Goal: Transaction & Acquisition: Book appointment/travel/reservation

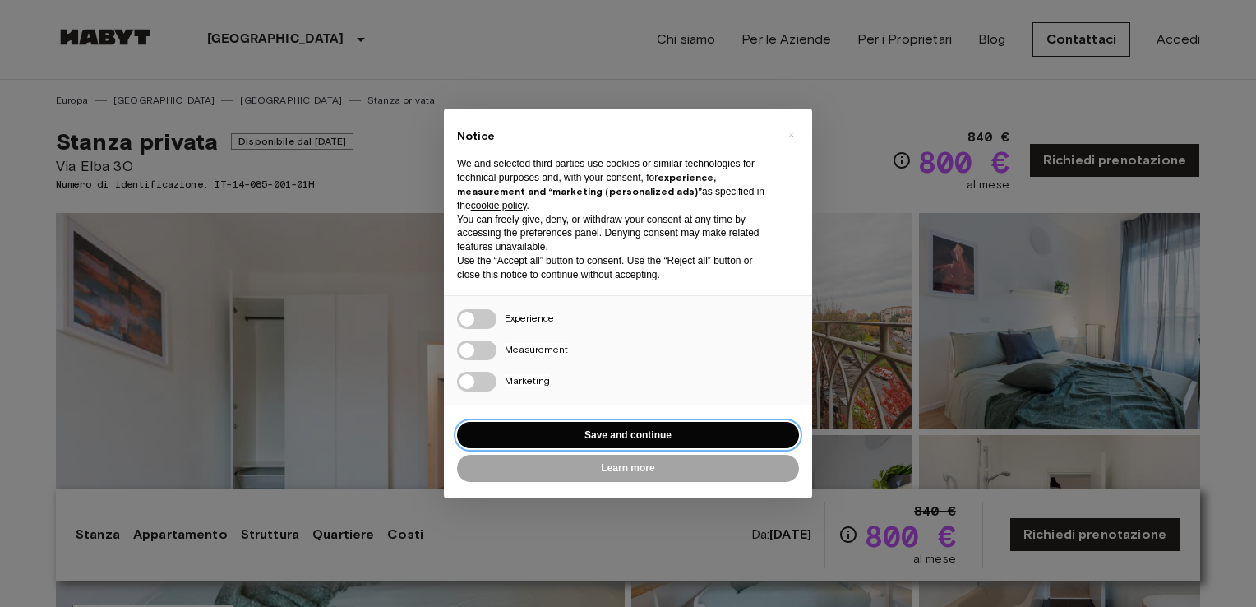
click at [595, 437] on button "Save and continue" at bounding box center [628, 435] width 342 height 27
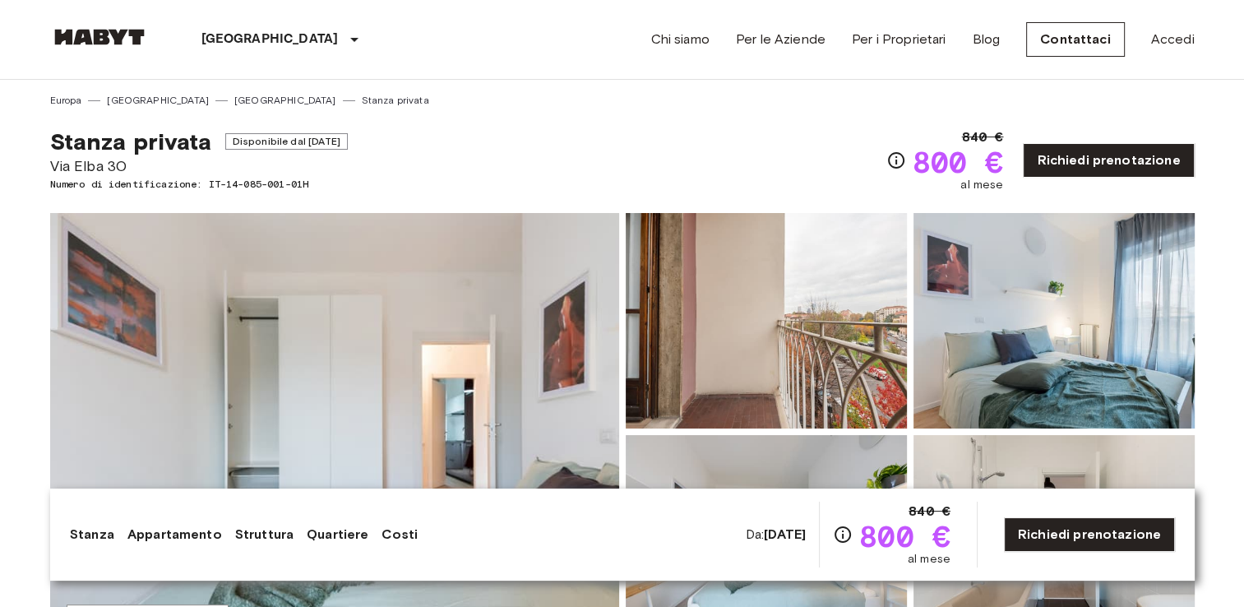
click at [448, 389] on img at bounding box center [334, 431] width 569 height 437
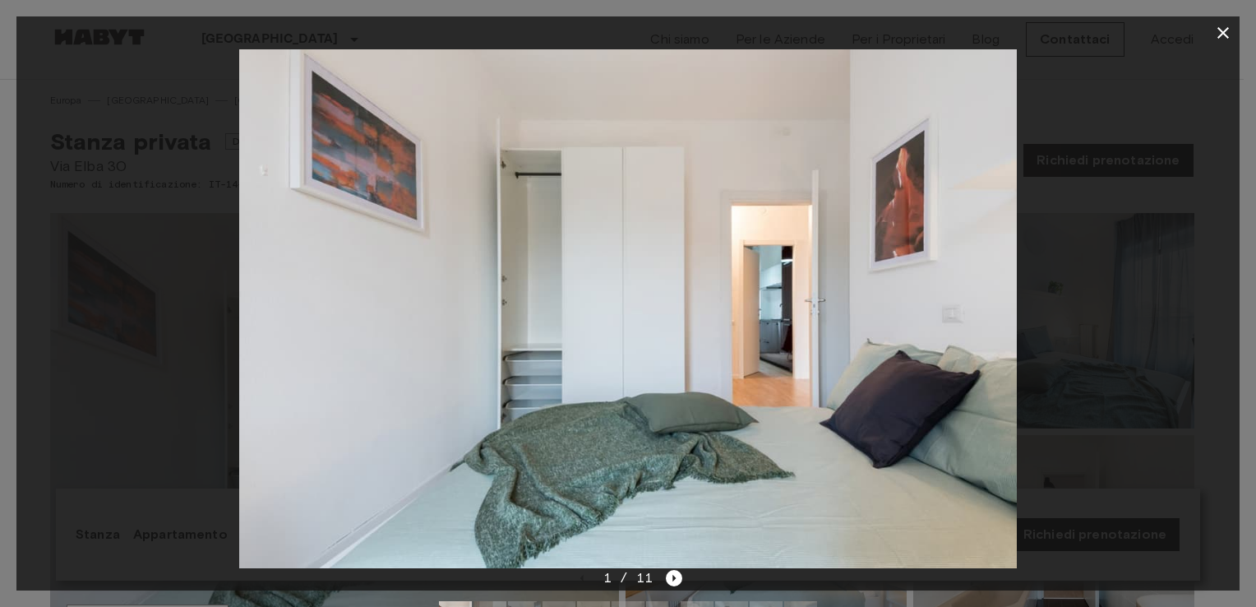
click at [947, 301] on img at bounding box center [628, 308] width 778 height 519
click at [672, 576] on icon "Next image" at bounding box center [674, 578] width 16 height 16
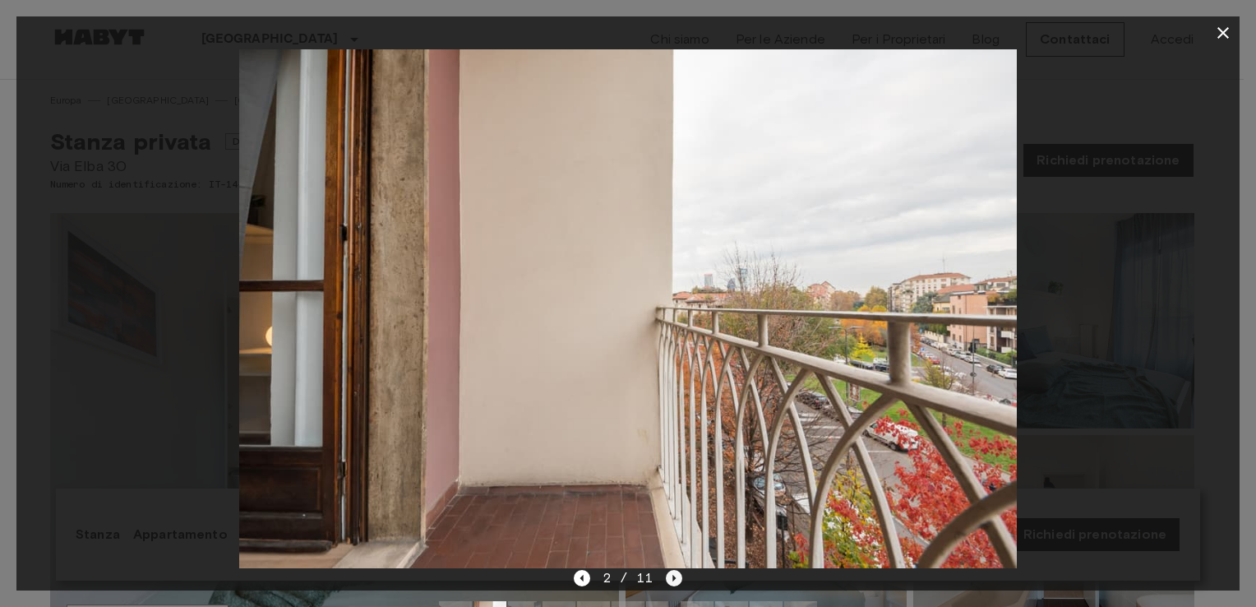
click at [672, 576] on icon "Next image" at bounding box center [674, 578] width 16 height 16
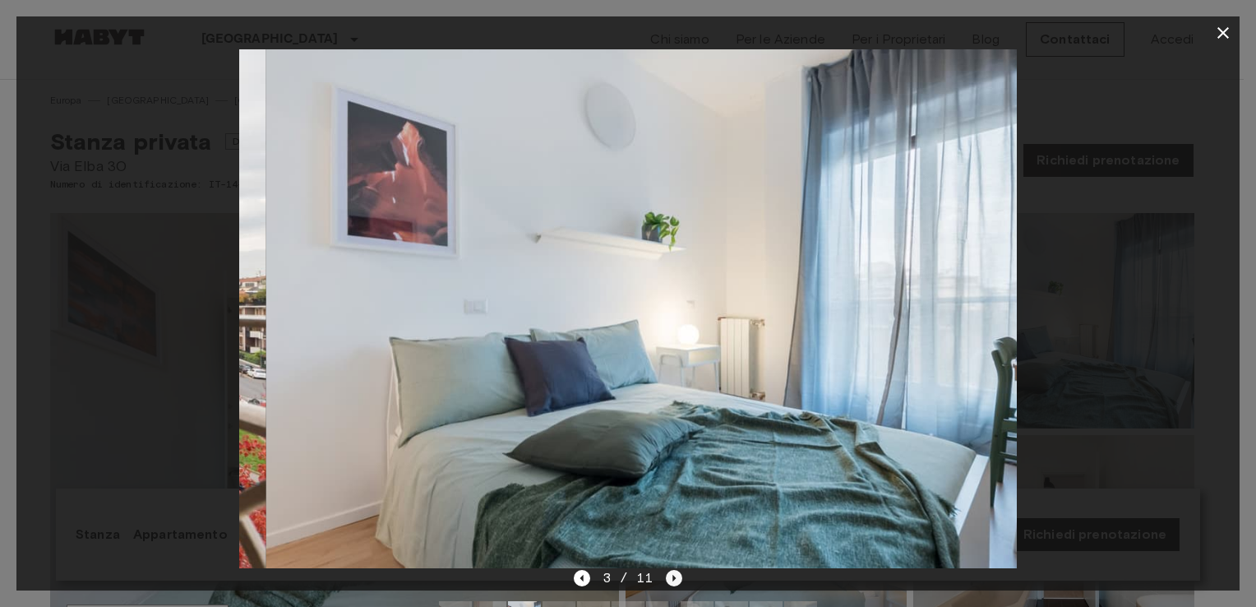
click at [672, 576] on icon "Next image" at bounding box center [674, 578] width 16 height 16
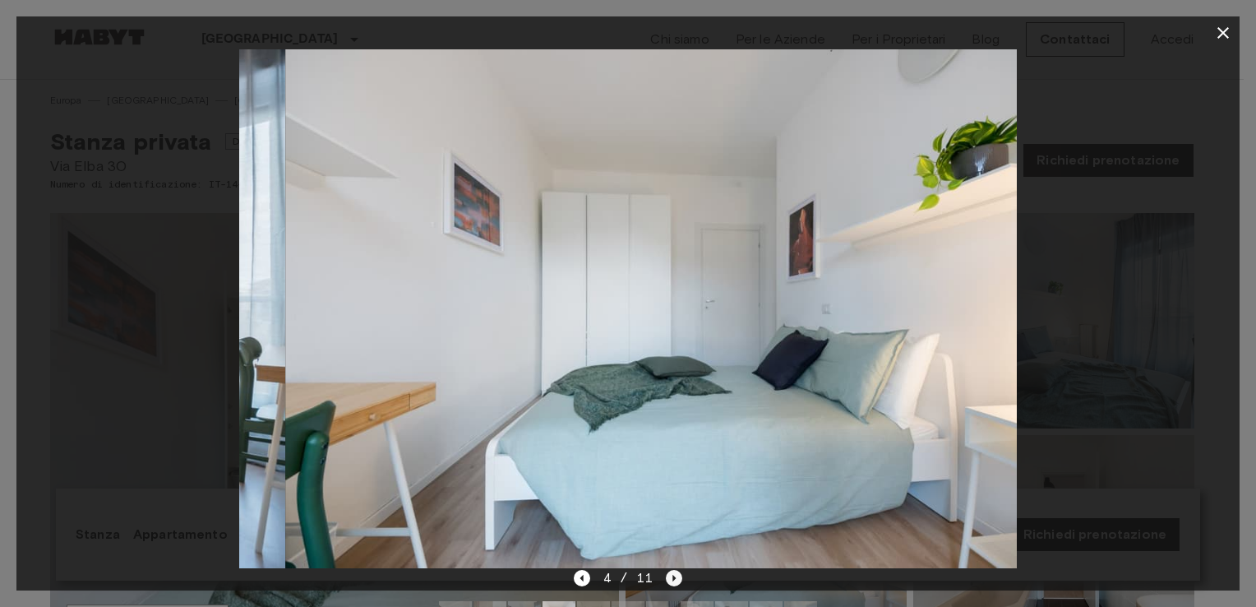
click at [672, 576] on icon "Next image" at bounding box center [674, 578] width 16 height 16
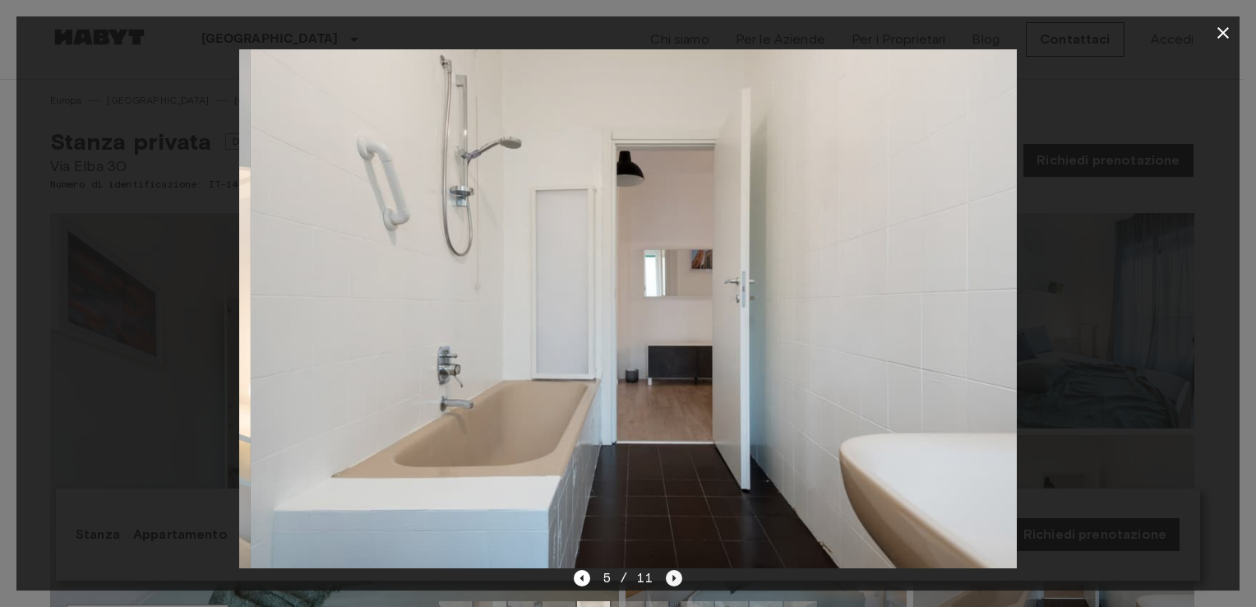
click at [672, 576] on icon "Next image" at bounding box center [674, 578] width 16 height 16
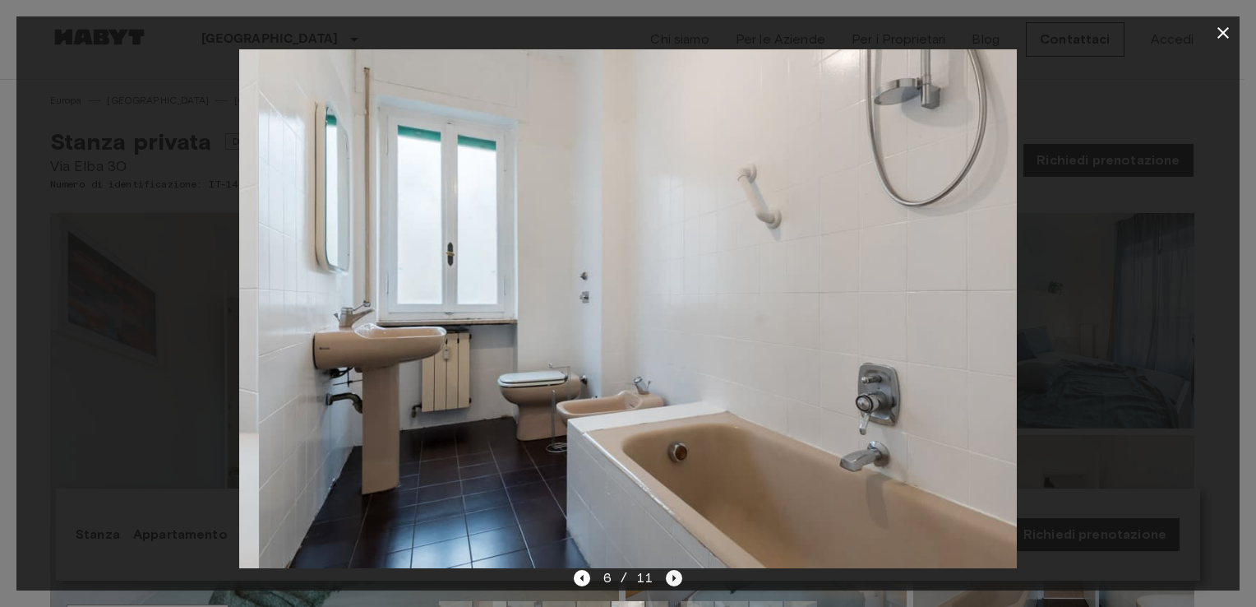
click at [672, 576] on icon "Next image" at bounding box center [674, 578] width 16 height 16
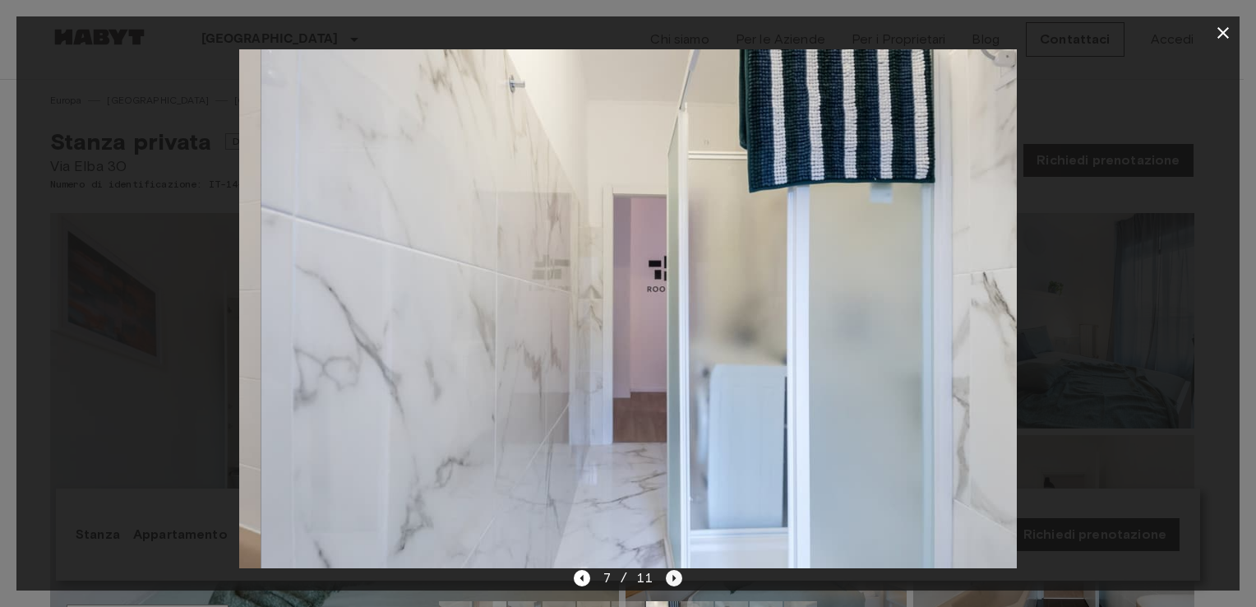
click at [672, 576] on icon "Next image" at bounding box center [674, 578] width 16 height 16
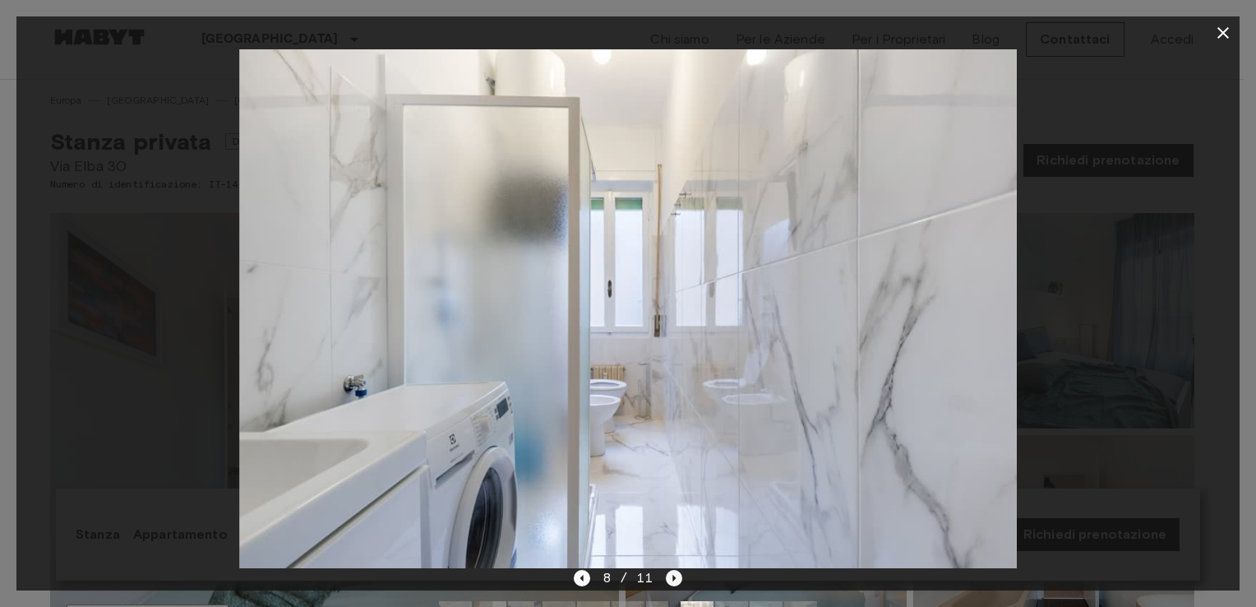
click at [676, 585] on icon "Next image" at bounding box center [674, 578] width 16 height 16
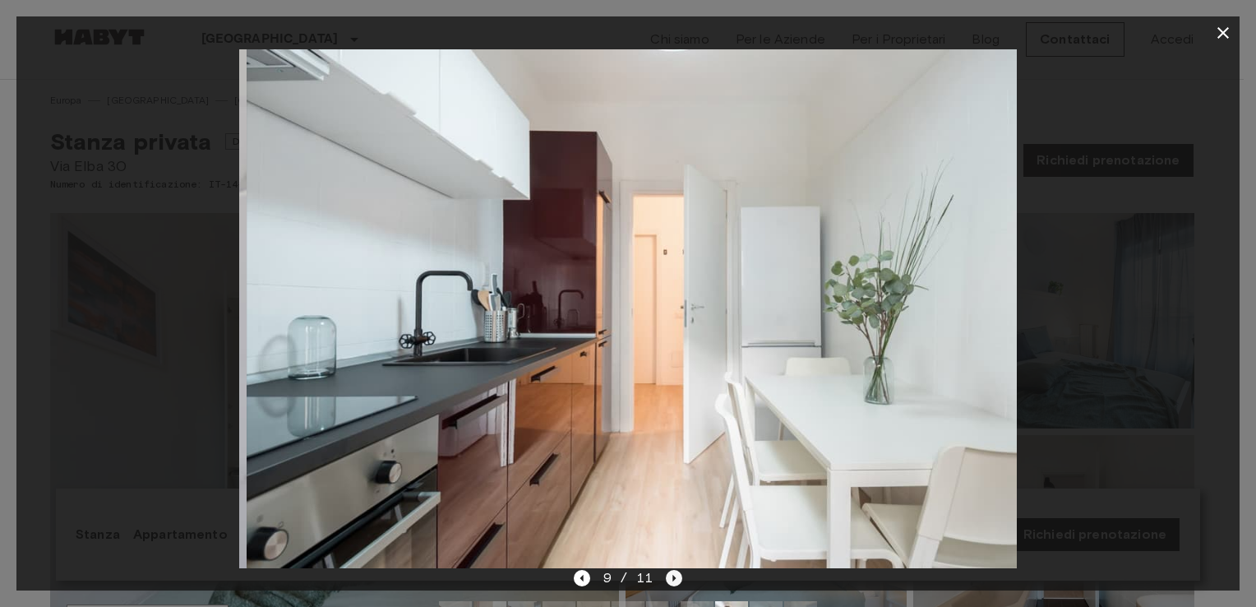
click at [676, 585] on icon "Next image" at bounding box center [674, 578] width 16 height 16
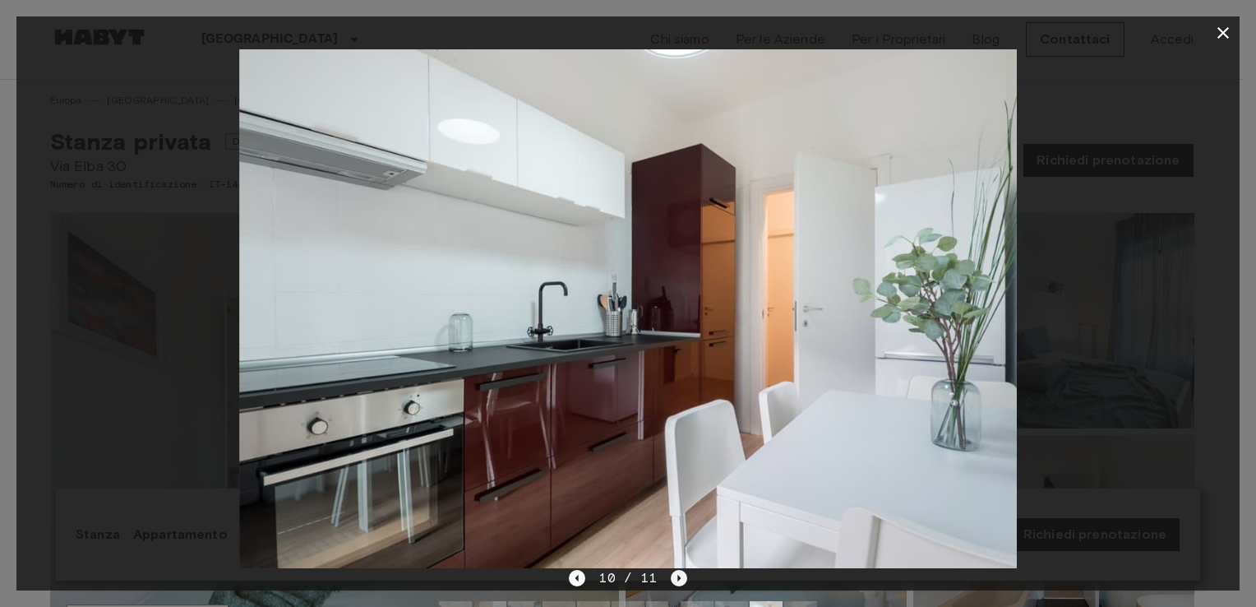
click at [674, 575] on icon "Next image" at bounding box center [679, 578] width 16 height 16
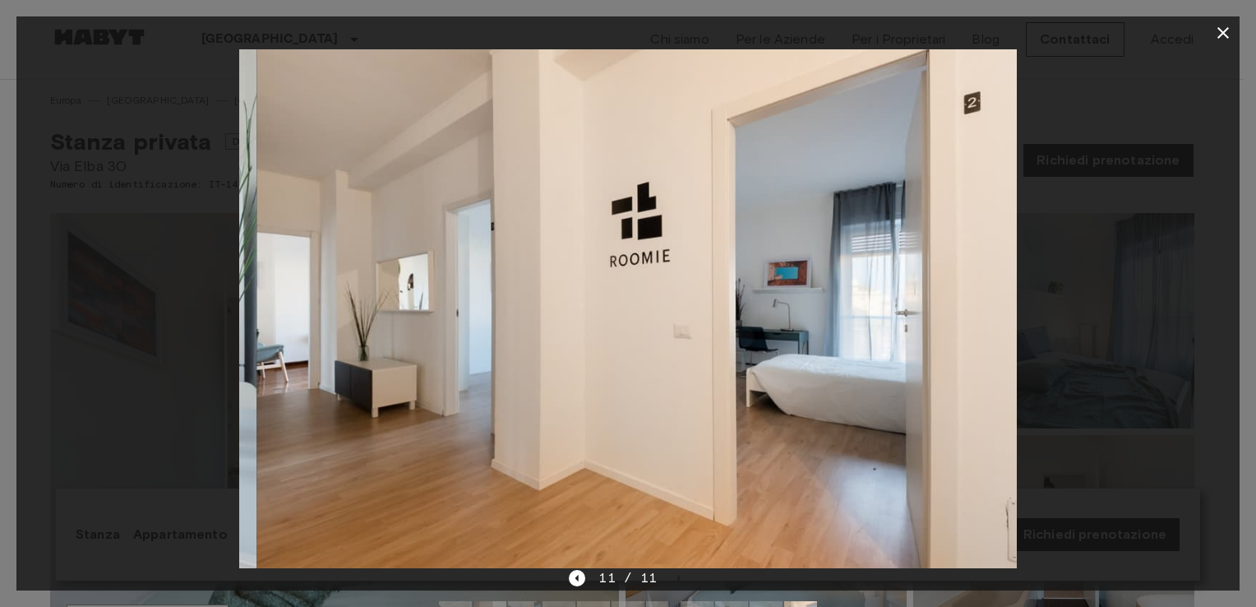
click at [1096, 419] on div at bounding box center [628, 308] width 1224 height 519
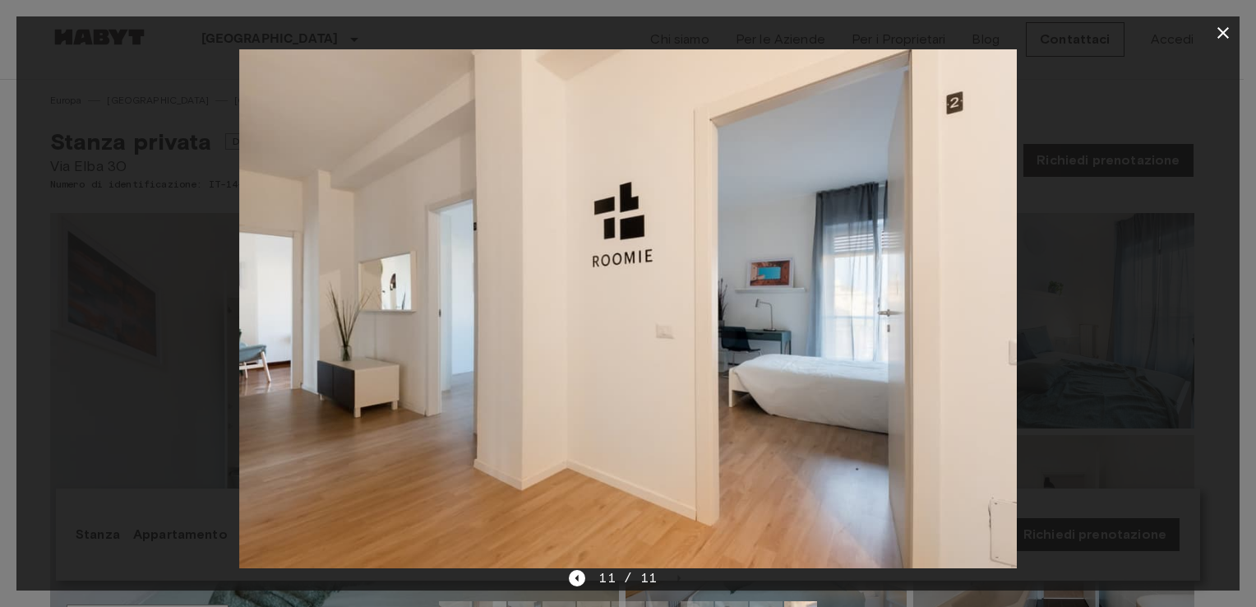
click at [1230, 21] on button "button" at bounding box center [1223, 32] width 33 height 33
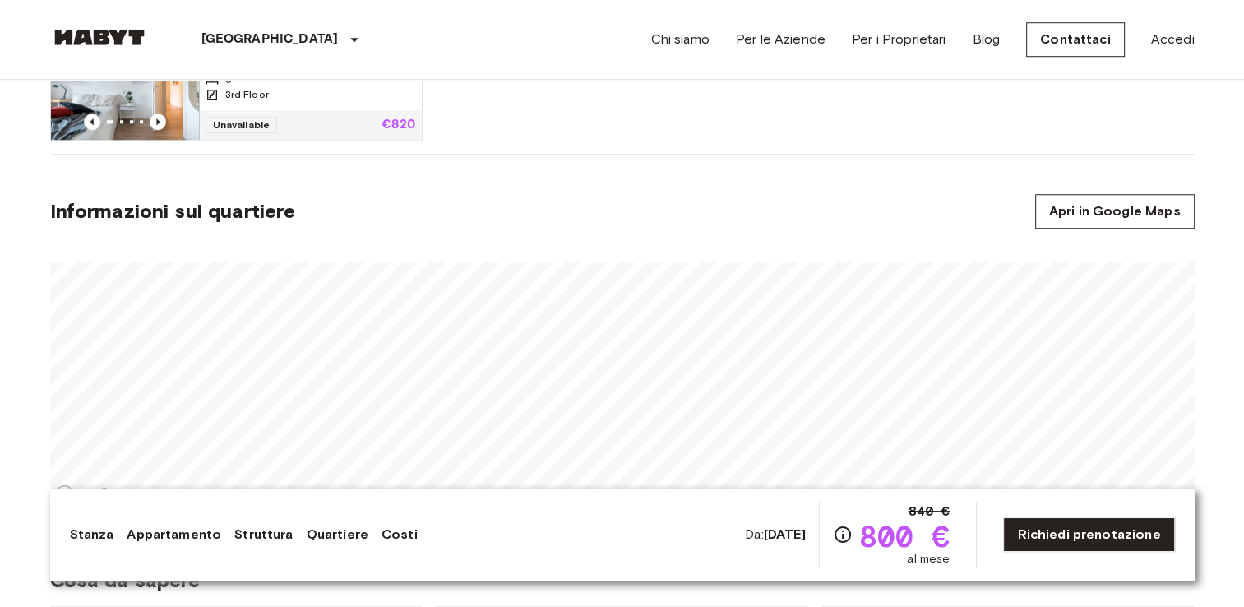
scroll to position [1293, 0]
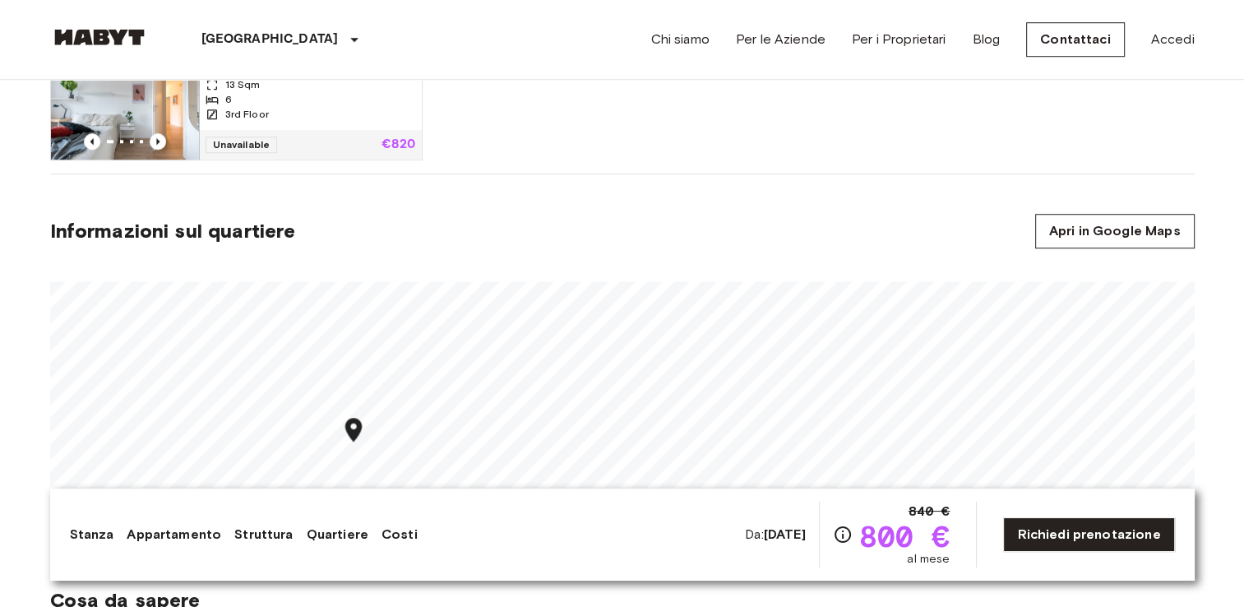
click at [499, 184] on section "Informazioni sul quartiere Apri in Google Maps" at bounding box center [622, 361] width 1145 height 374
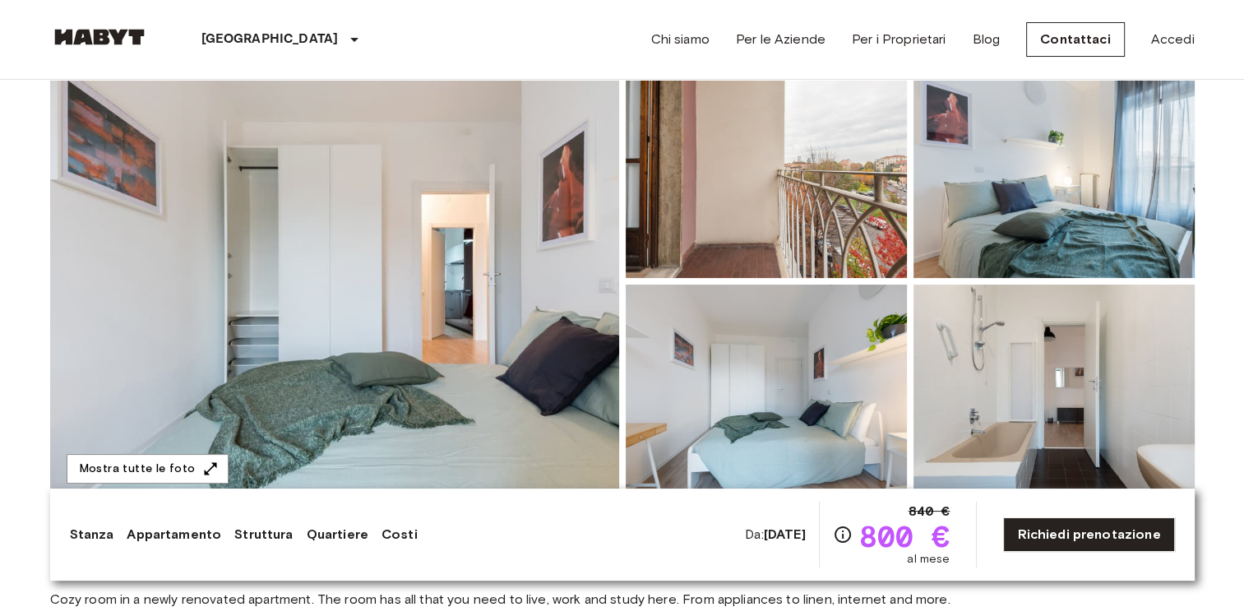
scroll to position [155, 0]
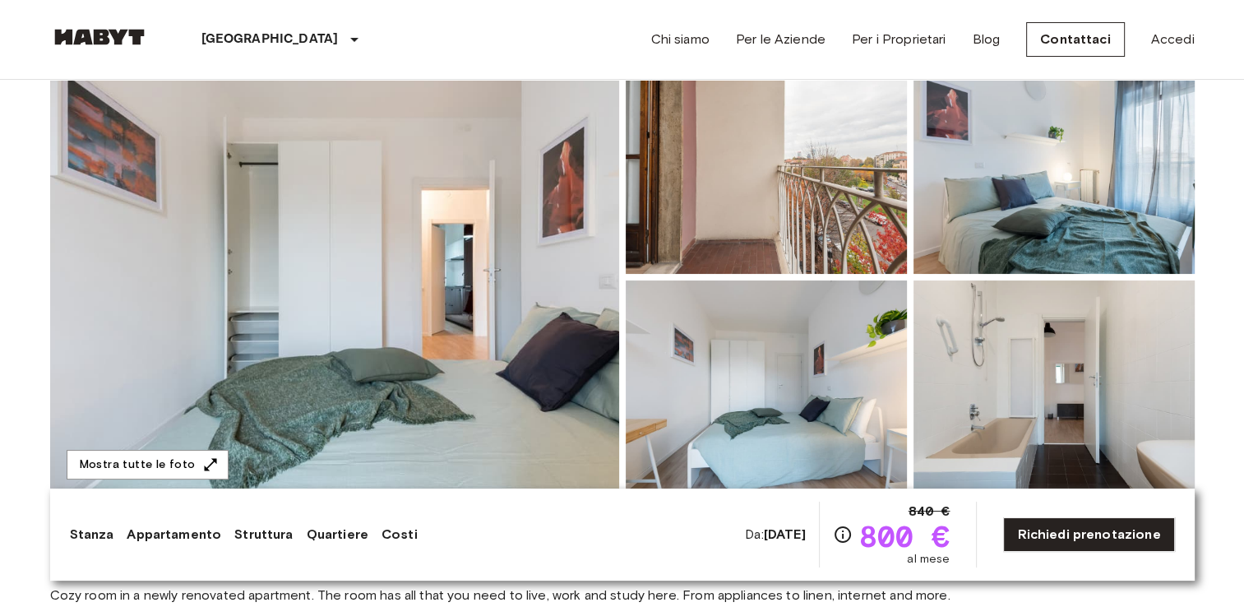
click at [121, 29] on img at bounding box center [99, 37] width 99 height 16
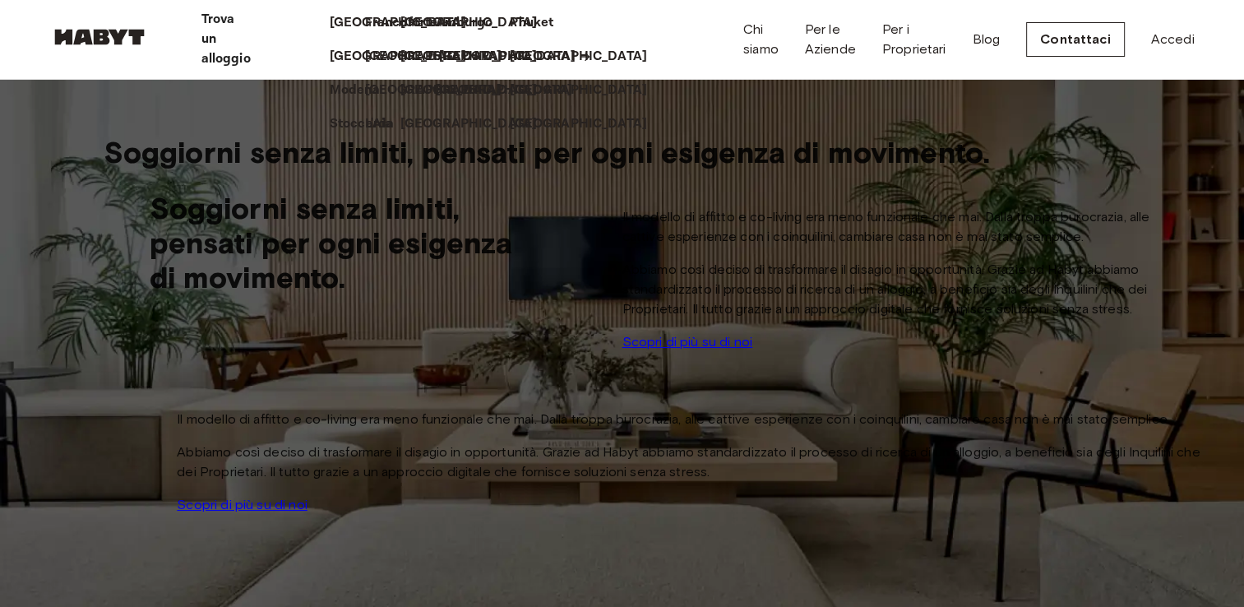
click at [438, 67] on p "[GEOGRAPHIC_DATA]" at bounding box center [506, 57] width 137 height 20
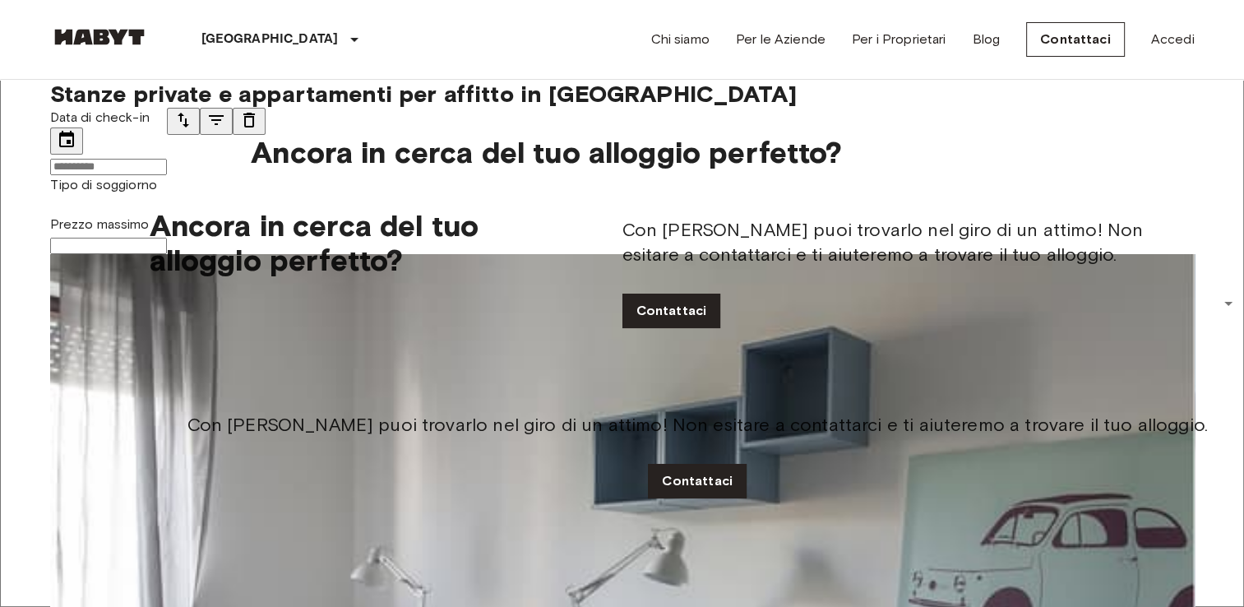
click at [144, 174] on input "Data di check-in" at bounding box center [108, 167] width 117 height 16
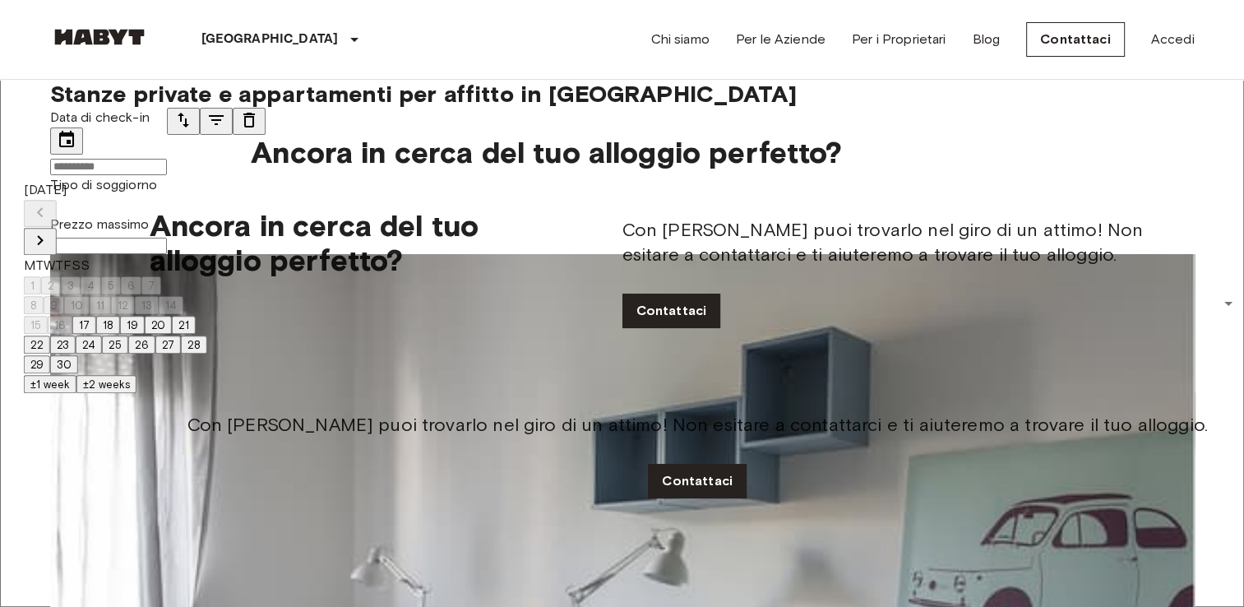
click at [50, 230] on icon "Next month" at bounding box center [40, 240] width 20 height 20
click at [41, 276] on button "1" at bounding box center [32, 285] width 17 height 18
type input "**********"
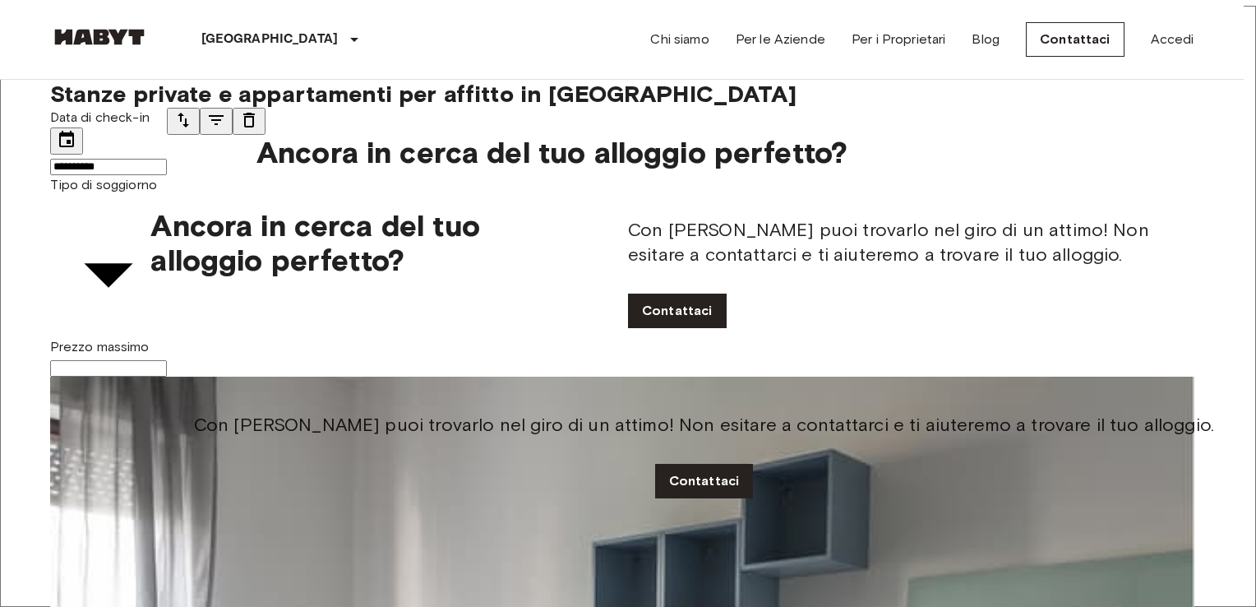
type input "**********"
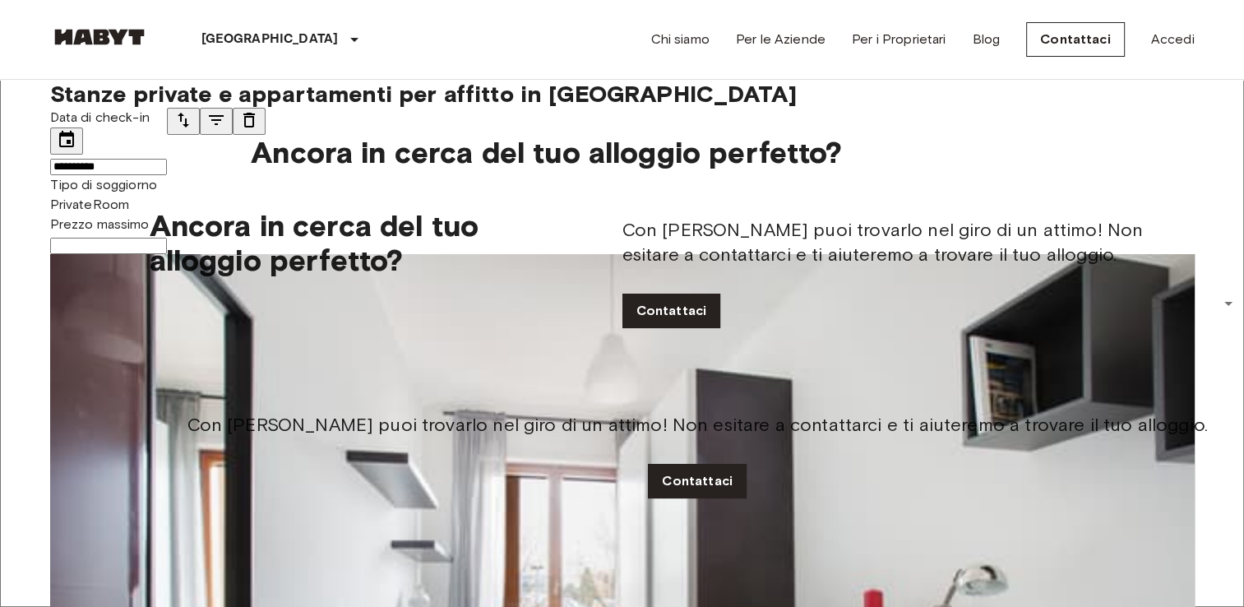
click at [167, 238] on input "Prezzo massimo" at bounding box center [108, 246] width 117 height 16
type input "***"
click at [226, 130] on icon "tune" at bounding box center [216, 120] width 20 height 20
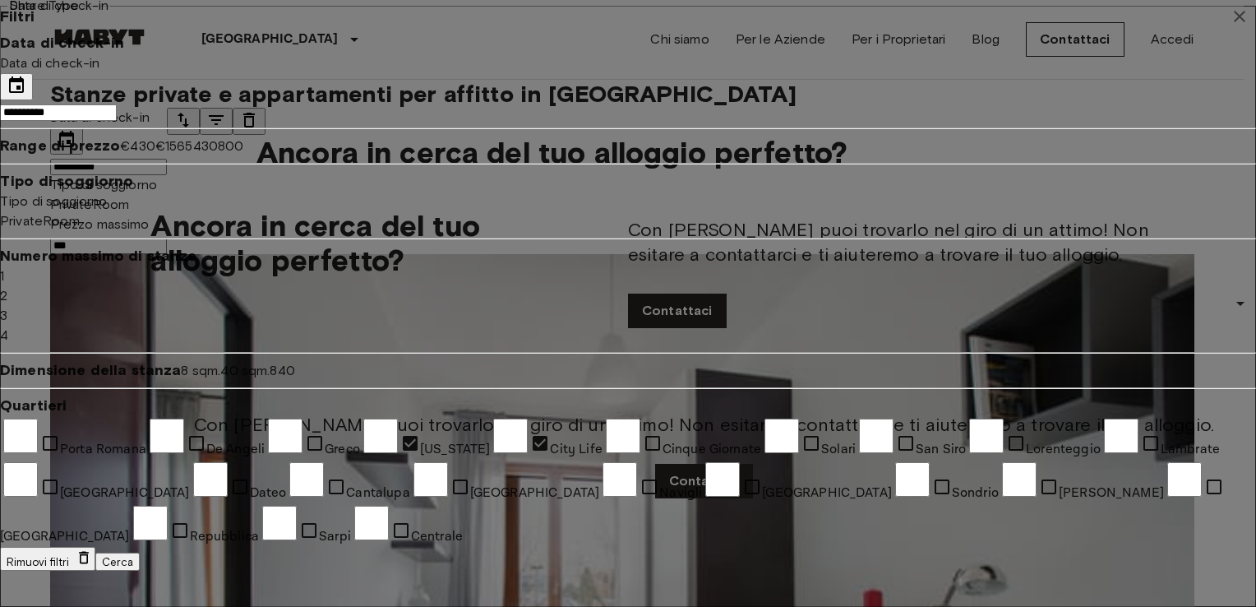
click at [140, 553] on button "Cerca" at bounding box center [117, 562] width 44 height 18
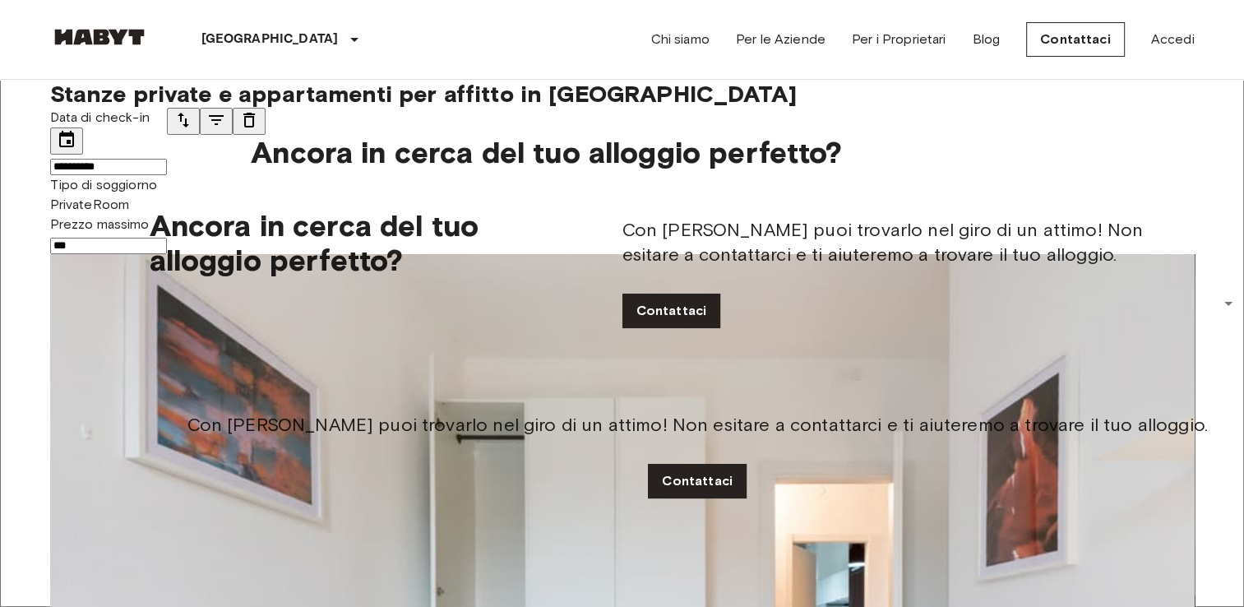
click at [226, 130] on icon "tune" at bounding box center [216, 120] width 20 height 20
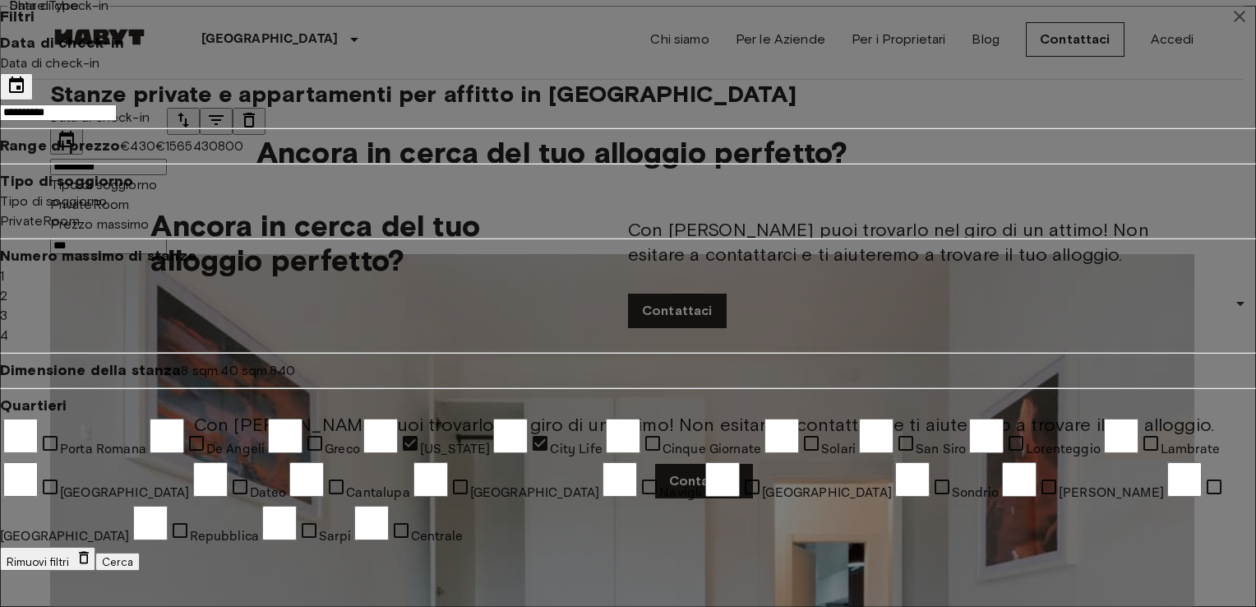
scroll to position [421, 0]
click at [1230, 26] on icon "button" at bounding box center [1240, 17] width 20 height 20
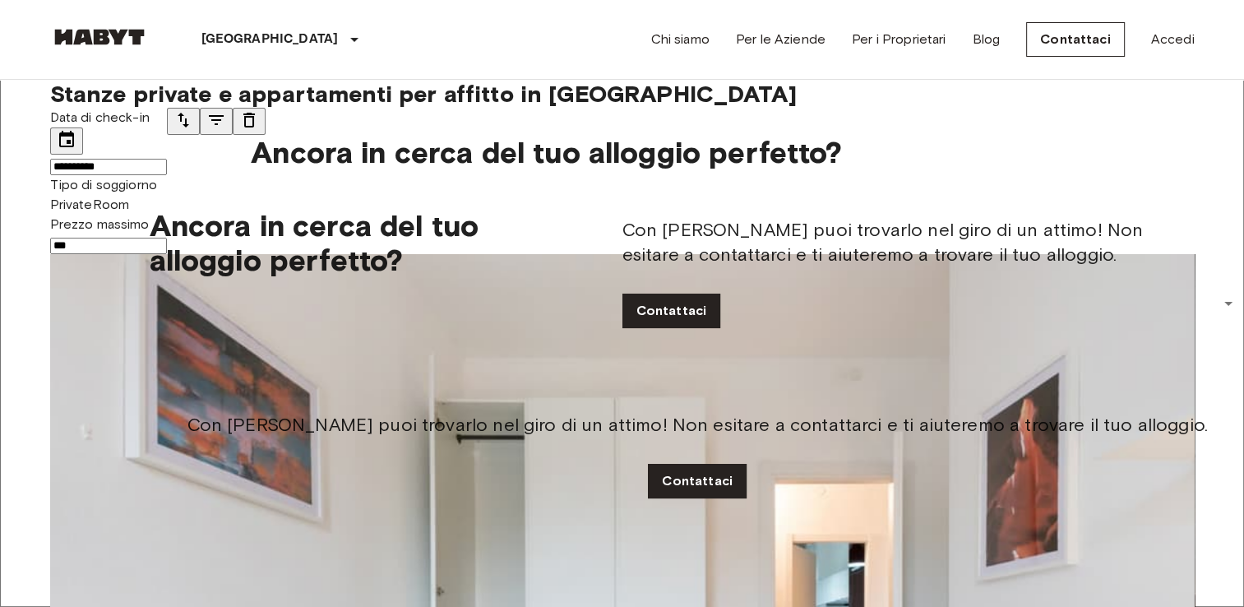
click at [226, 130] on icon "tune" at bounding box center [216, 120] width 20 height 20
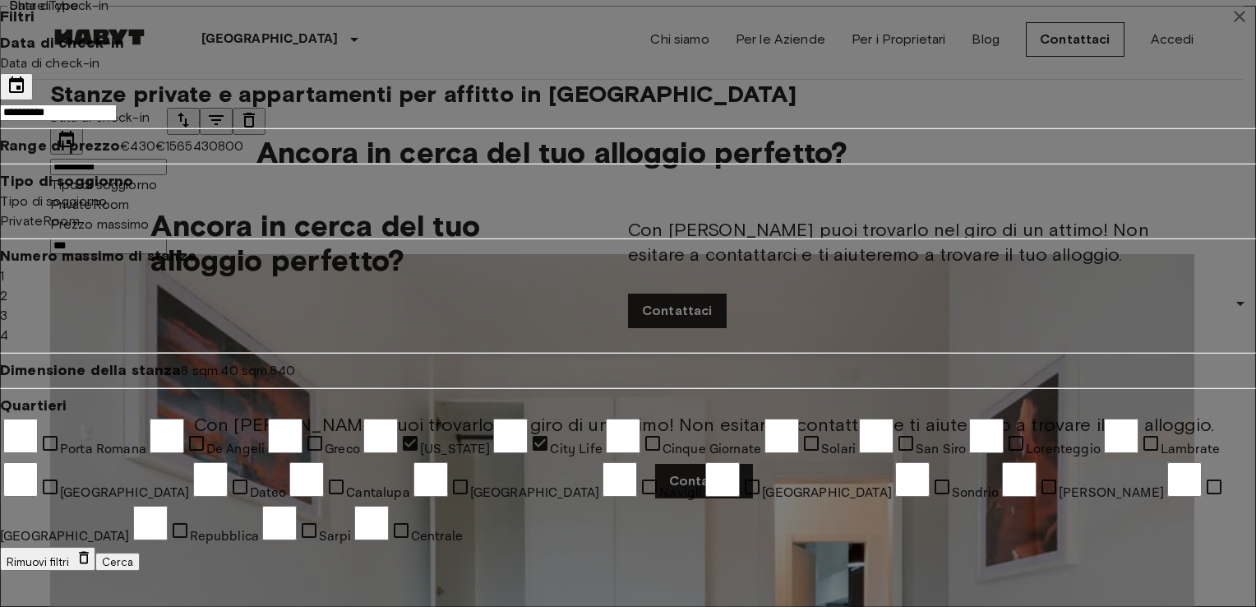
scroll to position [632, 0]
click at [1230, 26] on icon "button" at bounding box center [1240, 17] width 20 height 20
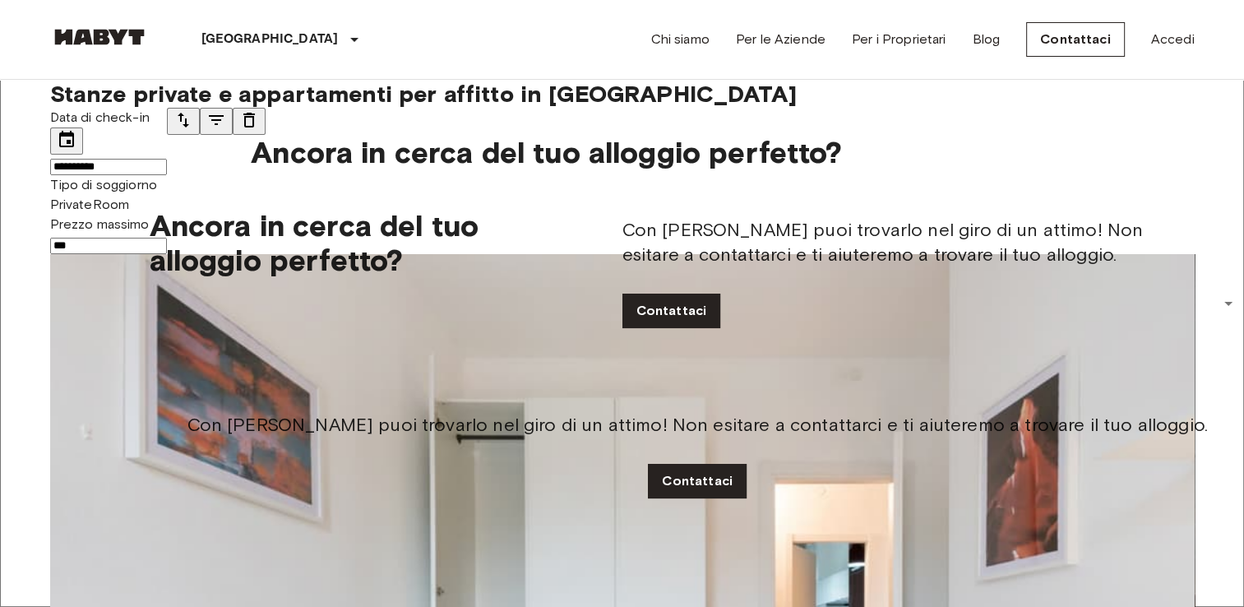
click at [226, 130] on icon "tune" at bounding box center [216, 120] width 20 height 20
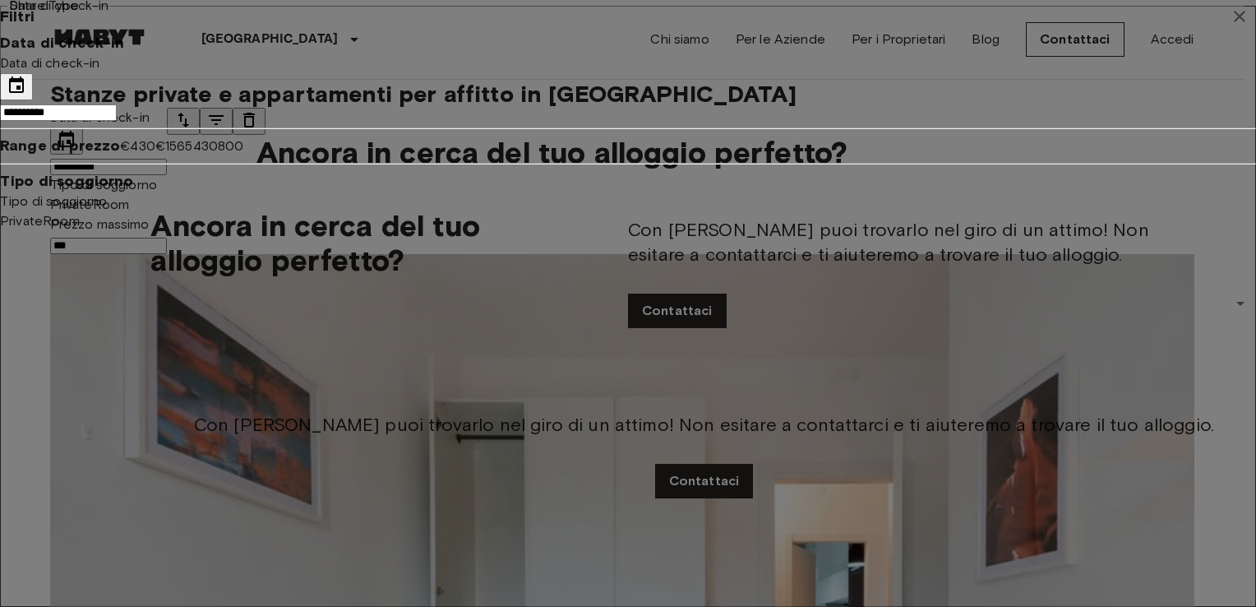
type input "**********"
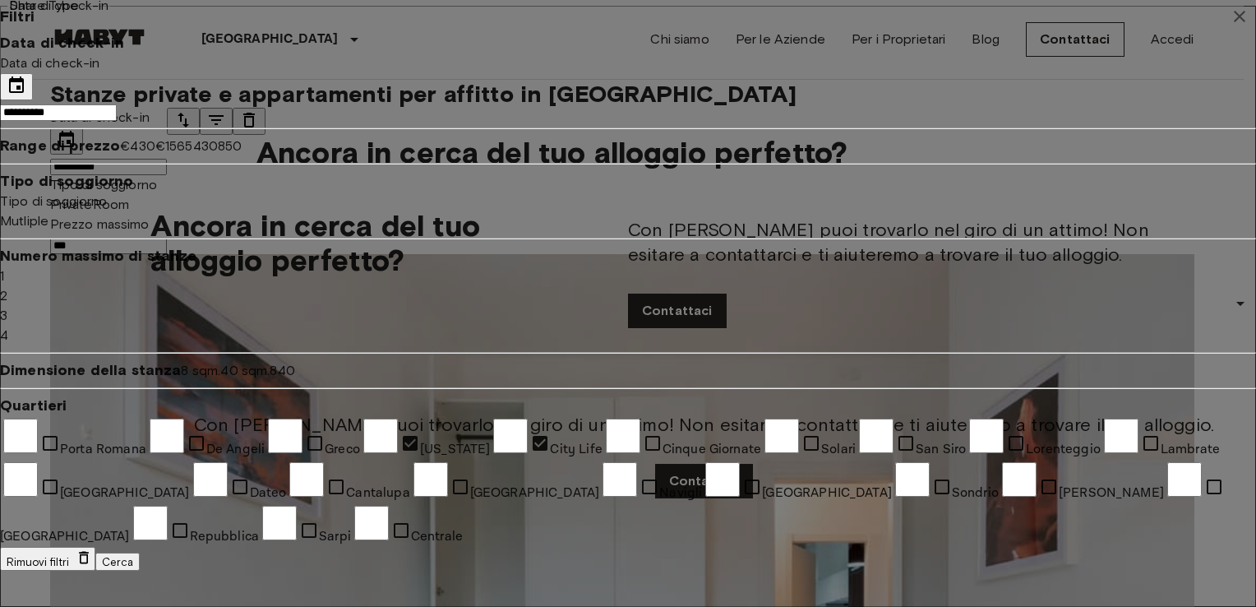
drag, startPoint x: 557, startPoint y: 252, endPoint x: 579, endPoint y: 261, distance: 23.7
click at [242, 154] on span "850" at bounding box center [230, 146] width 24 height 16
type input "***"
drag, startPoint x: 575, startPoint y: 176, endPoint x: 592, endPoint y: 178, distance: 17.4
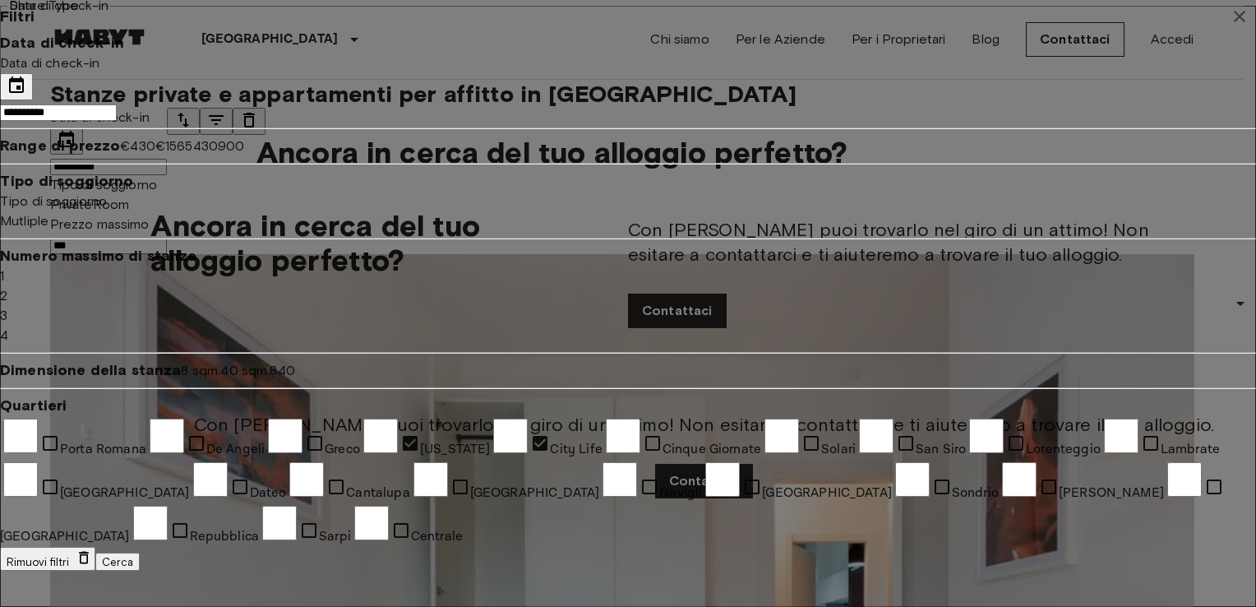
click at [244, 154] on span "900" at bounding box center [231, 146] width 26 height 16
click at [510, 459] on div "Porta Romana De Angeli Greco Washington City Life Cinque Giornate Solari San Si…" at bounding box center [628, 481] width 1256 height 131
click at [351, 528] on label "Sarpi" at bounding box center [305, 536] width 92 height 16
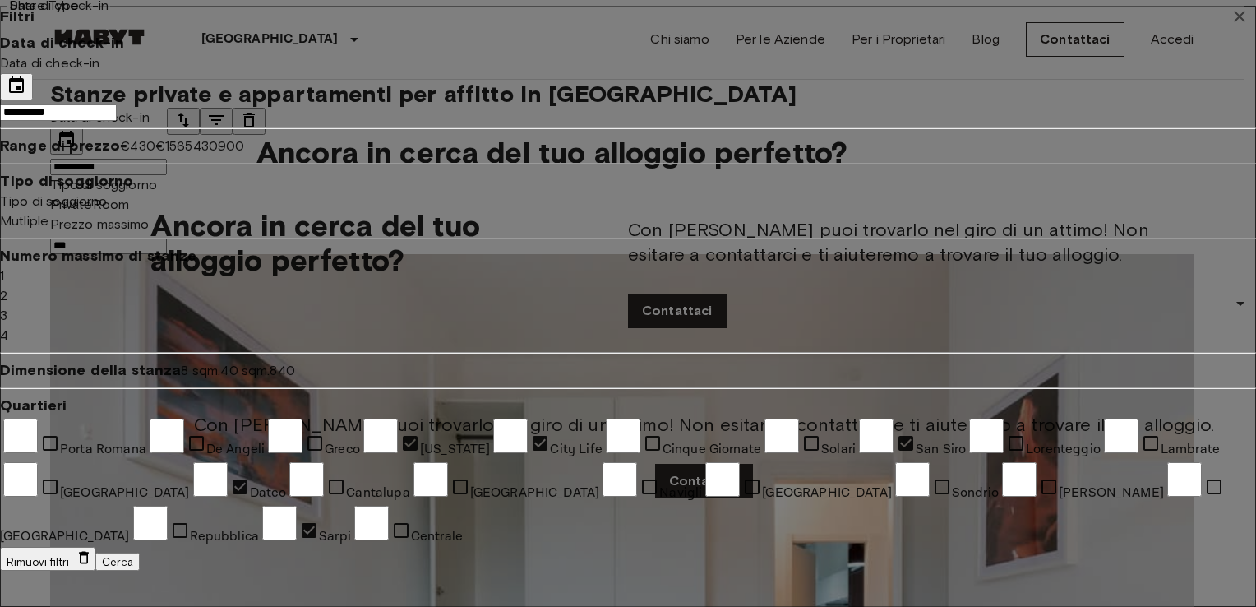
click at [260, 528] on label "Repubblica" at bounding box center [195, 536] width 130 height 16
click at [438, 528] on span "Centrale" at bounding box center [437, 536] width 52 height 17
click at [140, 553] on button "Cerca" at bounding box center [117, 562] width 44 height 18
type input "**********"
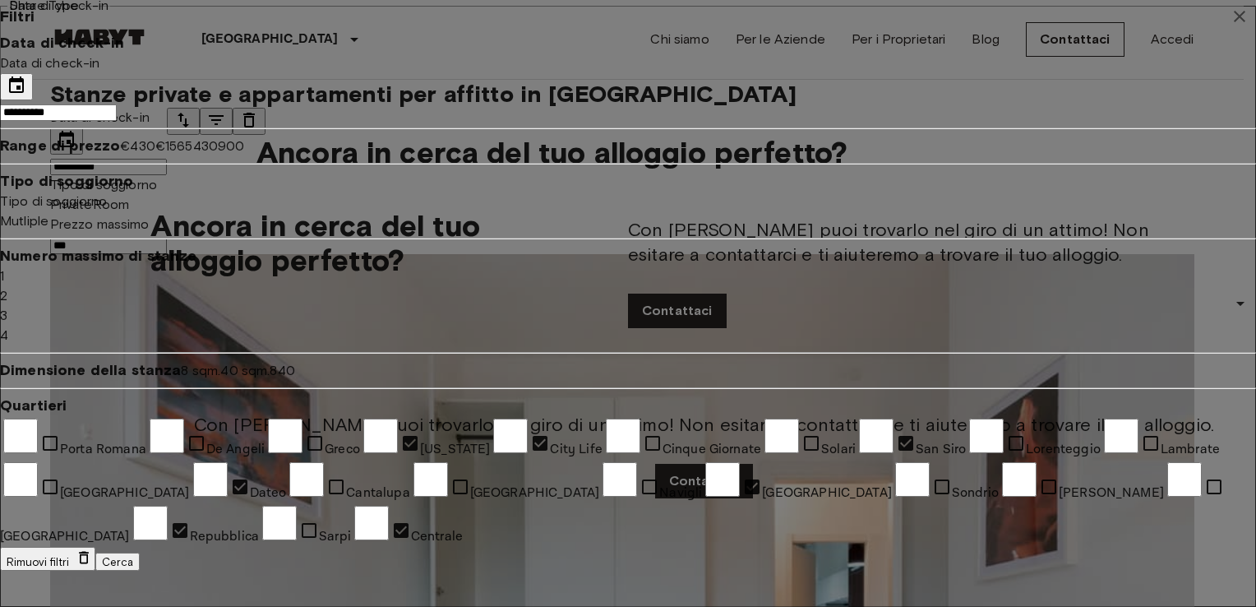
type input "***"
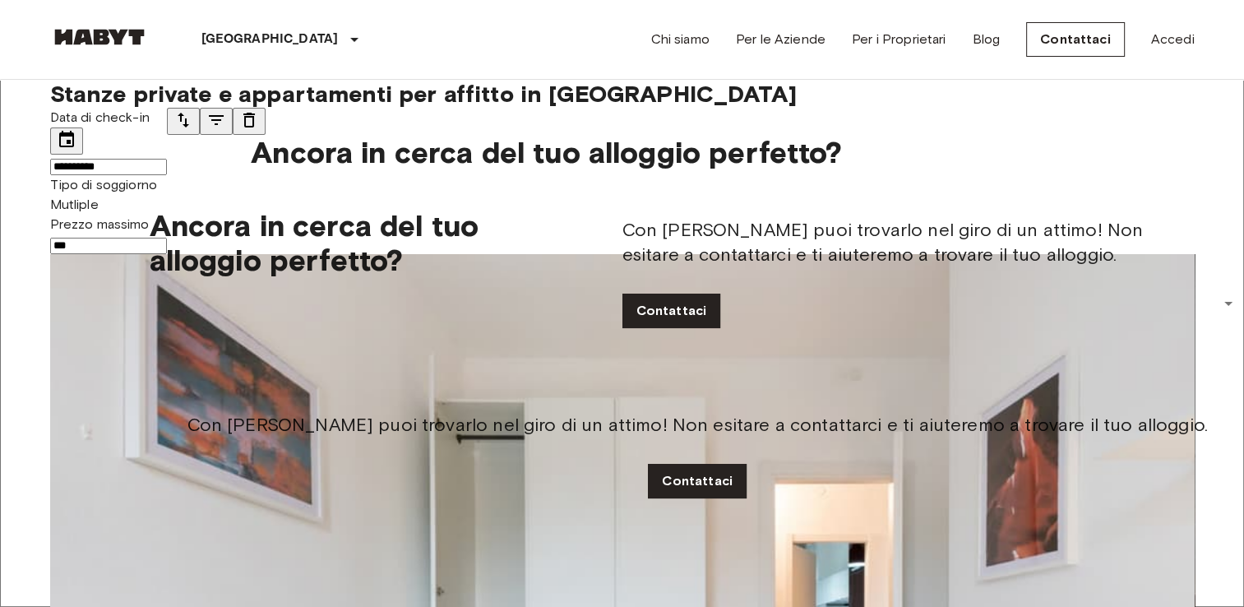
click at [226, 130] on icon "tune" at bounding box center [216, 120] width 20 height 20
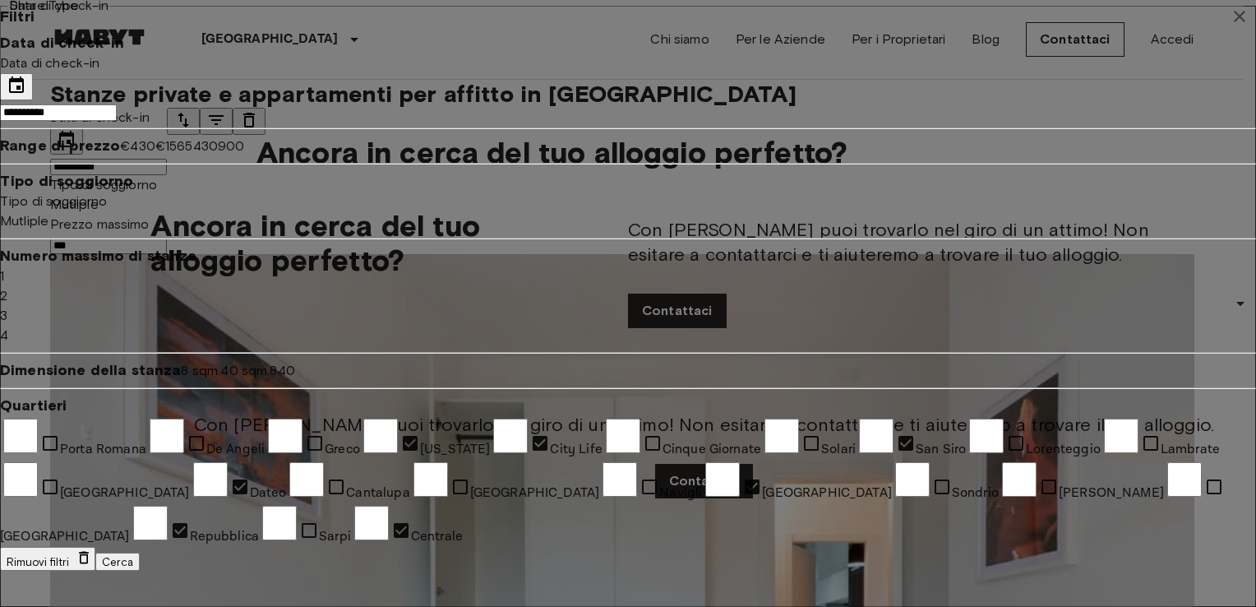
scroll to position [357, 0]
drag, startPoint x: 780, startPoint y: 169, endPoint x: 382, endPoint y: 294, distance: 417.2
click at [382, 294] on div "**********" at bounding box center [628, 286] width 1256 height 572
drag, startPoint x: 477, startPoint y: 178, endPoint x: 490, endPoint y: 174, distance: 13.8
click at [285, 363] on span "8 sqm. 40 sqm. 8 11" at bounding box center [233, 371] width 104 height 16
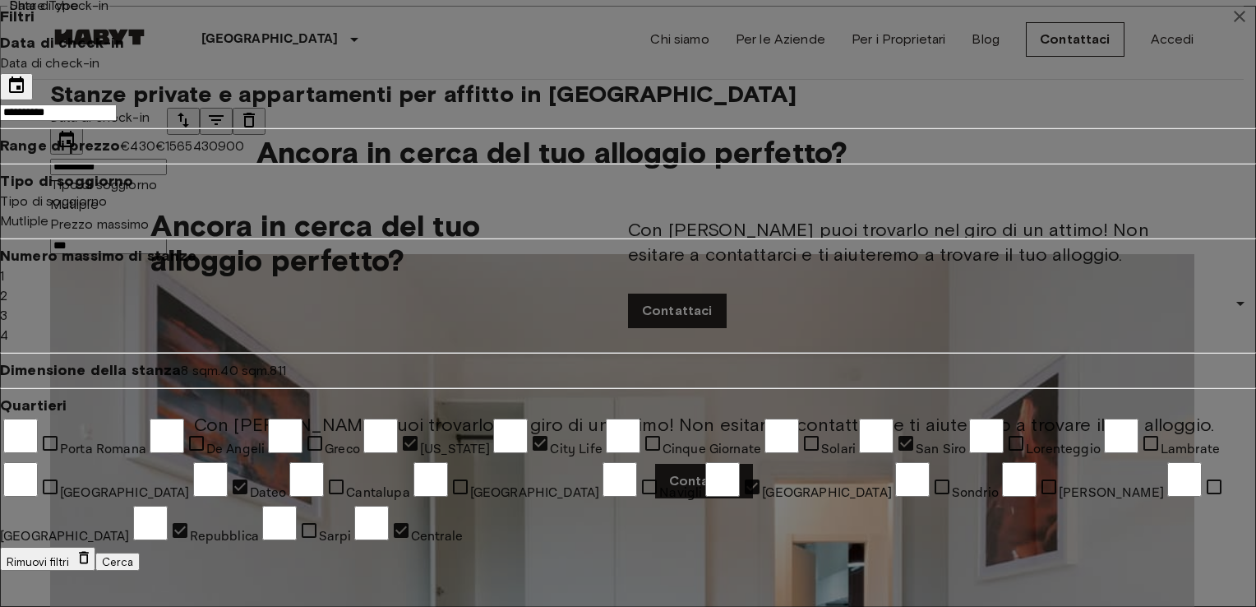
type input "**"
click at [289, 363] on span "12" at bounding box center [284, 371] width 12 height 16
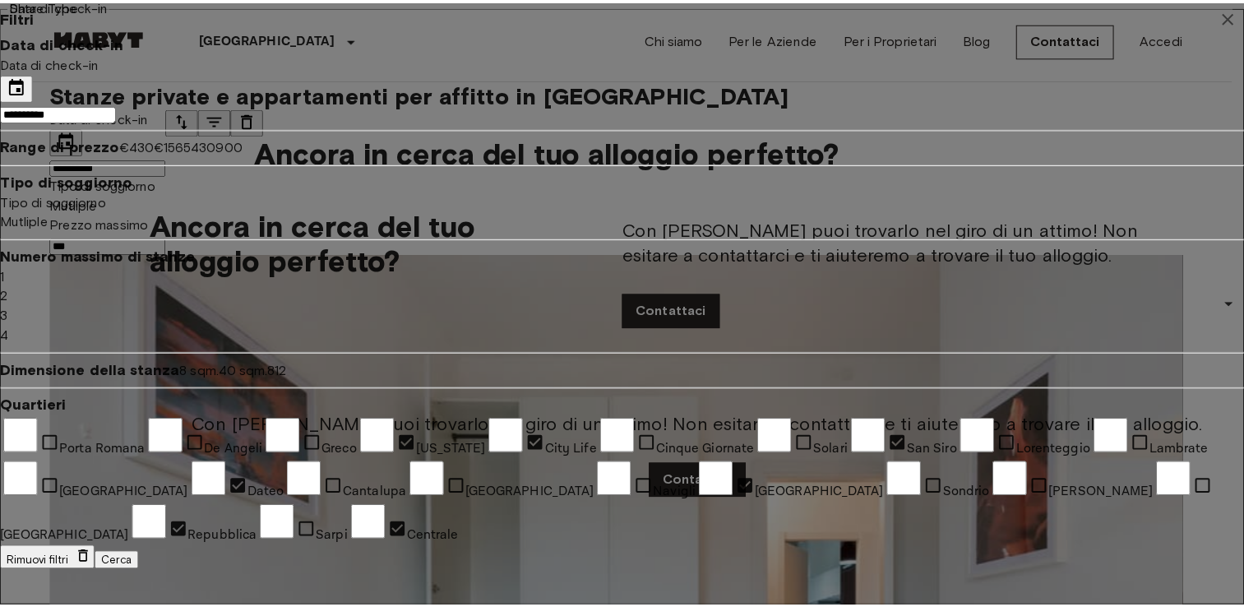
scroll to position [605, 0]
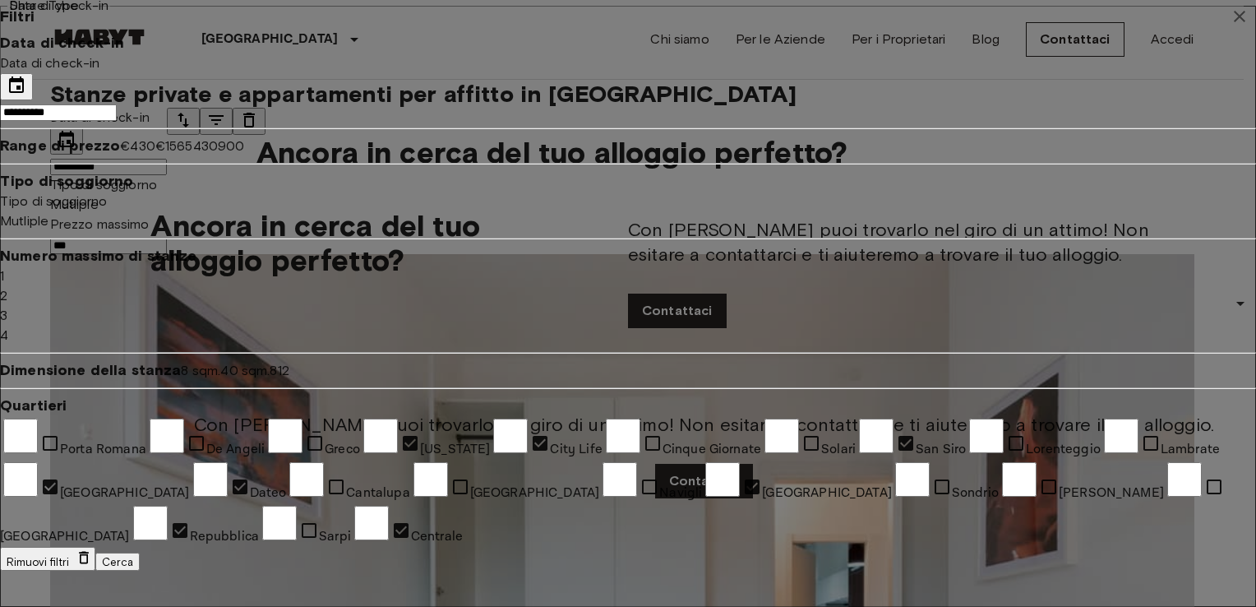
click at [140, 553] on button "Cerca" at bounding box center [117, 562] width 44 height 18
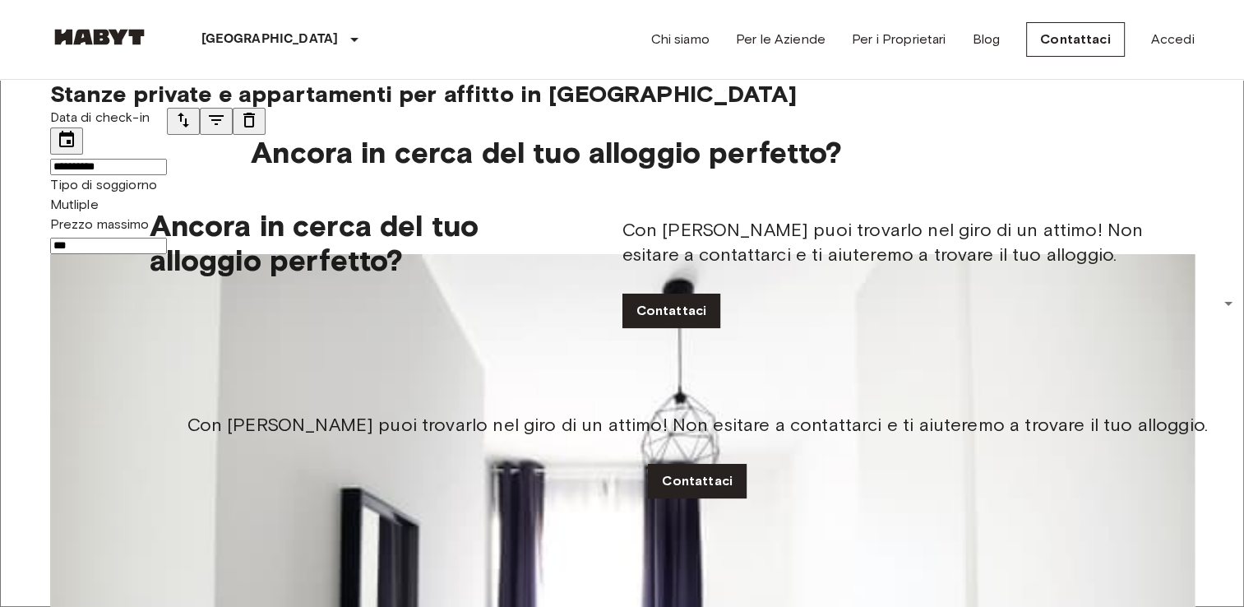
scroll to position [62, 0]
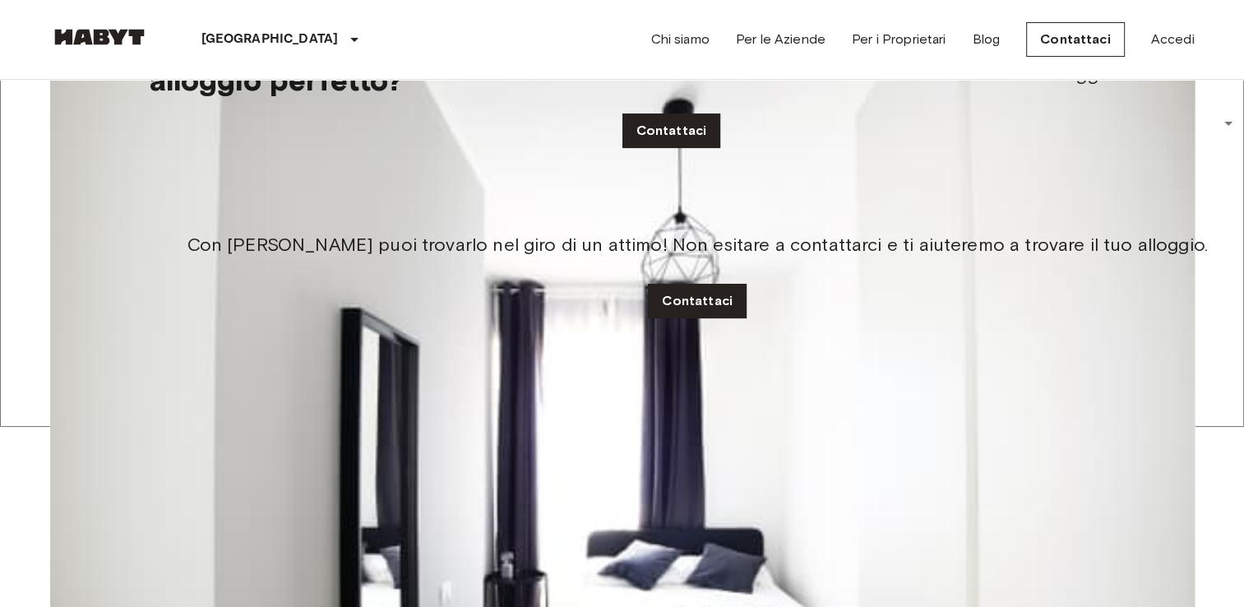
scroll to position [0, 0]
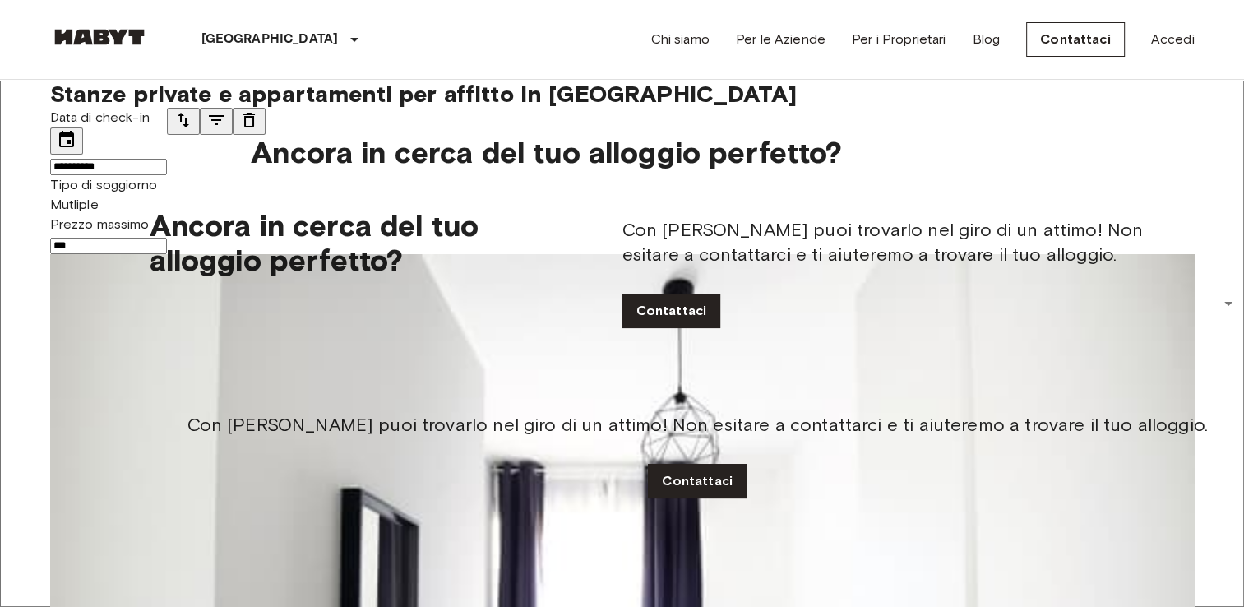
click at [167, 215] on div "Prezzo massimo *** Prezzo massimo" at bounding box center [108, 234] width 117 height 39
click at [226, 130] on icon "tune" at bounding box center [216, 120] width 20 height 20
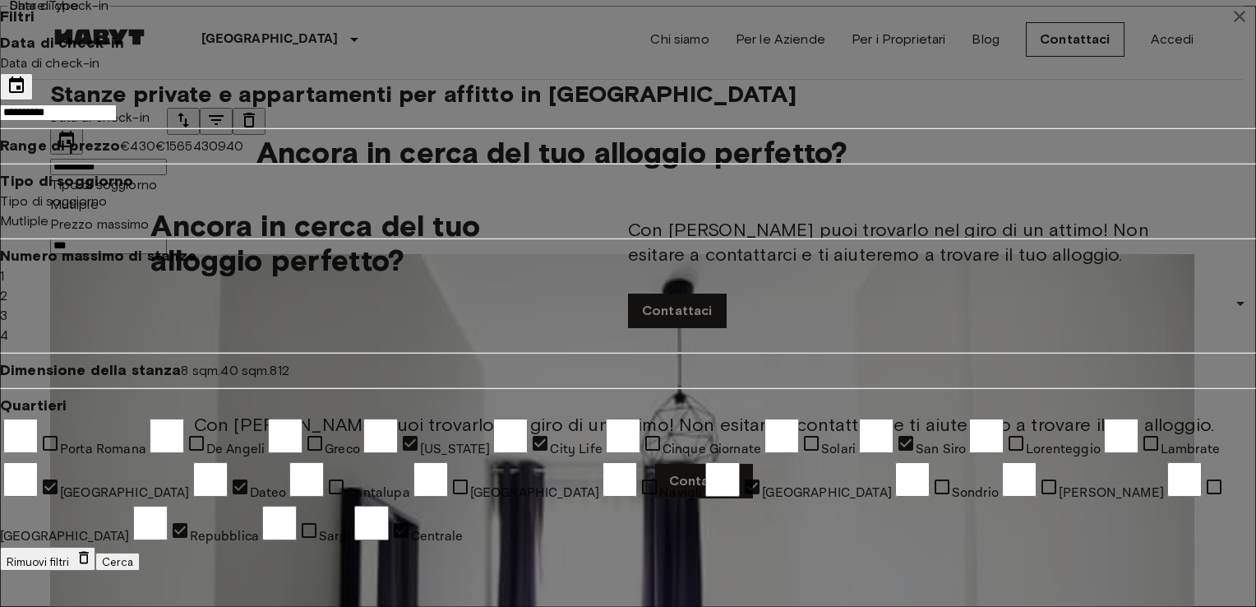
type input "***"
drag, startPoint x: 591, startPoint y: 257, endPoint x: 614, endPoint y: 261, distance: 23.5
click at [241, 154] on span "970" at bounding box center [229, 146] width 23 height 16
click at [140, 553] on button "Cerca" at bounding box center [117, 562] width 44 height 18
type input "***"
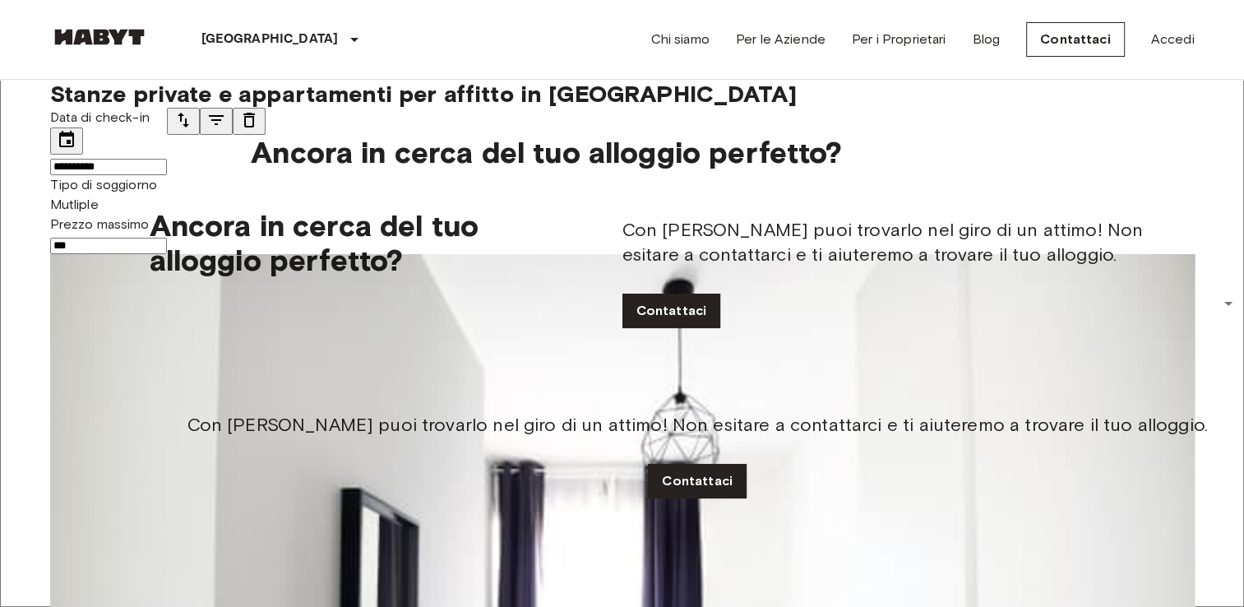
scroll to position [367, 0]
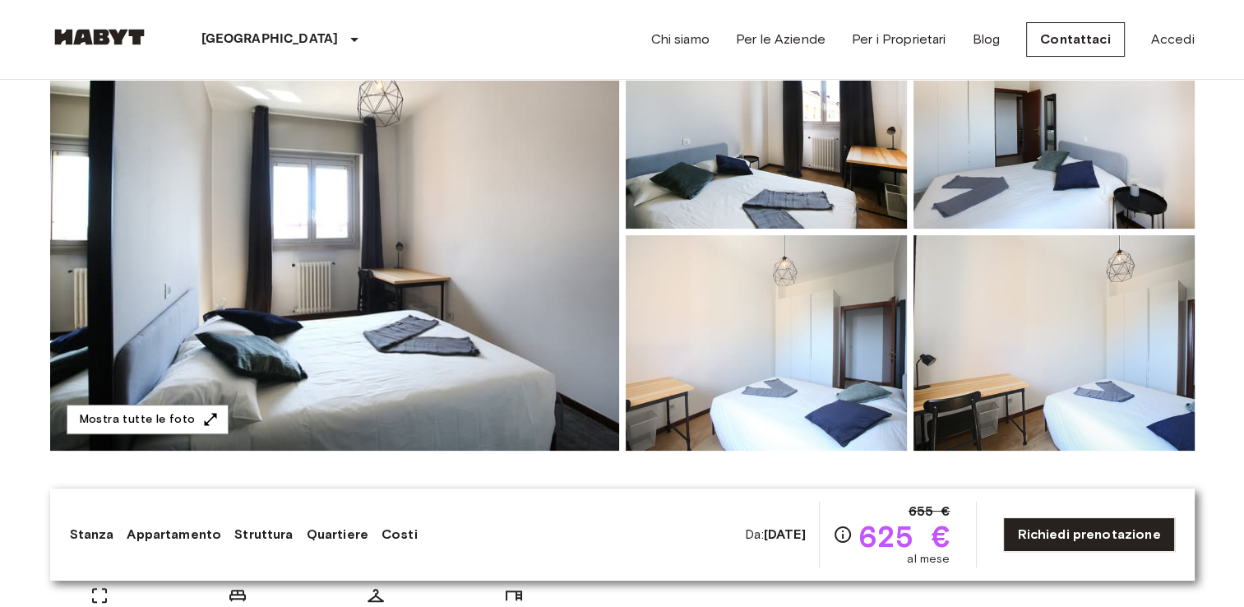
scroll to position [201, 0]
click at [457, 349] on img at bounding box center [334, 230] width 569 height 437
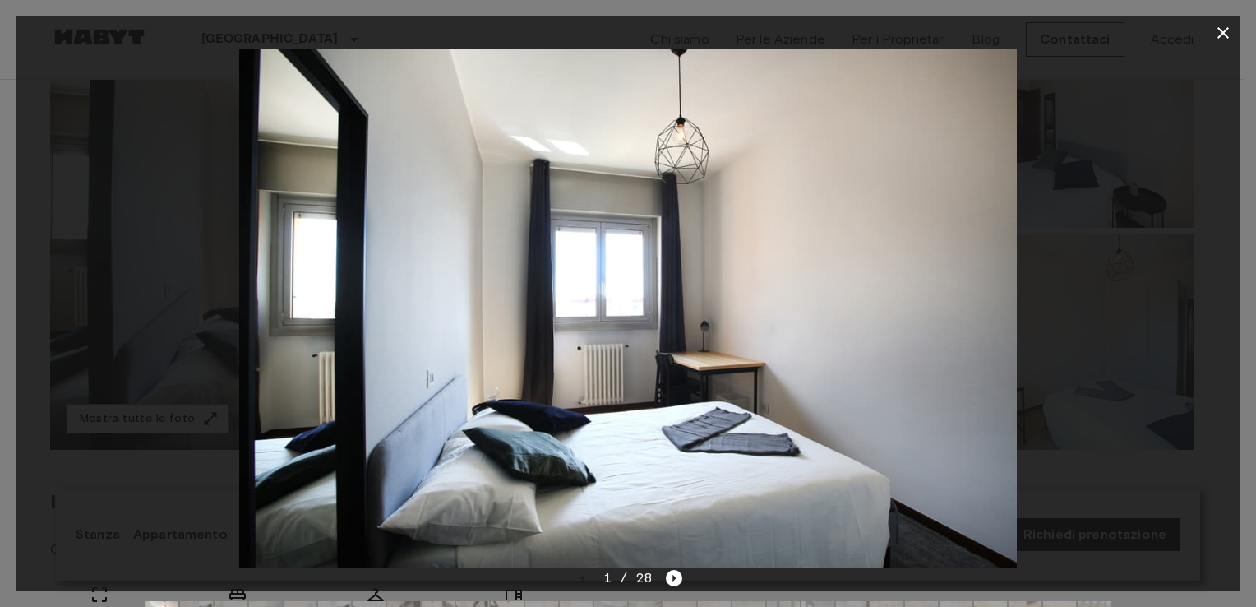
click at [1047, 324] on div at bounding box center [628, 308] width 1224 height 519
click at [671, 571] on icon "Next image" at bounding box center [674, 578] width 16 height 16
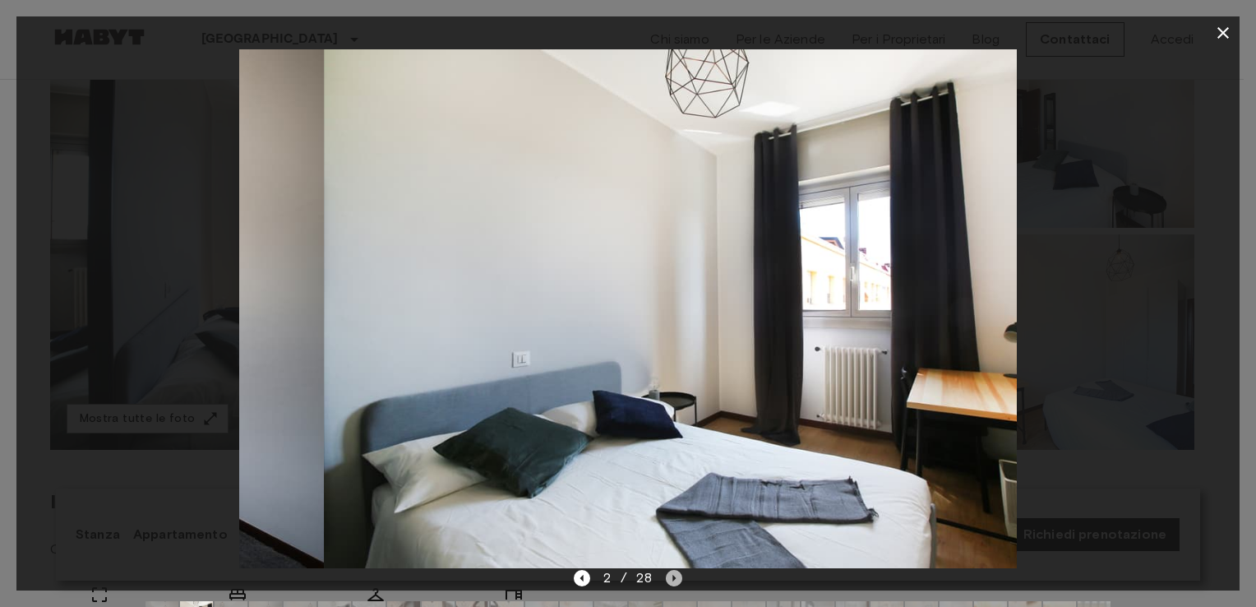
click at [671, 571] on icon "Next image" at bounding box center [674, 578] width 16 height 16
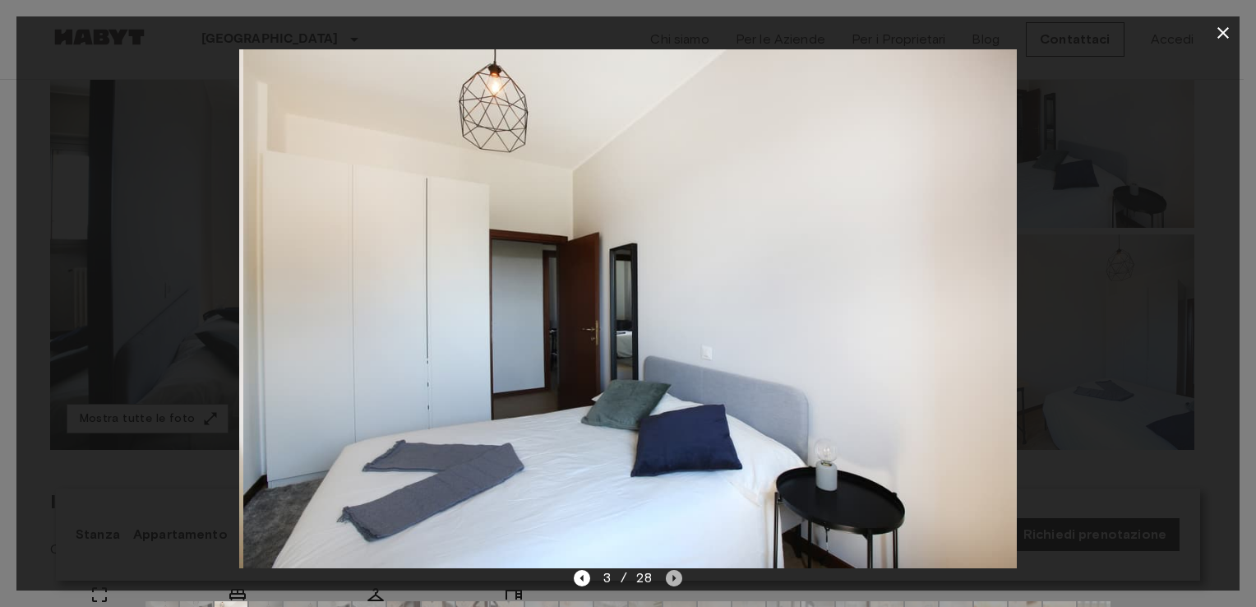
click at [671, 571] on icon "Next image" at bounding box center [674, 578] width 16 height 16
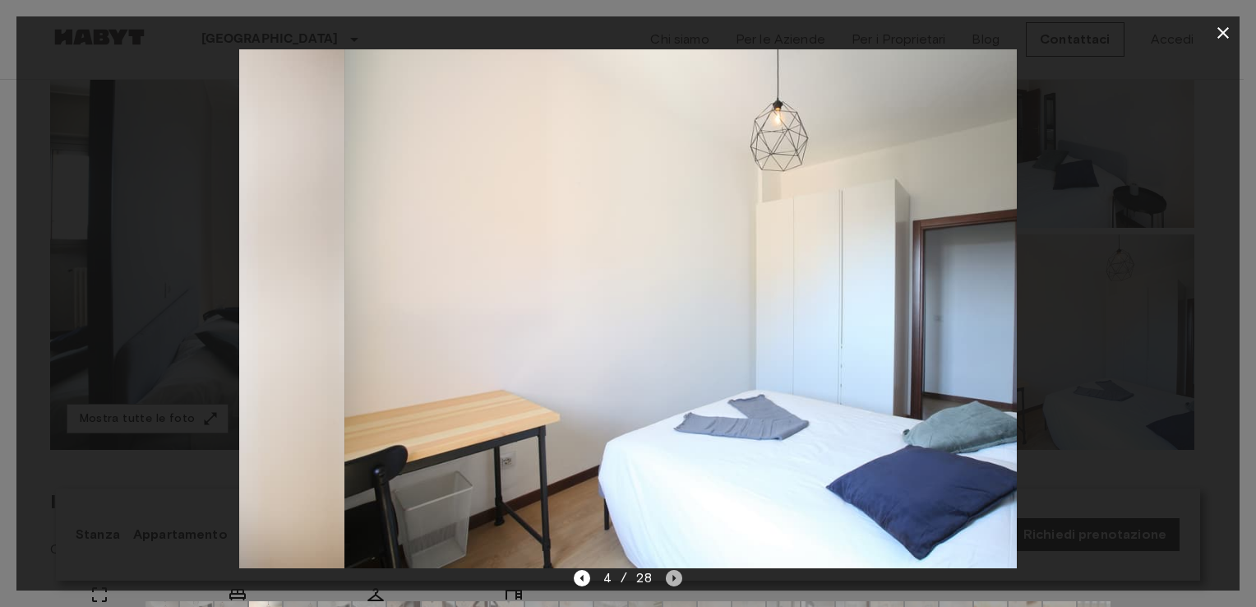
click at [671, 571] on icon "Next image" at bounding box center [674, 578] width 16 height 16
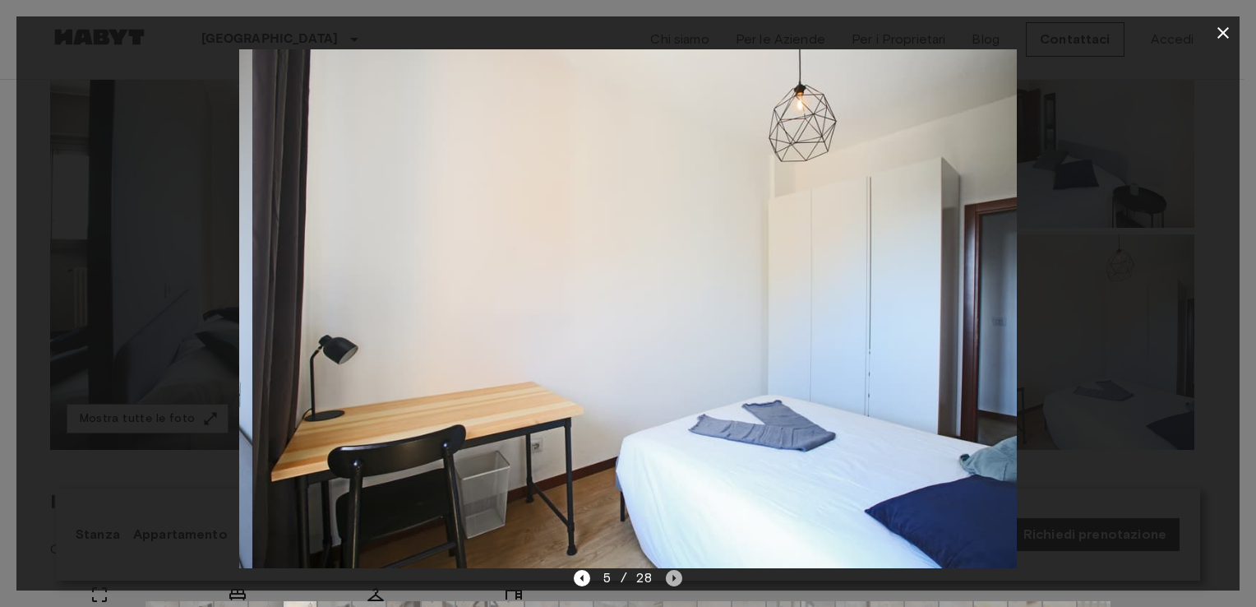
click at [671, 571] on icon "Next image" at bounding box center [674, 578] width 16 height 16
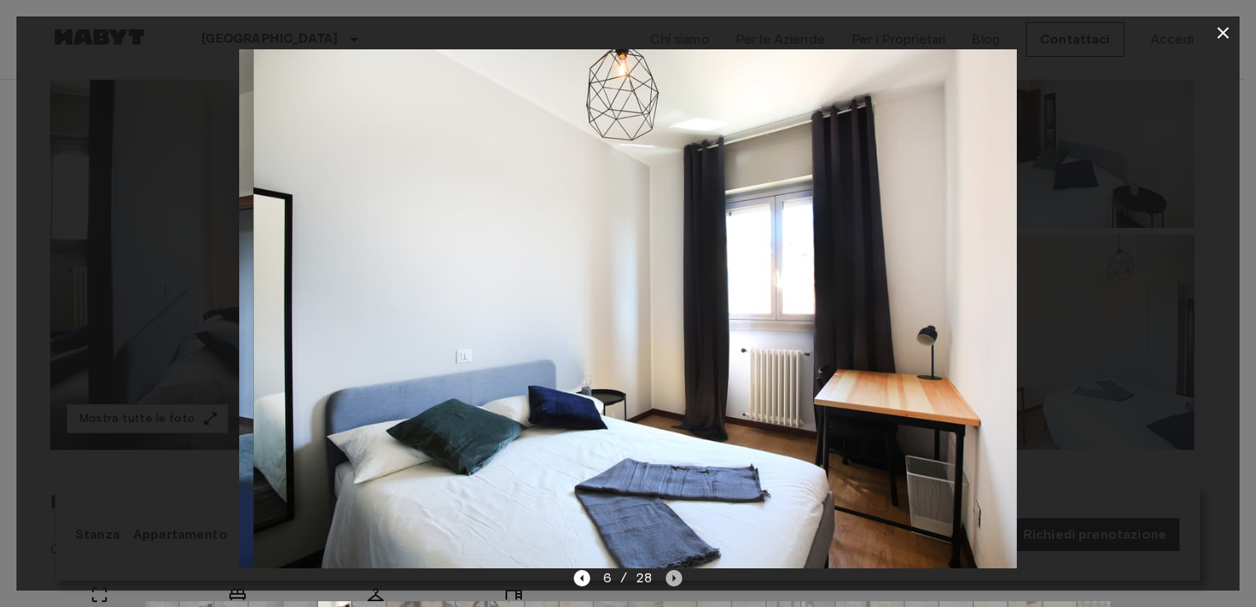
click at [671, 571] on icon "Next image" at bounding box center [674, 578] width 16 height 16
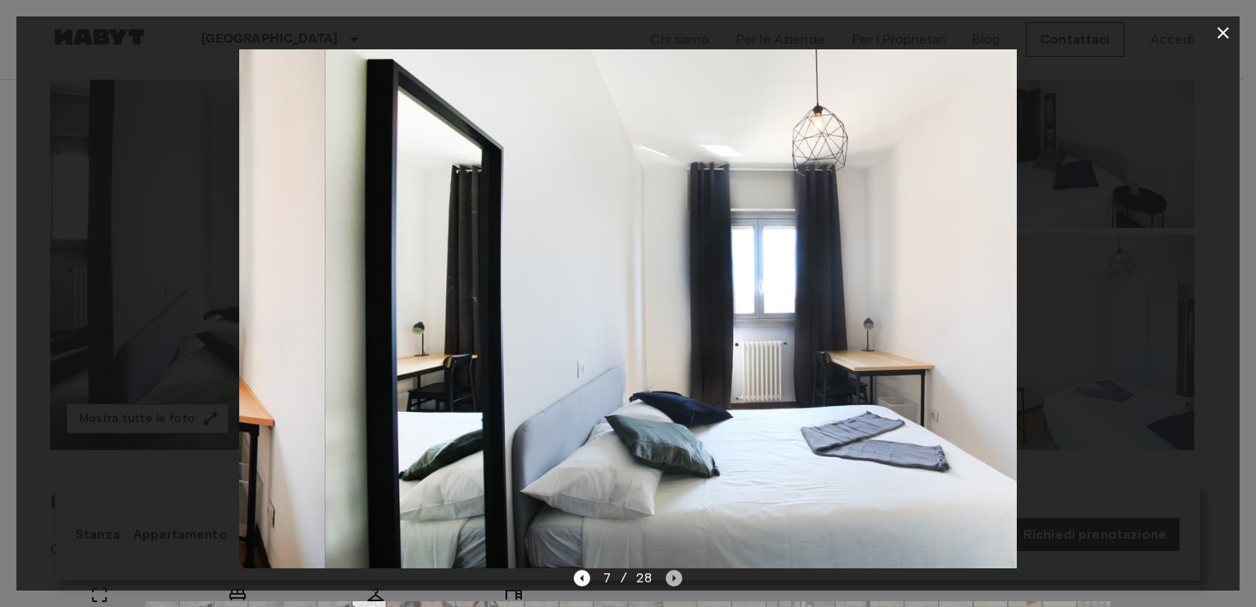
click at [671, 571] on icon "Next image" at bounding box center [674, 578] width 16 height 16
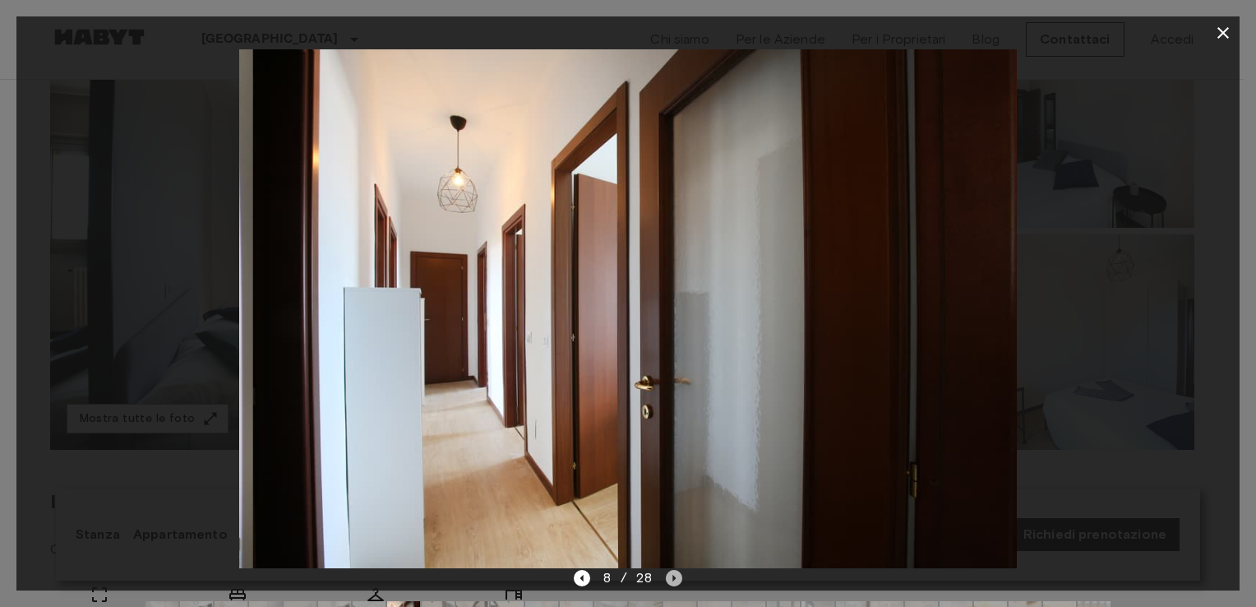
click at [671, 571] on icon "Next image" at bounding box center [674, 578] width 16 height 16
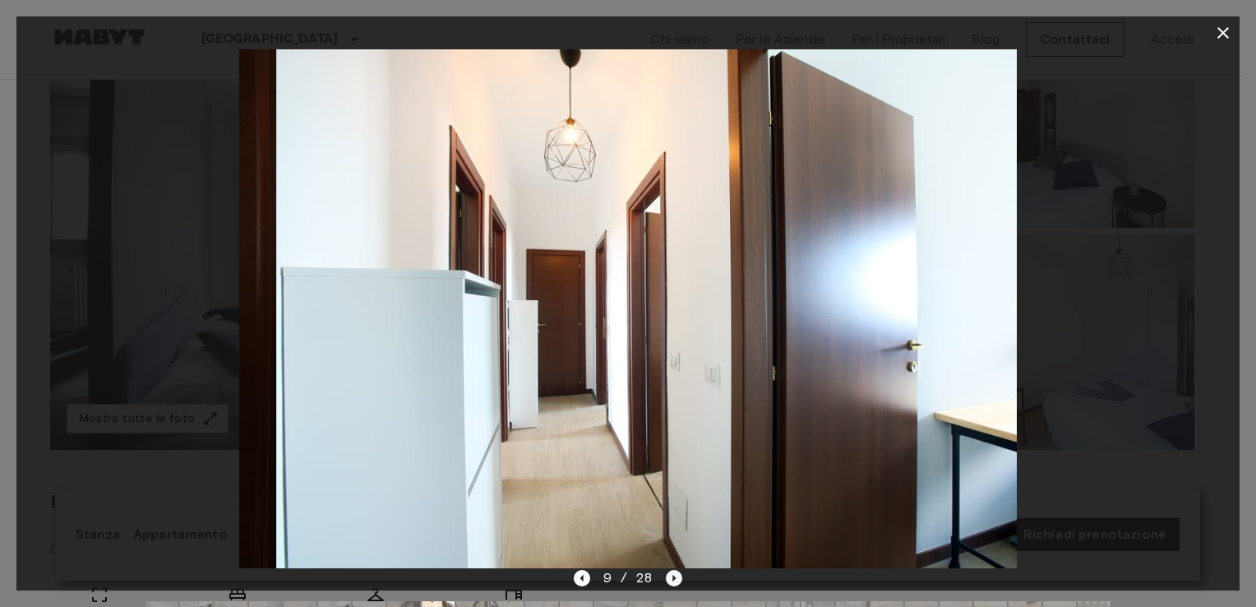
click at [671, 571] on icon "Next image" at bounding box center [674, 578] width 16 height 16
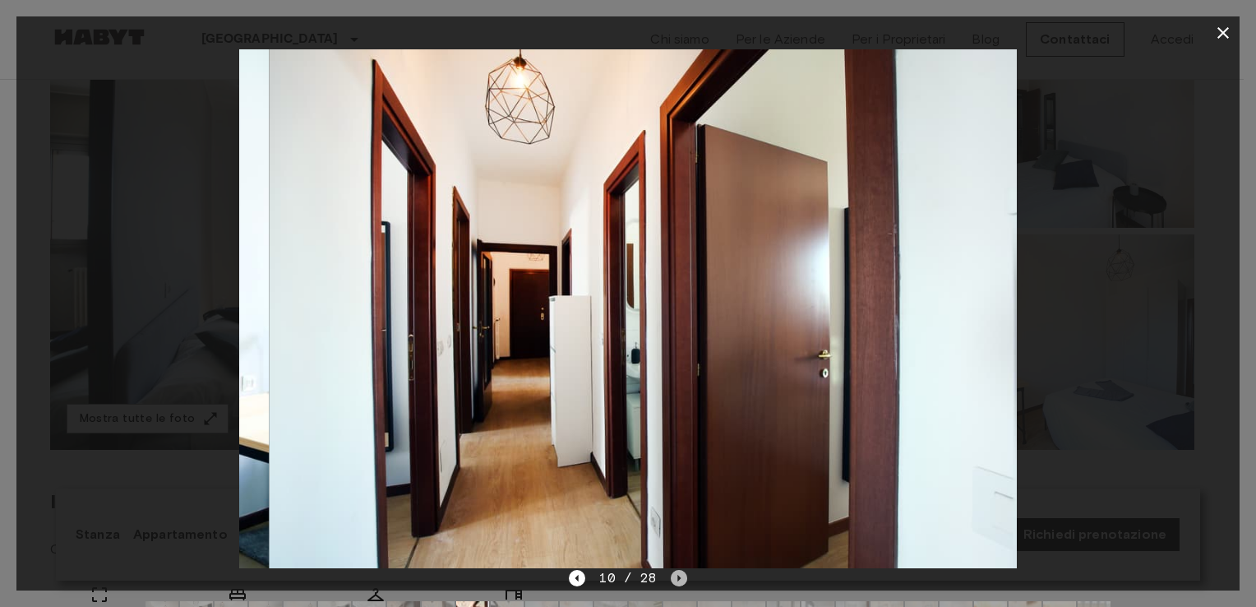
click at [671, 571] on icon "Next image" at bounding box center [679, 578] width 16 height 16
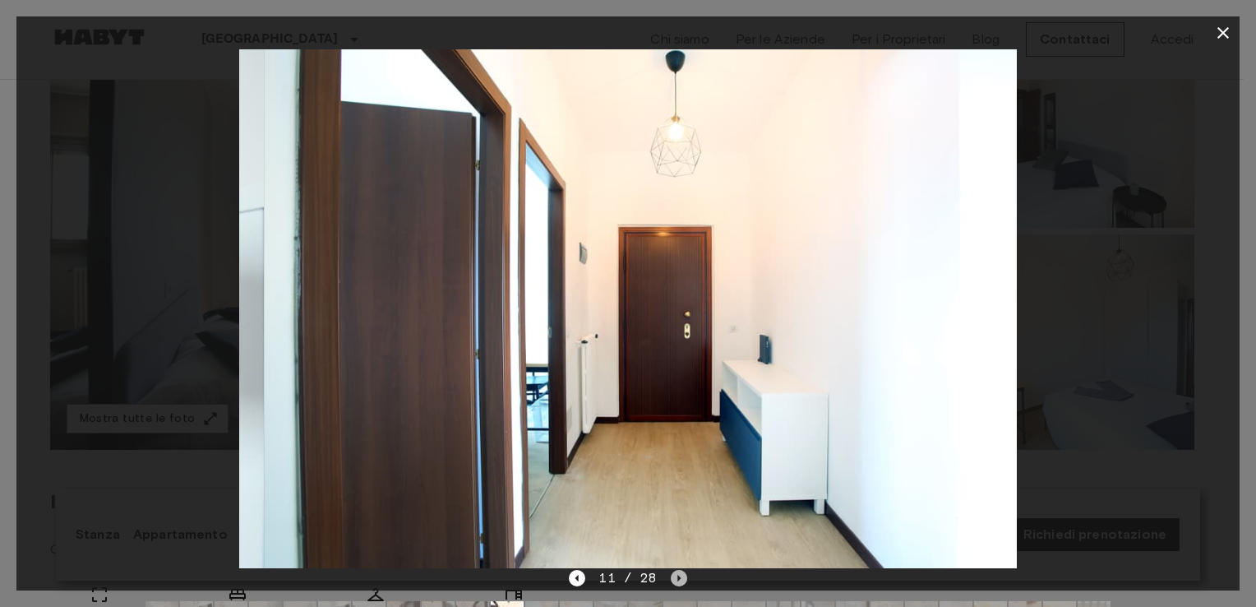
click at [671, 571] on icon "Next image" at bounding box center [679, 578] width 16 height 16
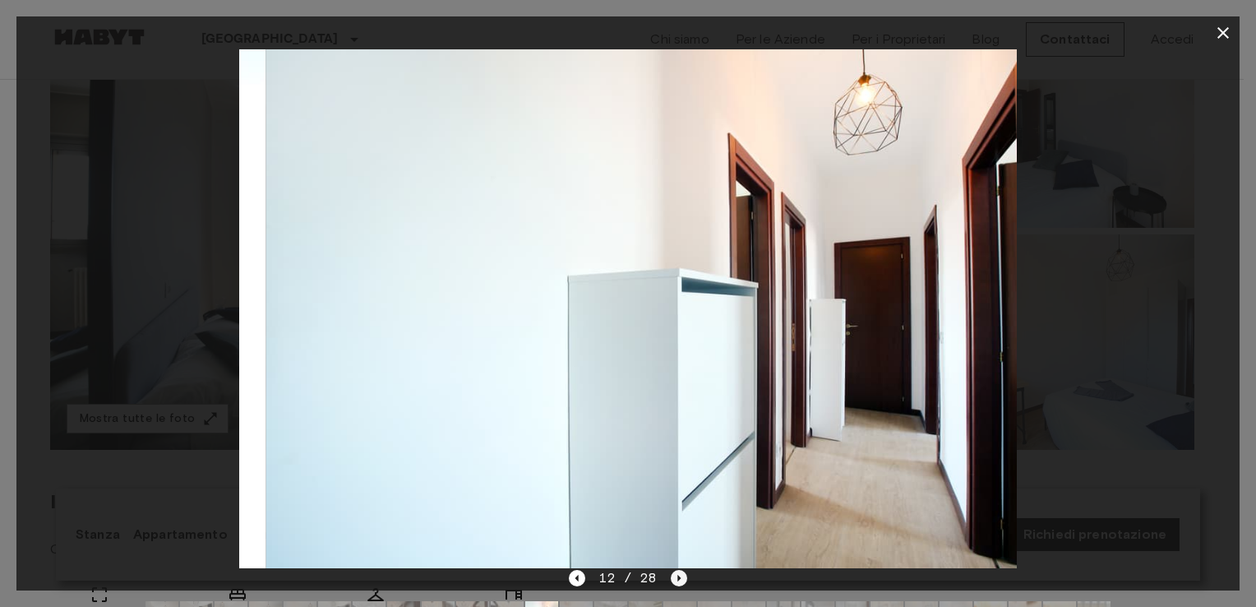
click at [671, 571] on icon "Next image" at bounding box center [679, 578] width 16 height 16
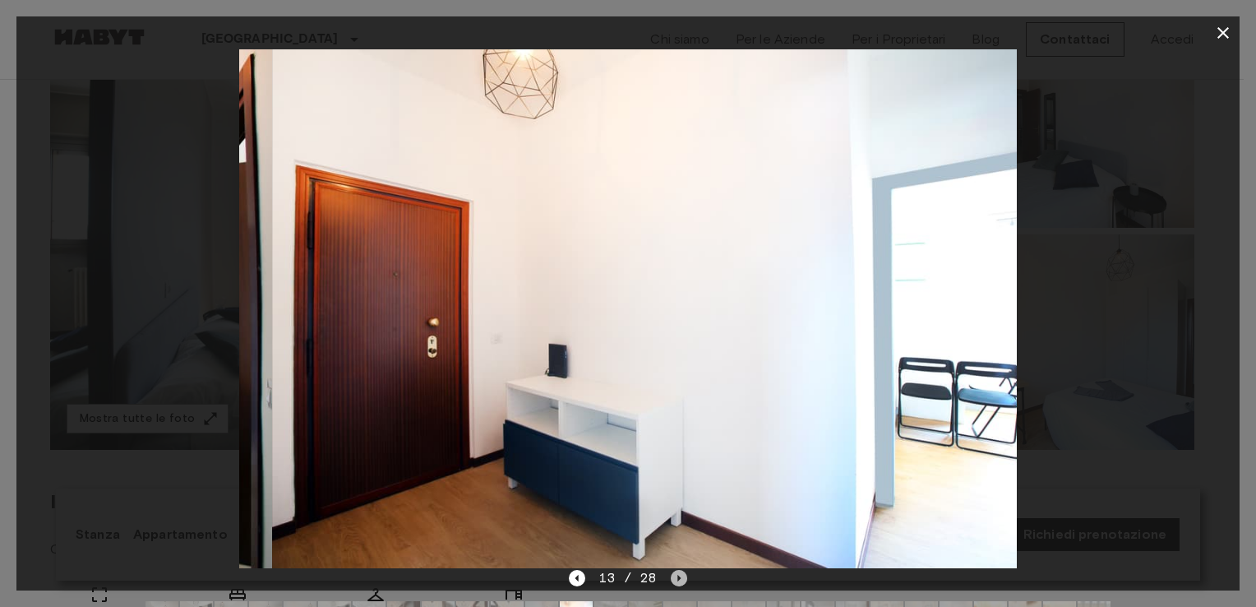
click at [671, 571] on icon "Next image" at bounding box center [679, 578] width 16 height 16
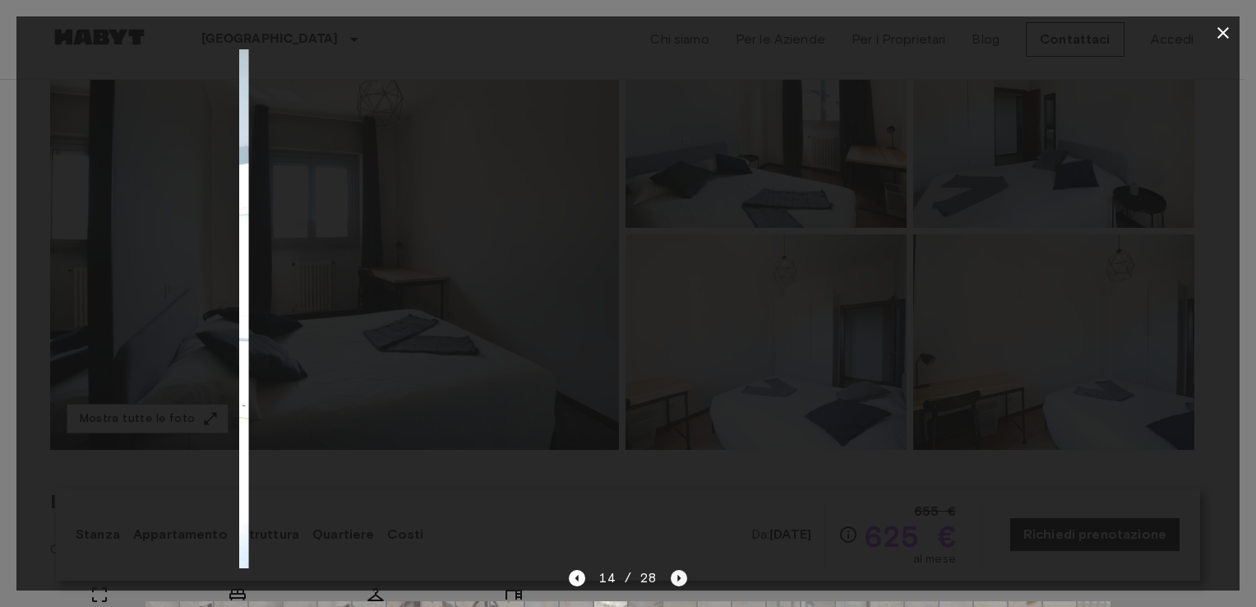
click at [671, 571] on icon "Next image" at bounding box center [679, 578] width 16 height 16
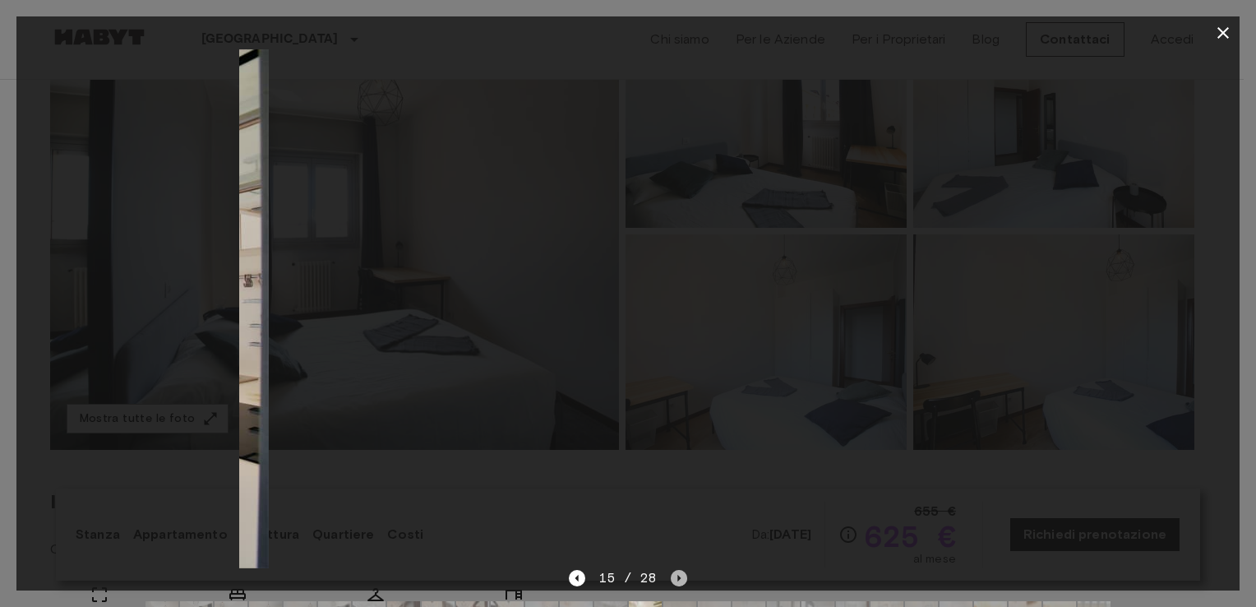
click at [671, 571] on icon "Next image" at bounding box center [679, 578] width 16 height 16
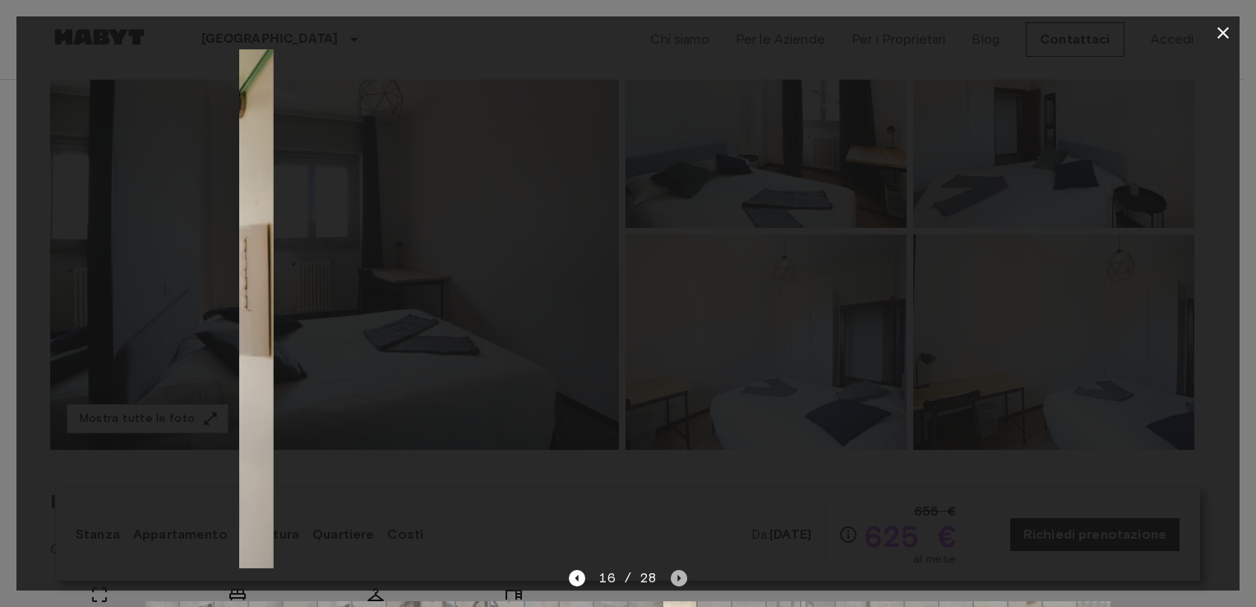
click at [671, 571] on icon "Next image" at bounding box center [679, 578] width 16 height 16
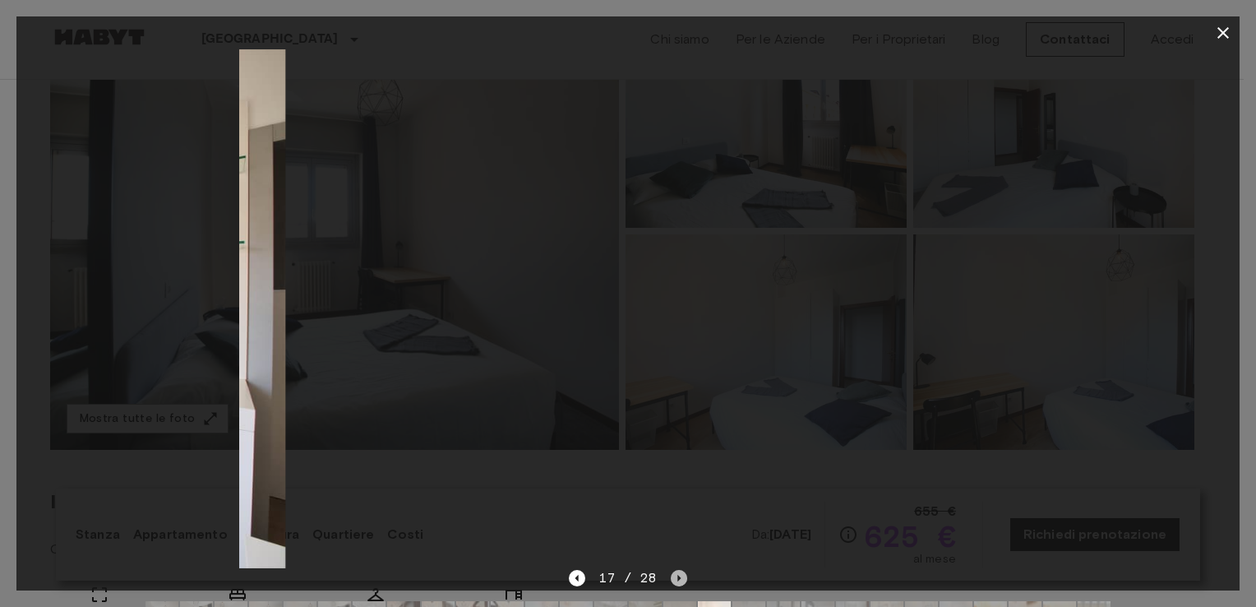
click at [671, 571] on icon "Next image" at bounding box center [679, 578] width 16 height 16
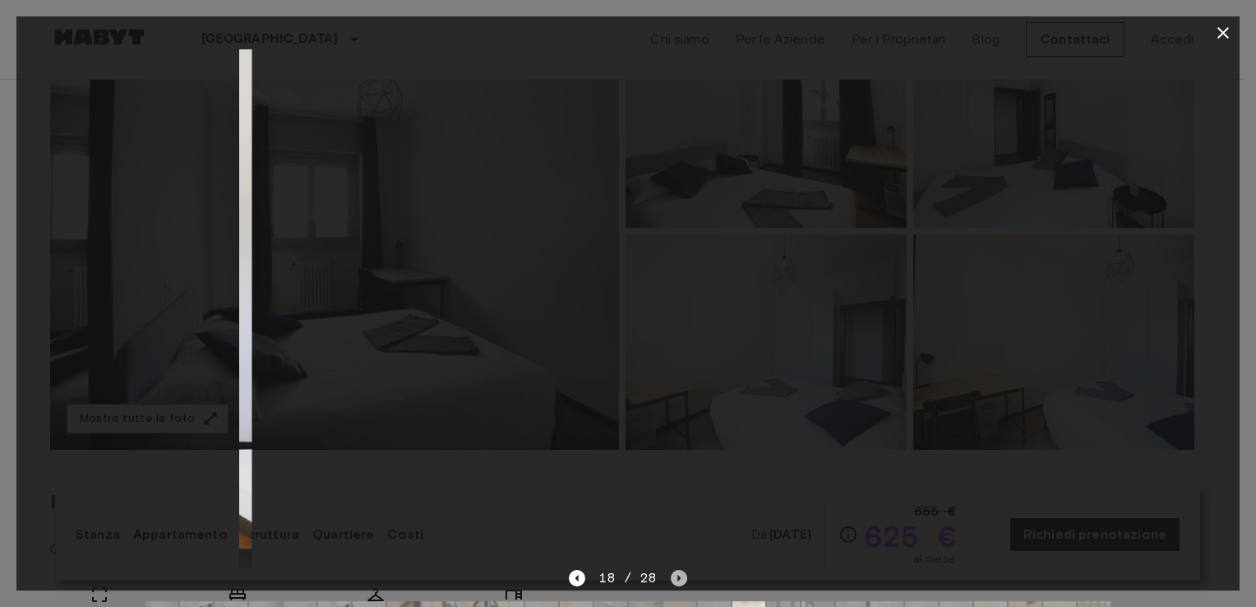
click at [671, 571] on icon "Next image" at bounding box center [679, 578] width 16 height 16
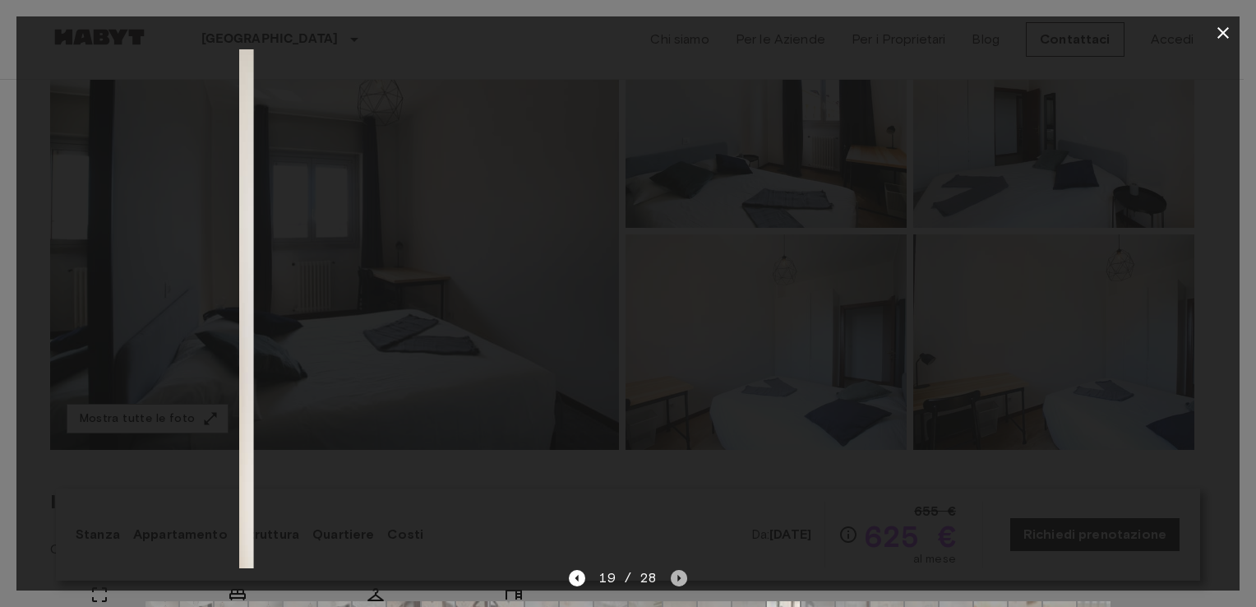
click at [671, 571] on icon "Next image" at bounding box center [679, 578] width 16 height 16
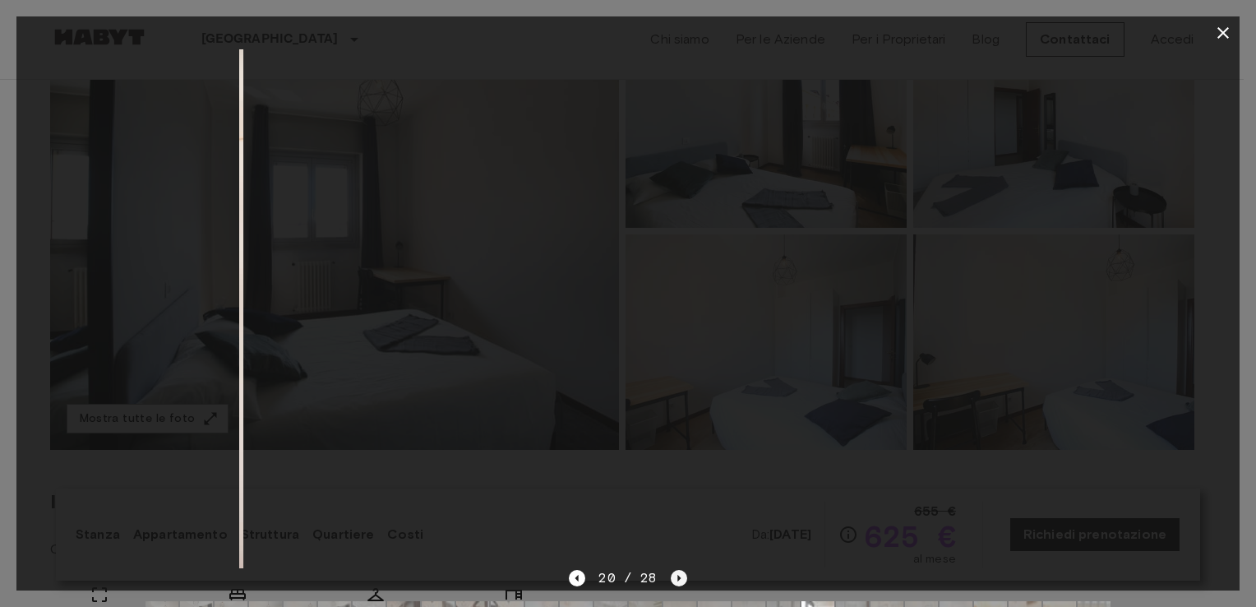
click at [671, 571] on icon "Next image" at bounding box center [679, 578] width 16 height 16
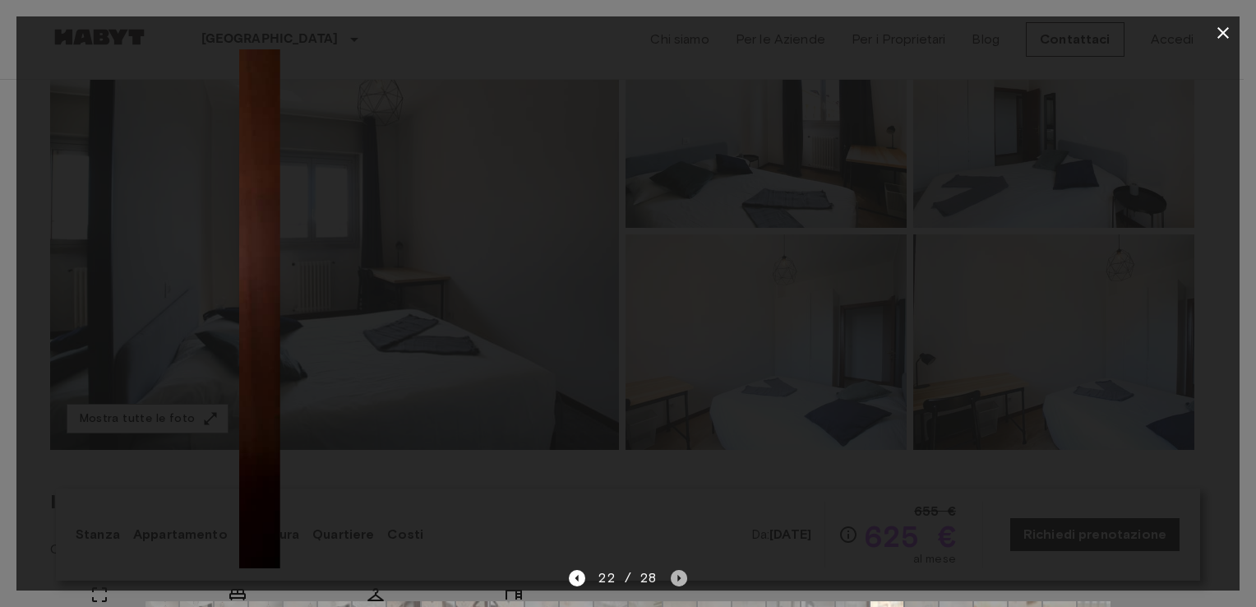
click at [671, 571] on icon "Next image" at bounding box center [679, 578] width 16 height 16
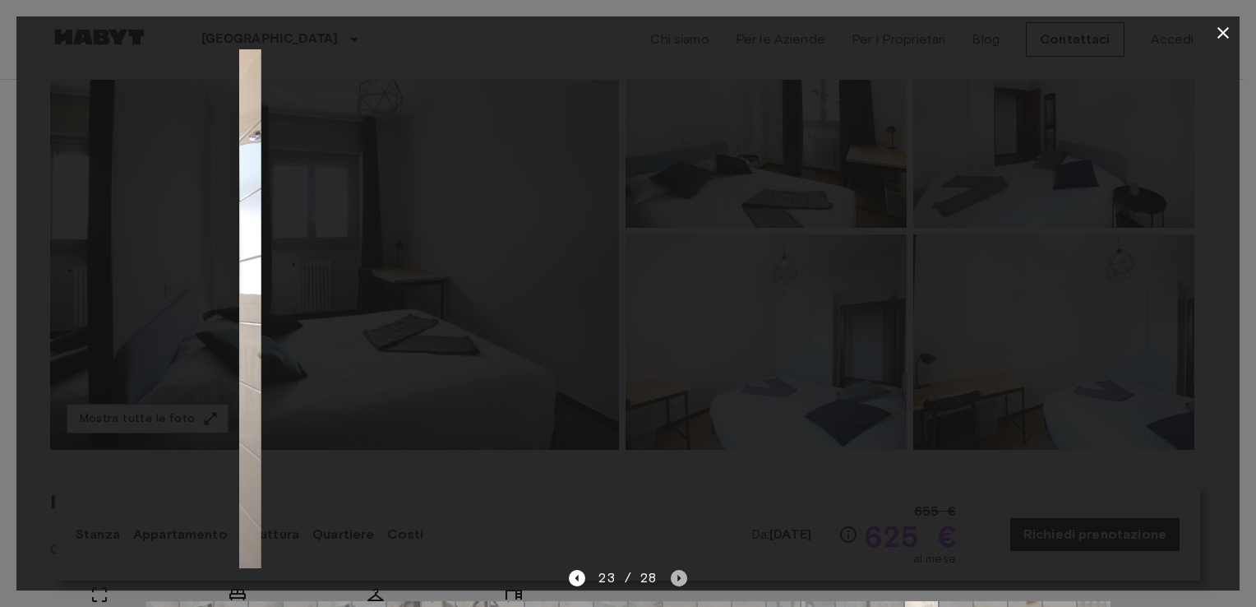
click at [671, 571] on icon "Next image" at bounding box center [679, 578] width 16 height 16
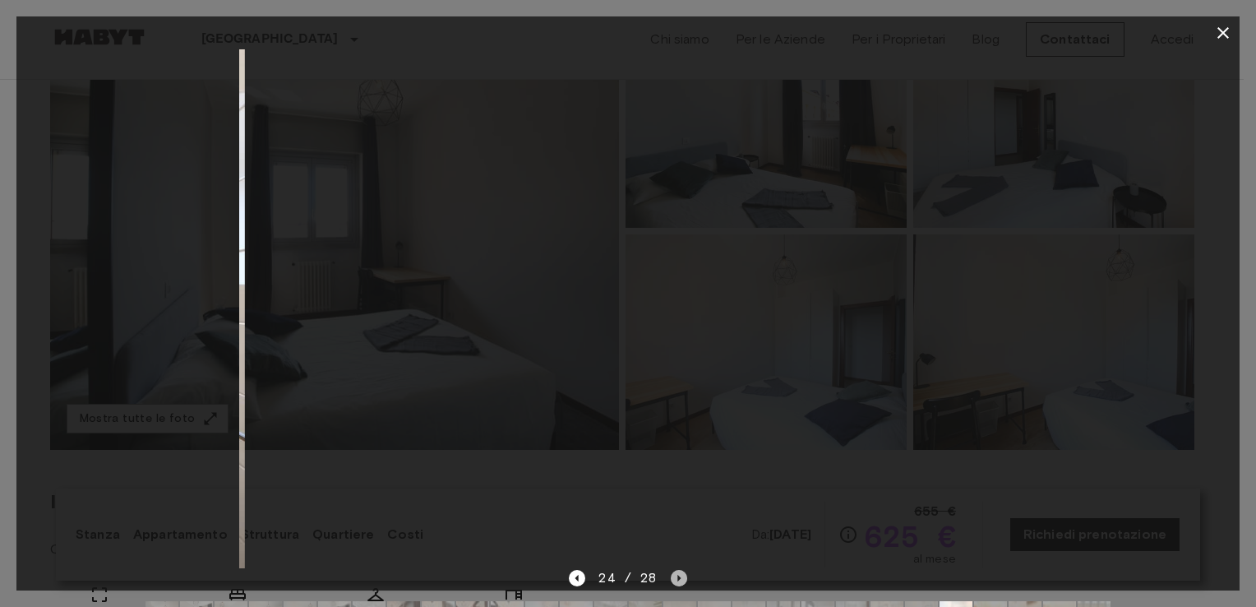
click at [671, 571] on icon "Next image" at bounding box center [679, 578] width 16 height 16
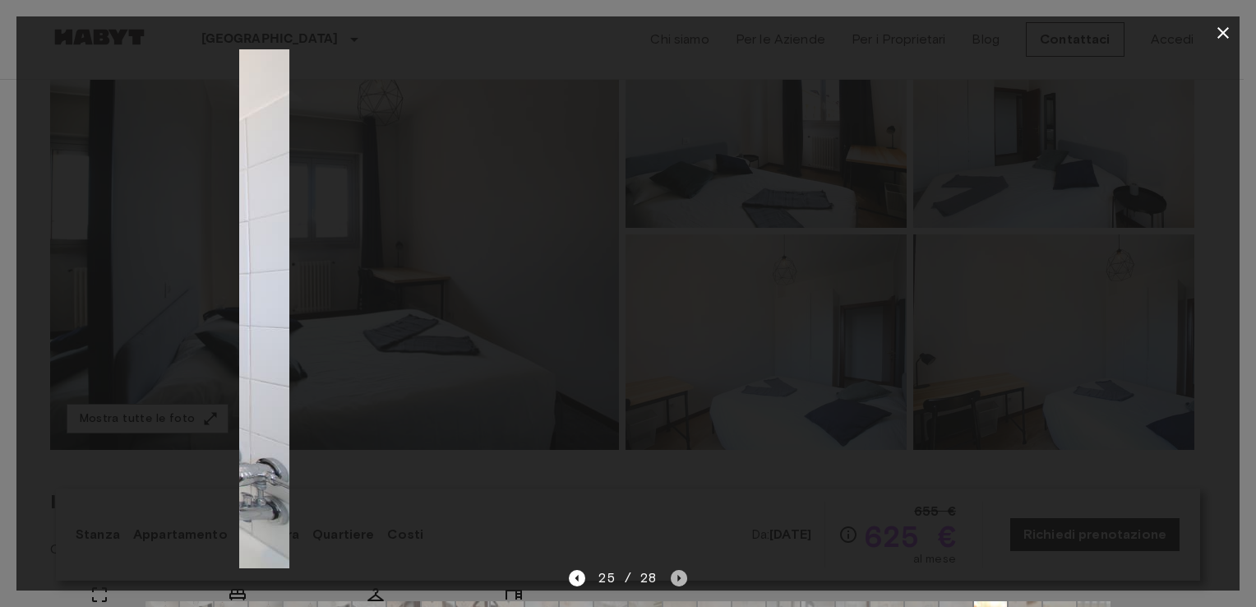
click at [671, 571] on icon "Next image" at bounding box center [679, 578] width 16 height 16
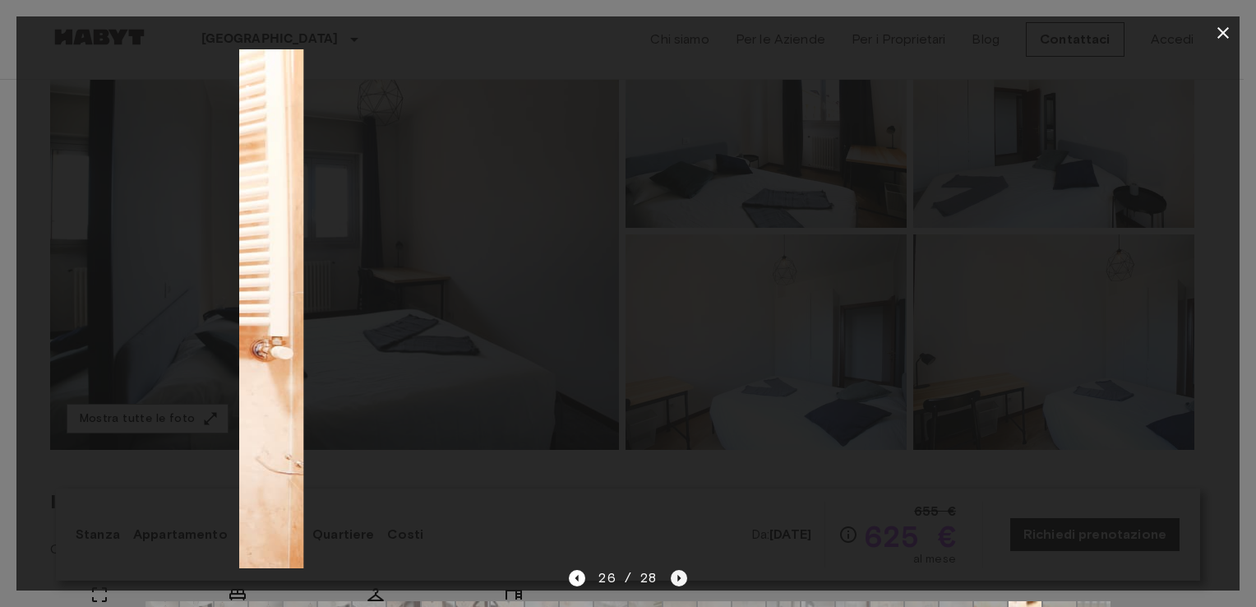
click at [671, 571] on icon "Next image" at bounding box center [679, 578] width 16 height 16
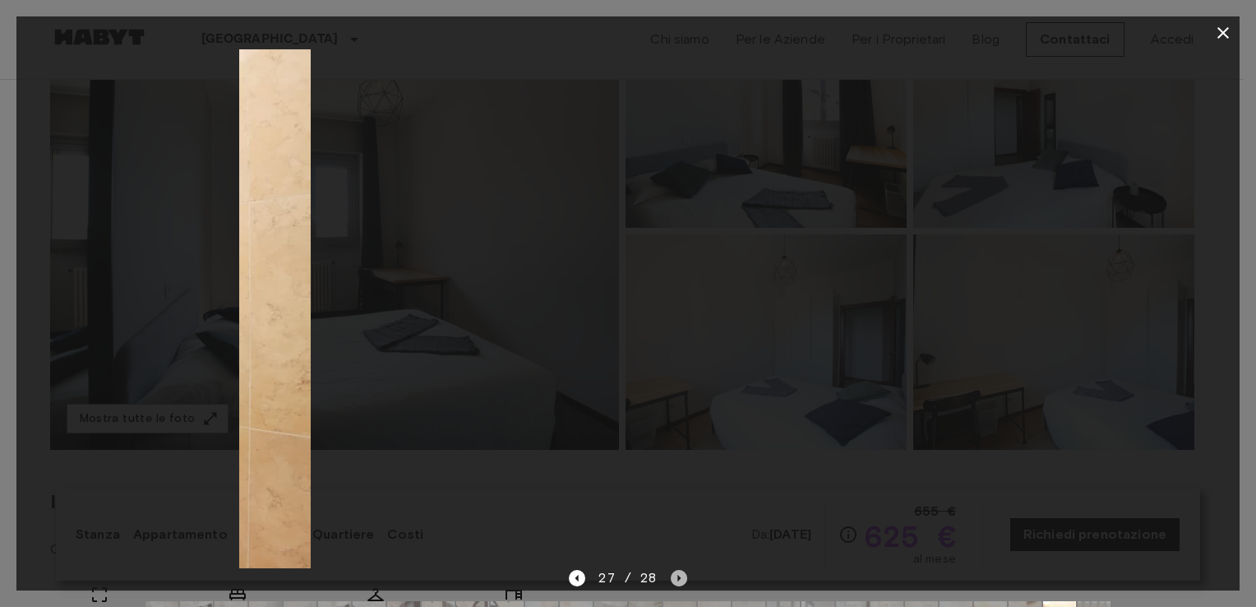
click at [671, 571] on icon "Next image" at bounding box center [679, 578] width 16 height 16
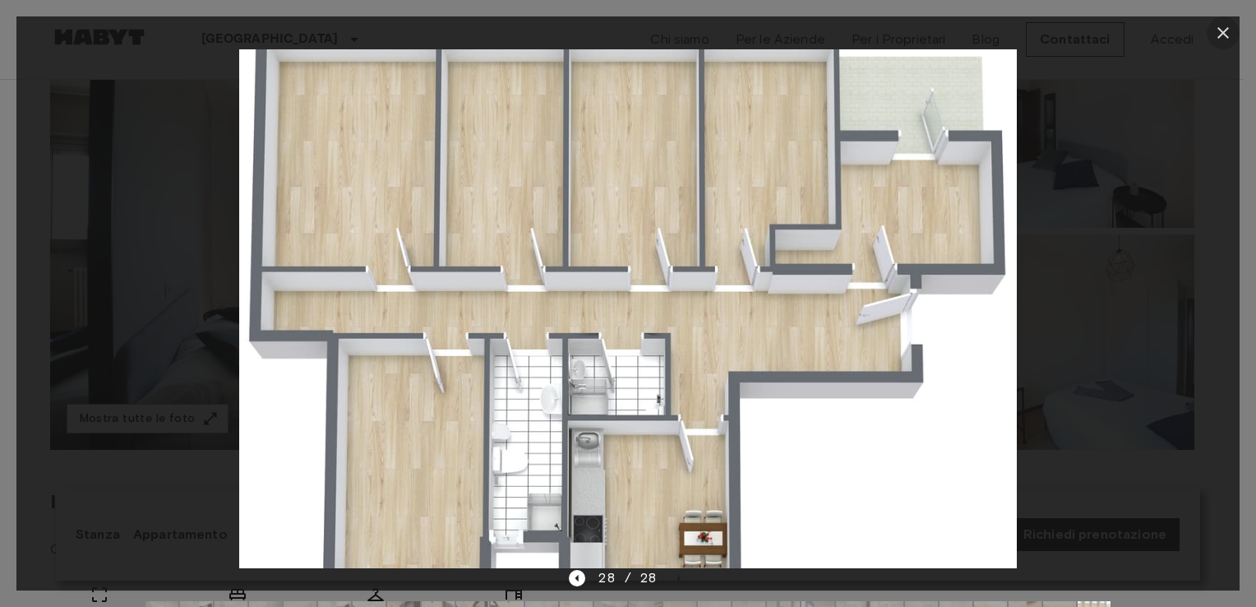
click at [1231, 29] on icon "button" at bounding box center [1224, 33] width 20 height 20
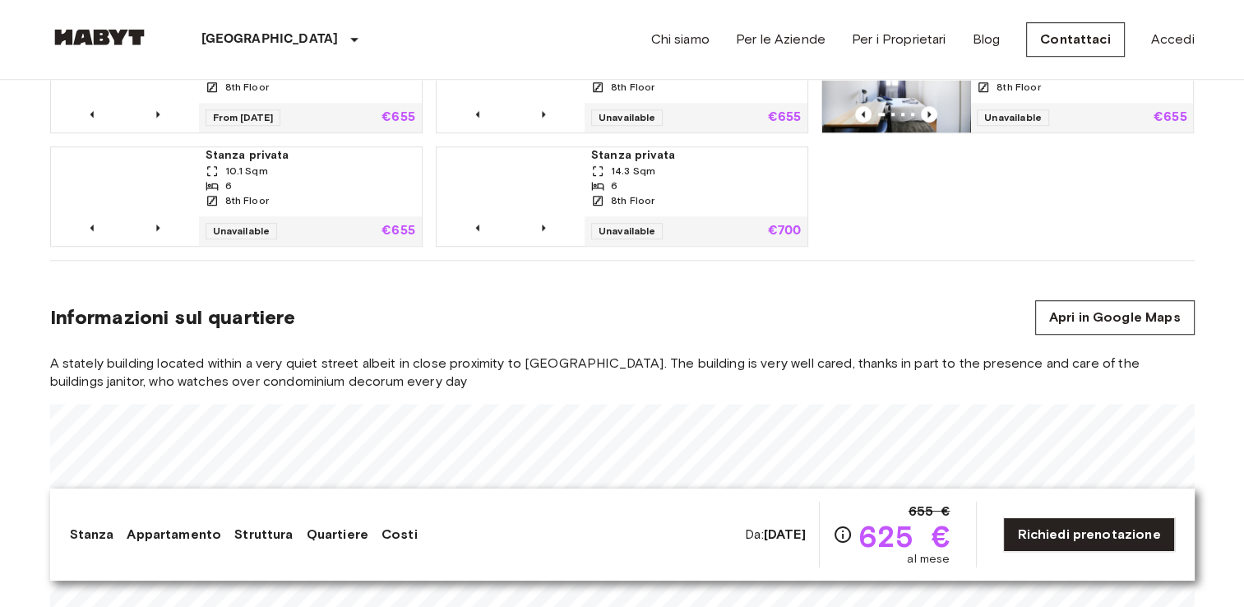
scroll to position [1215, 0]
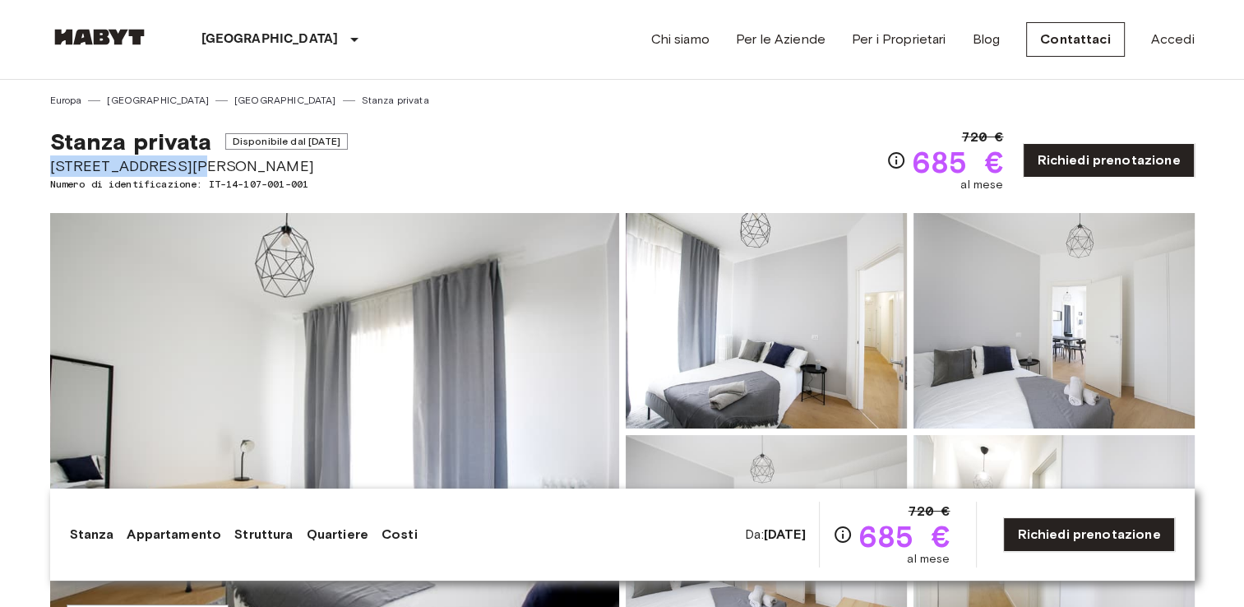
drag, startPoint x: 51, startPoint y: 168, endPoint x: 168, endPoint y: 169, distance: 116.8
click at [168, 169] on span "[STREET_ADDRESS][PERSON_NAME]" at bounding box center [199, 165] width 298 height 21
drag, startPoint x: 168, startPoint y: 169, endPoint x: 155, endPoint y: 165, distance: 13.0
copy span "[STREET_ADDRESS][PERSON_NAME]"
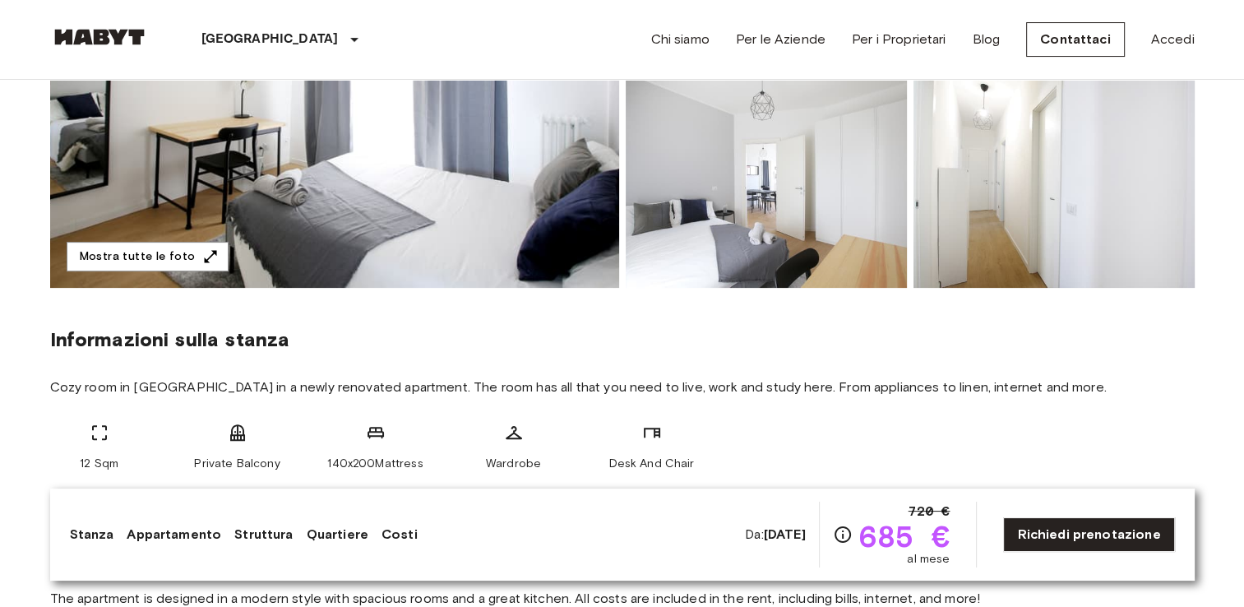
scroll to position [359, 0]
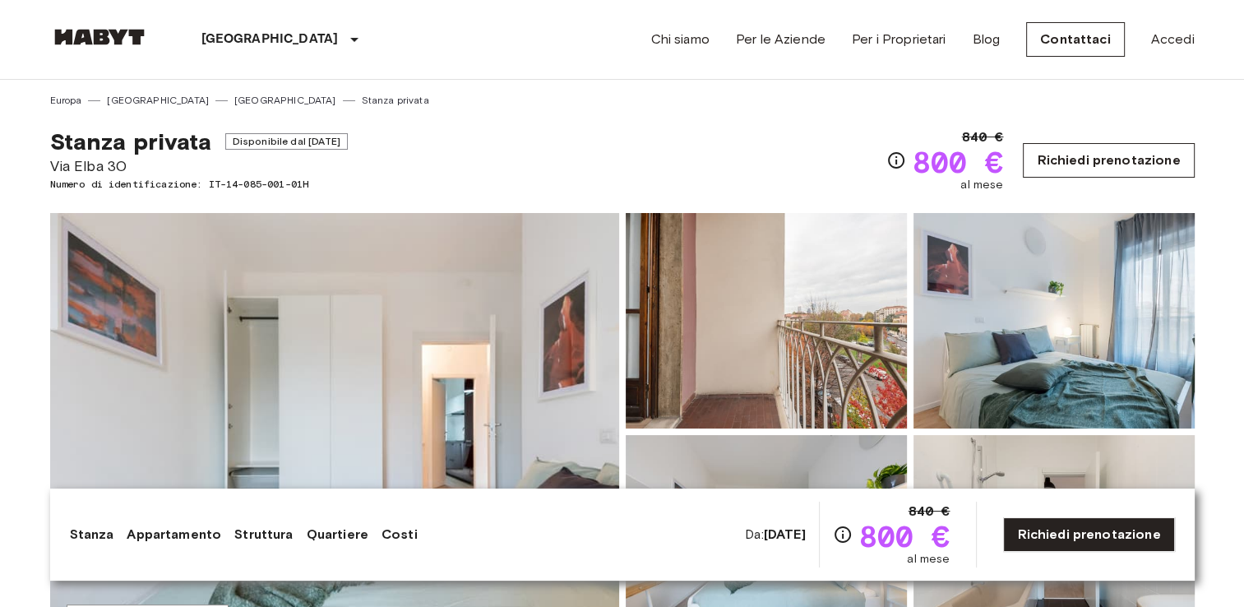
click at [1108, 173] on link "Richiedi prenotazione" at bounding box center [1108, 160] width 171 height 35
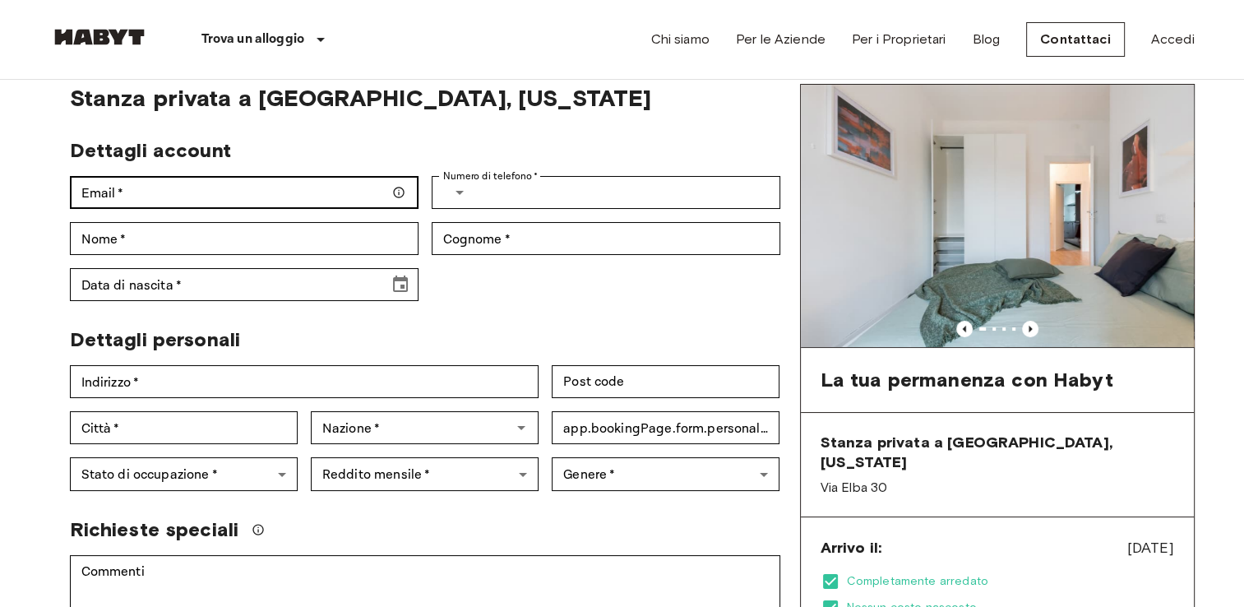
scroll to position [56, 0]
drag, startPoint x: 271, startPoint y: 215, endPoint x: 262, endPoint y: 203, distance: 14.1
click at [262, 203] on div "Dettagli account Email   * Email   * Numero di telefono   * ​ Numero di telefon…" at bounding box center [419, 214] width 724 height 176
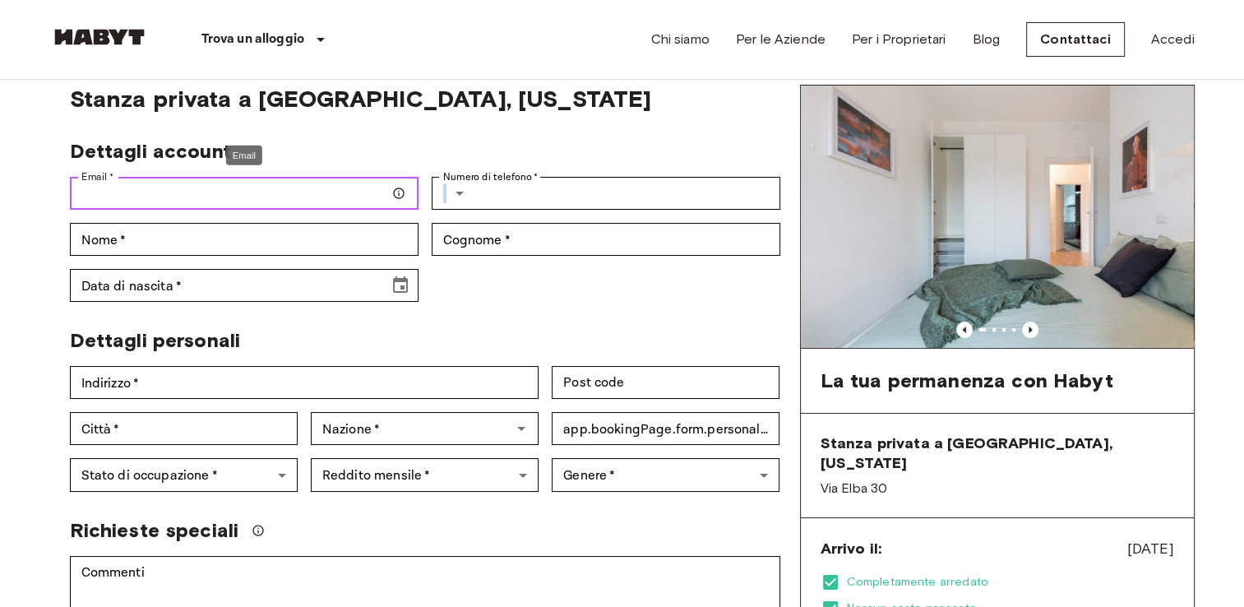
click at [262, 203] on input "Email   *" at bounding box center [244, 193] width 349 height 33
type input "**********"
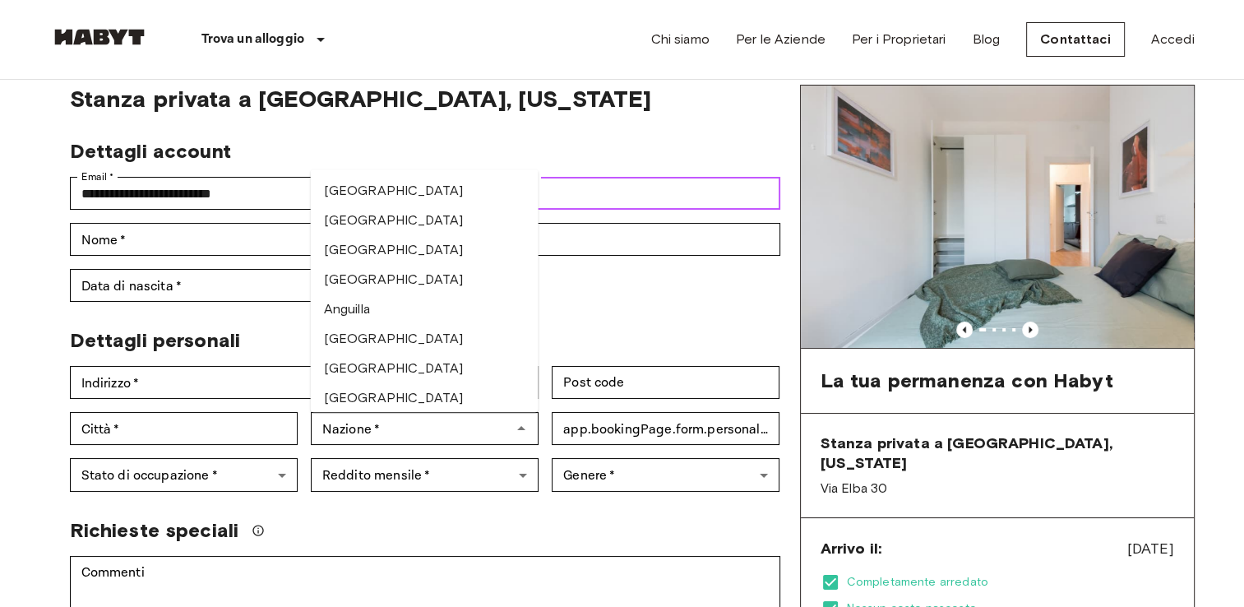
click at [593, 187] on input "Numero di telefono   *" at bounding box center [632, 193] width 298 height 33
type input "**********"
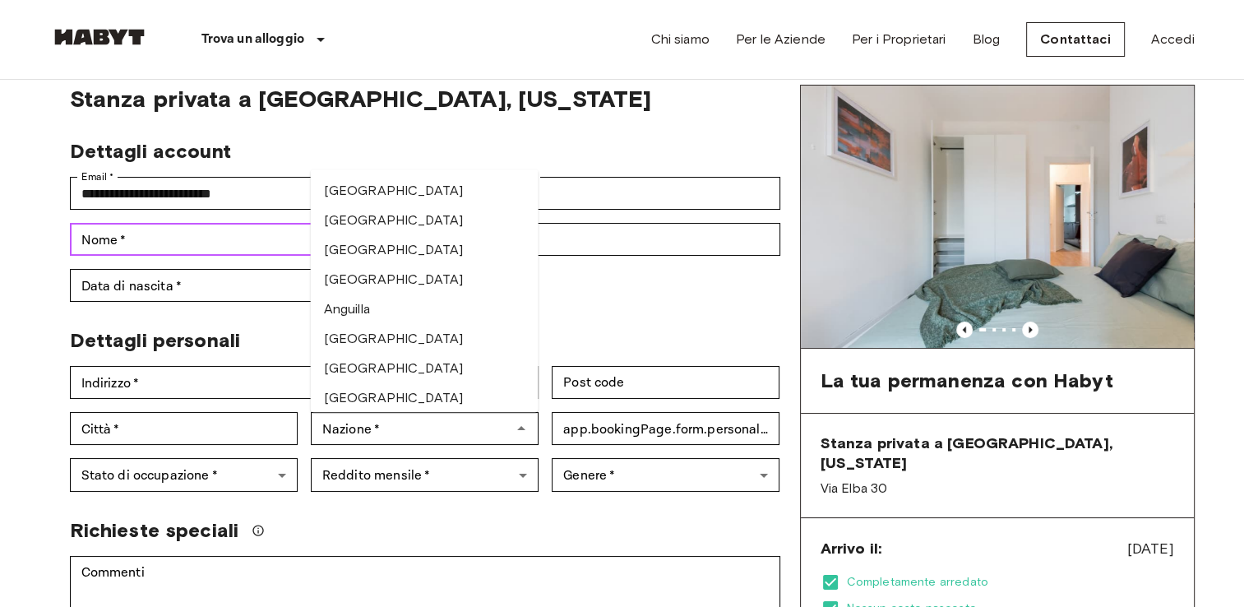
type input "******"
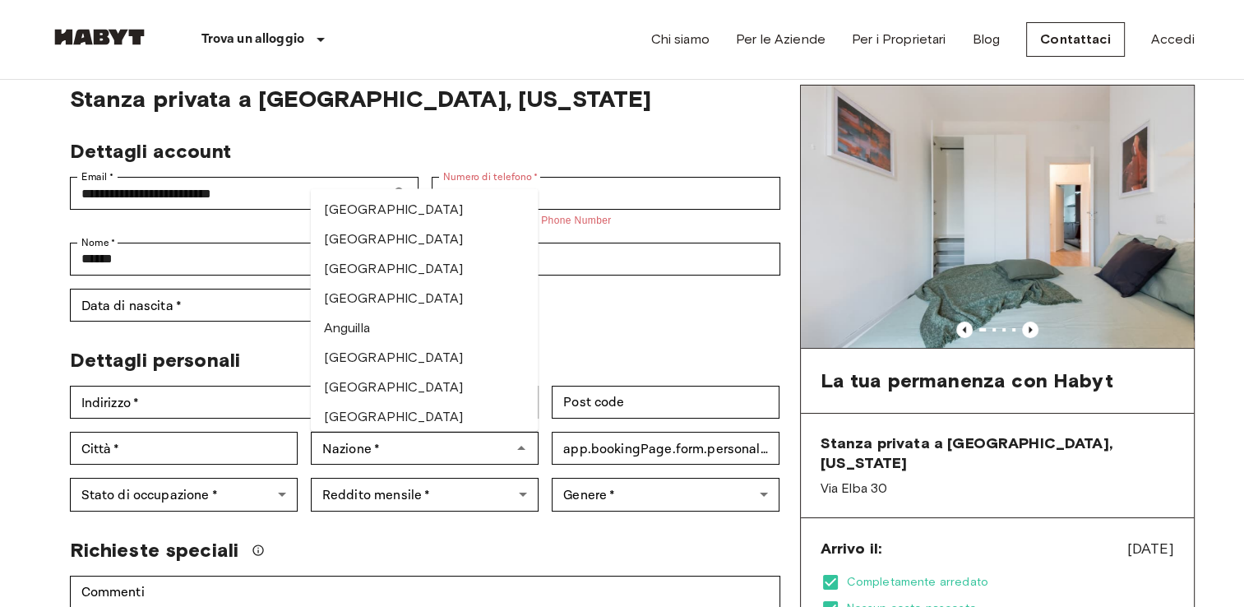
click at [497, 143] on div "Dettagli account" at bounding box center [419, 145] width 724 height 38
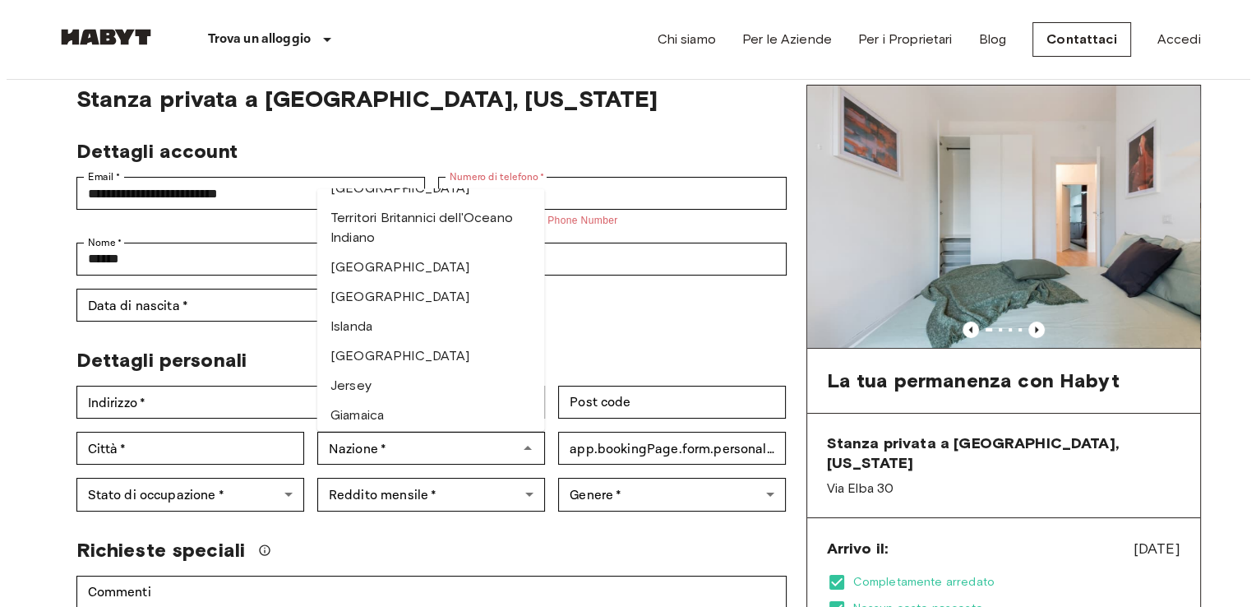
scroll to position [3238, 0]
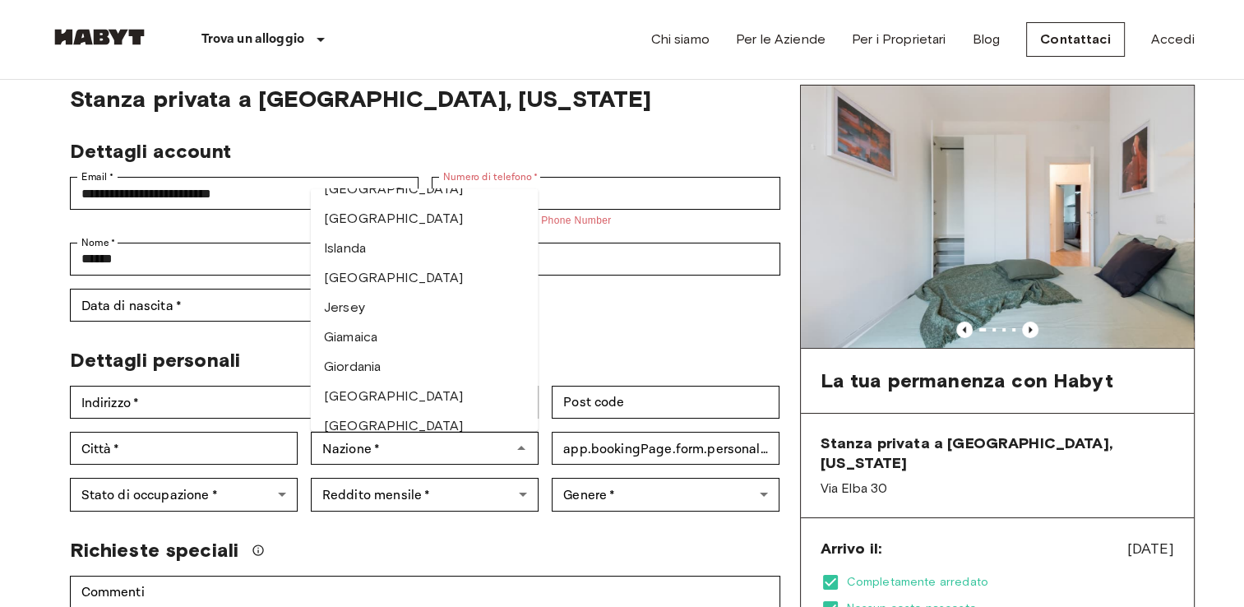
click at [390, 262] on li "[GEOGRAPHIC_DATA]" at bounding box center [425, 277] width 228 height 30
type input "******"
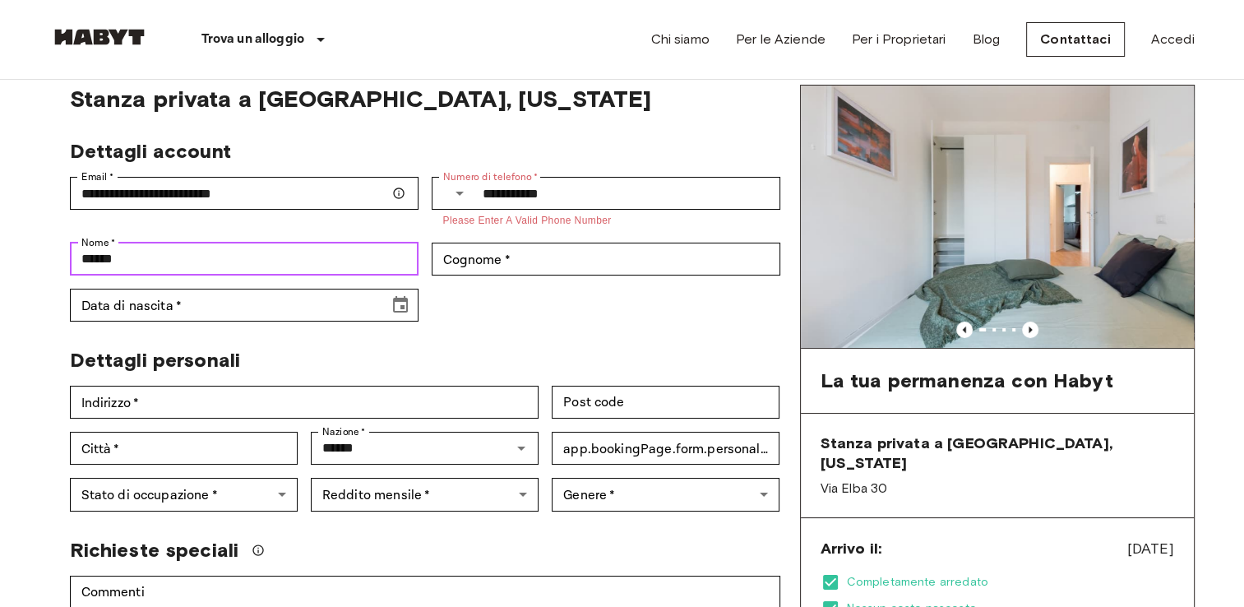
click at [390, 260] on input "******" at bounding box center [244, 259] width 349 height 33
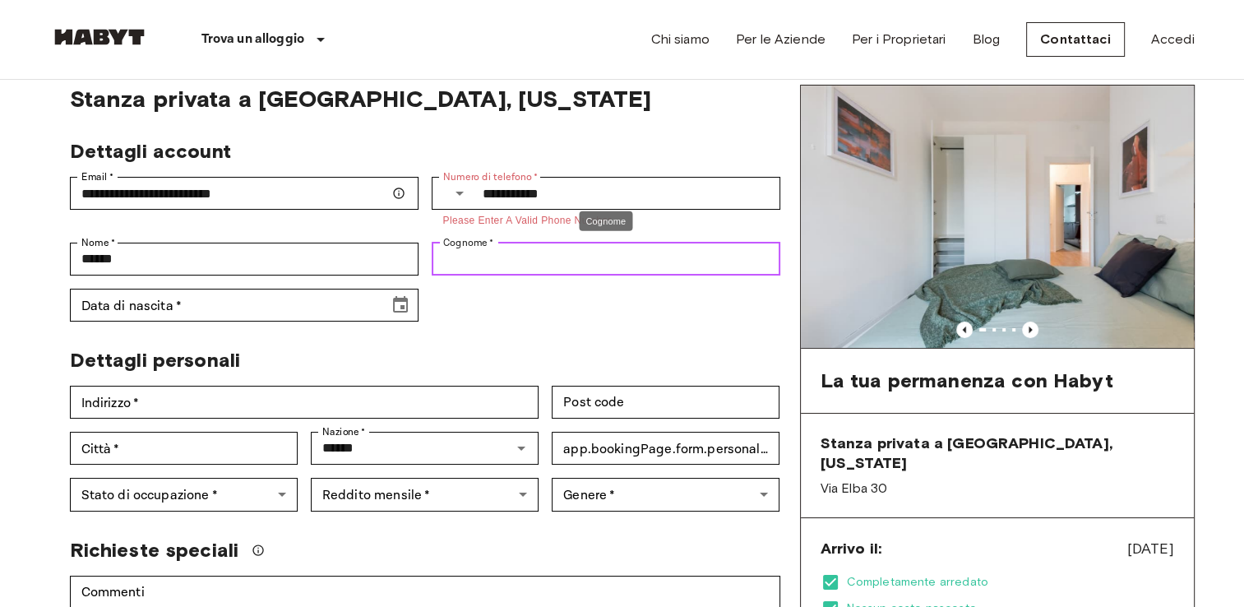
click at [482, 269] on input "Cognome   *" at bounding box center [606, 259] width 349 height 33
type input "********"
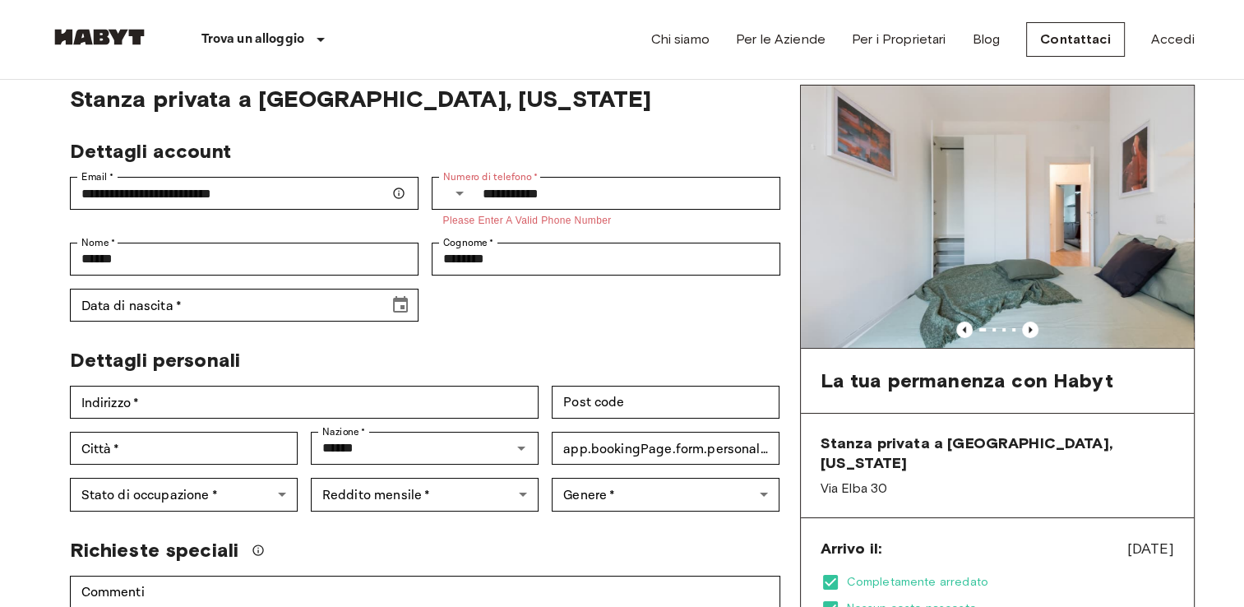
click at [460, 185] on icon "Select country" at bounding box center [460, 193] width 20 height 20
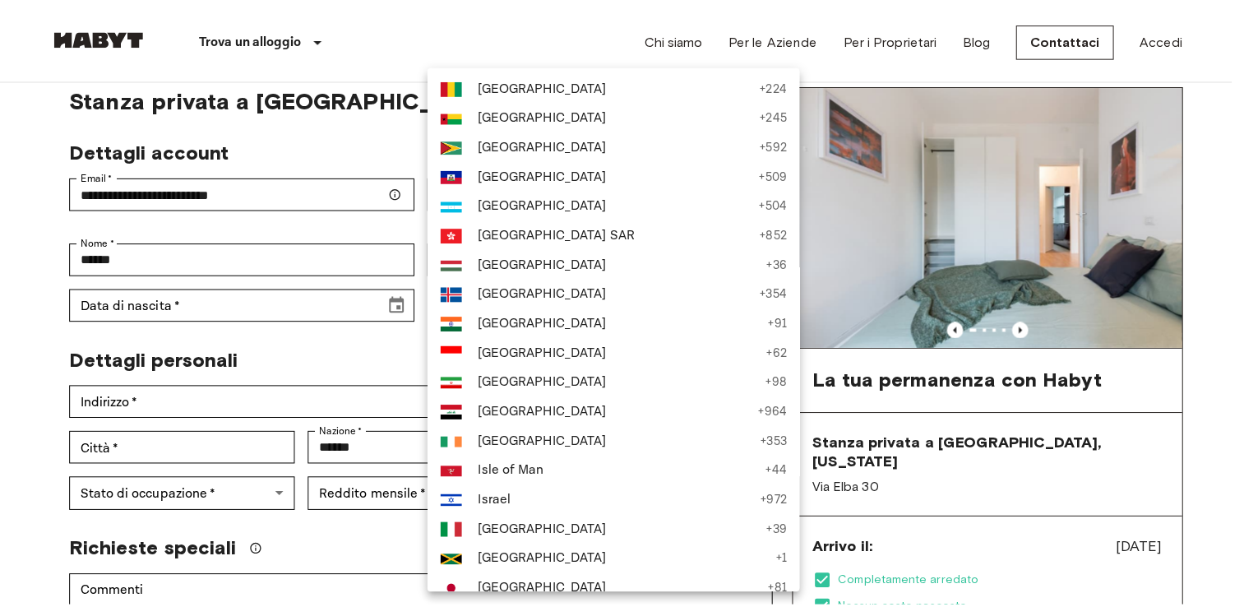
scroll to position [2770, 0]
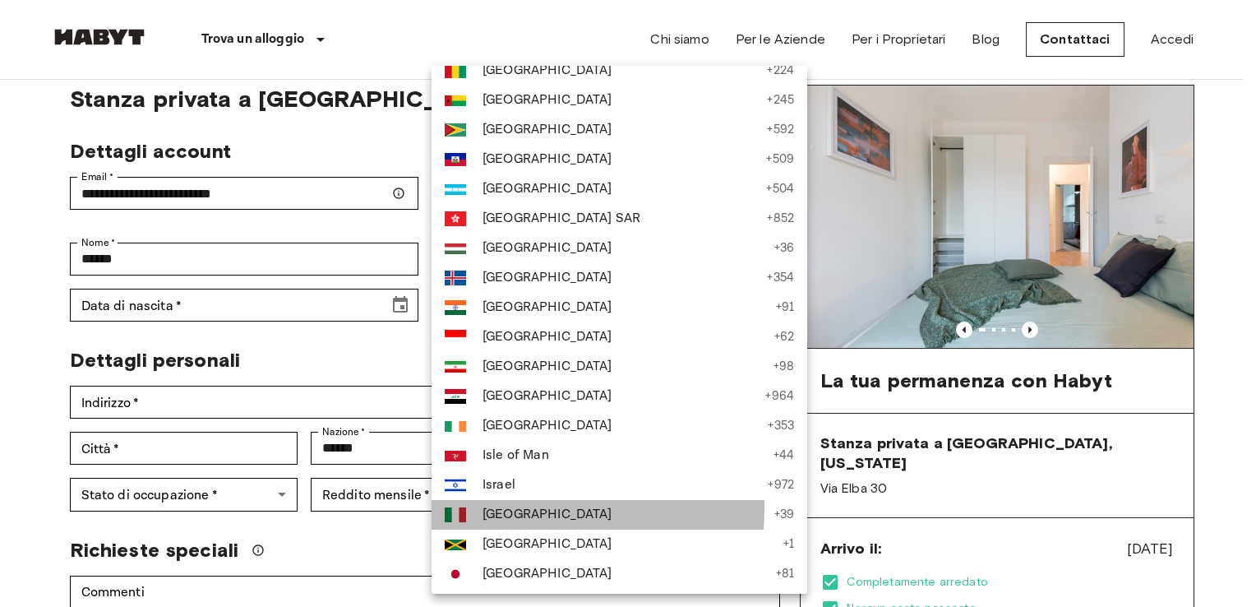
click at [534, 508] on span "Italy" at bounding box center [625, 515] width 284 height 20
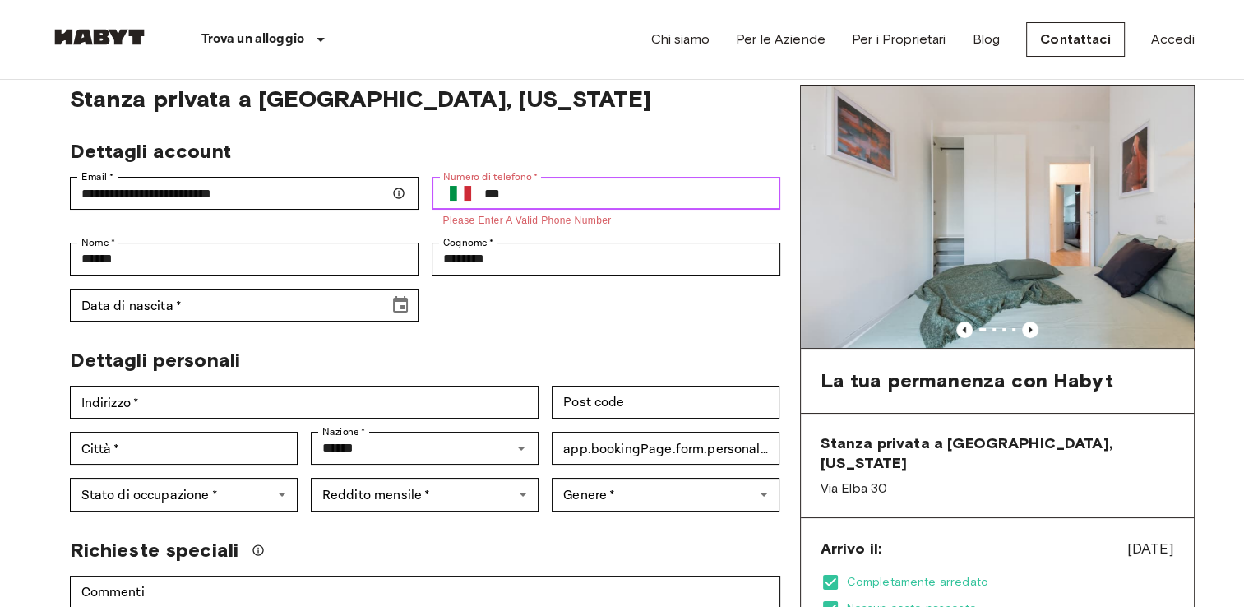
click at [572, 197] on input "***" at bounding box center [632, 193] width 296 height 33
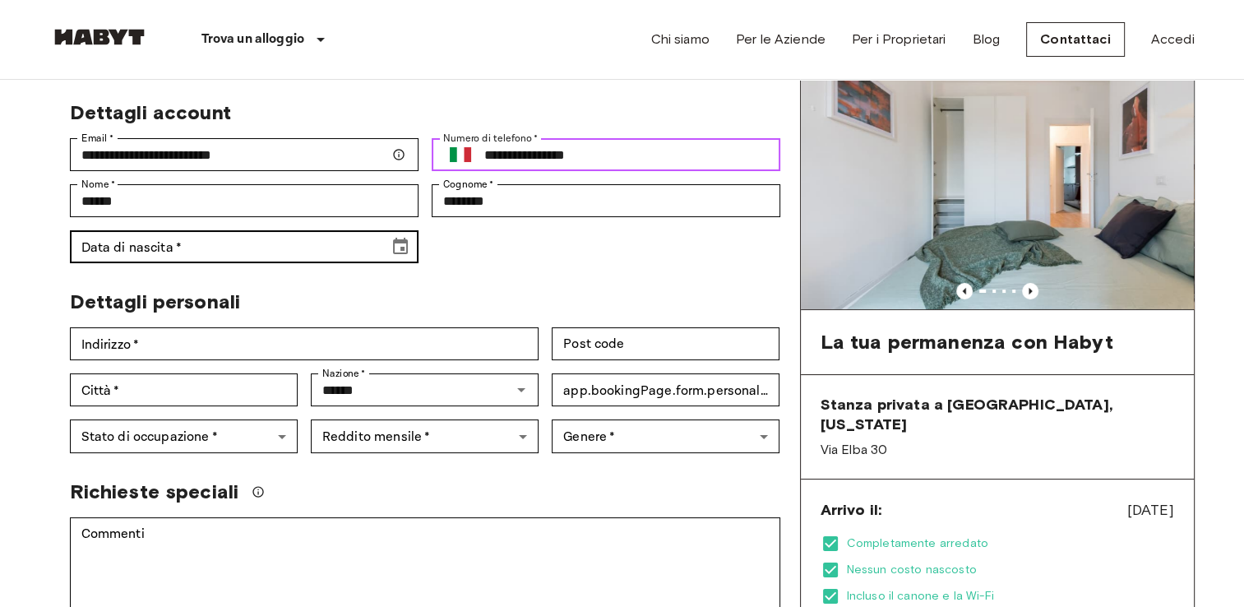
scroll to position [150, 0]
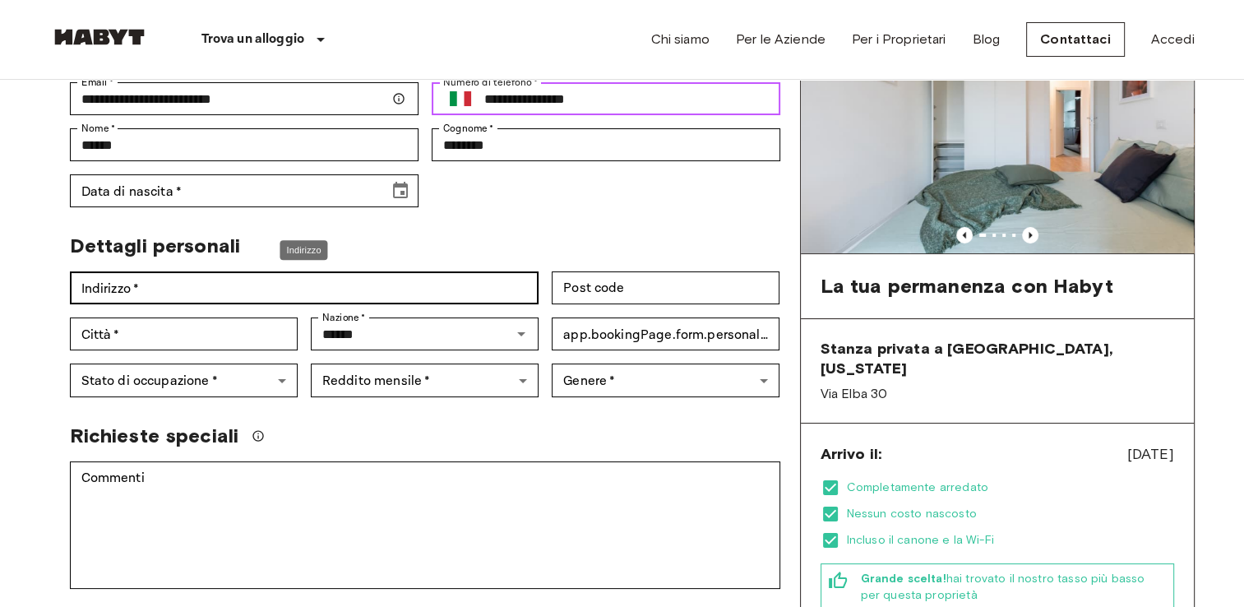
type input "**********"
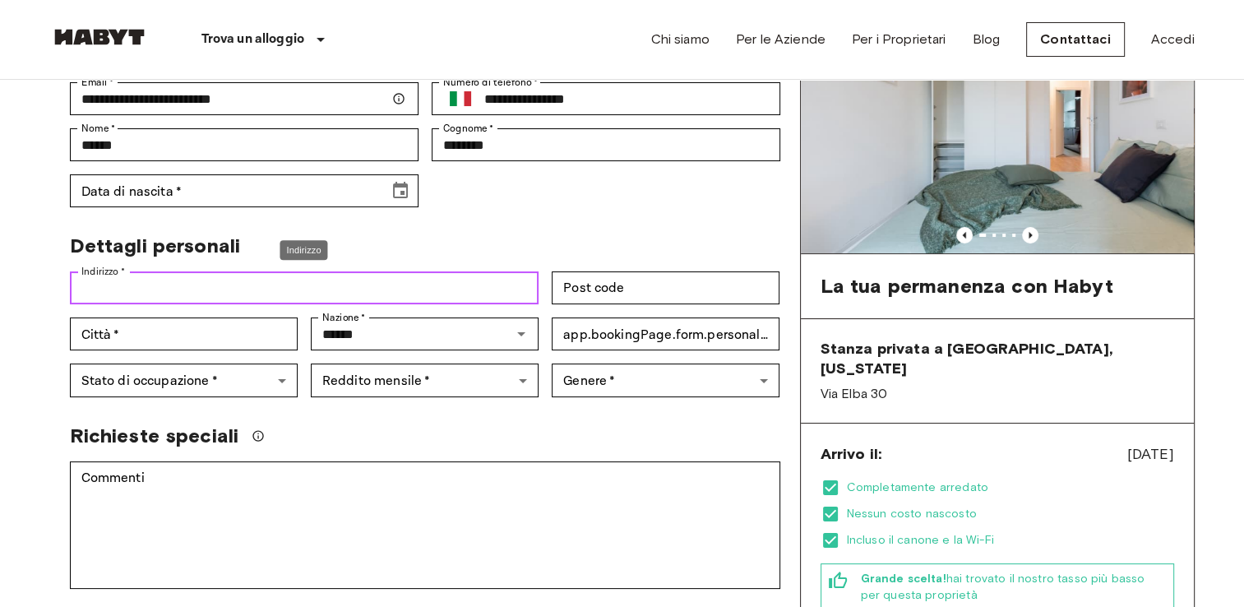
click at [196, 277] on input "Indirizzo   *" at bounding box center [305, 287] width 470 height 33
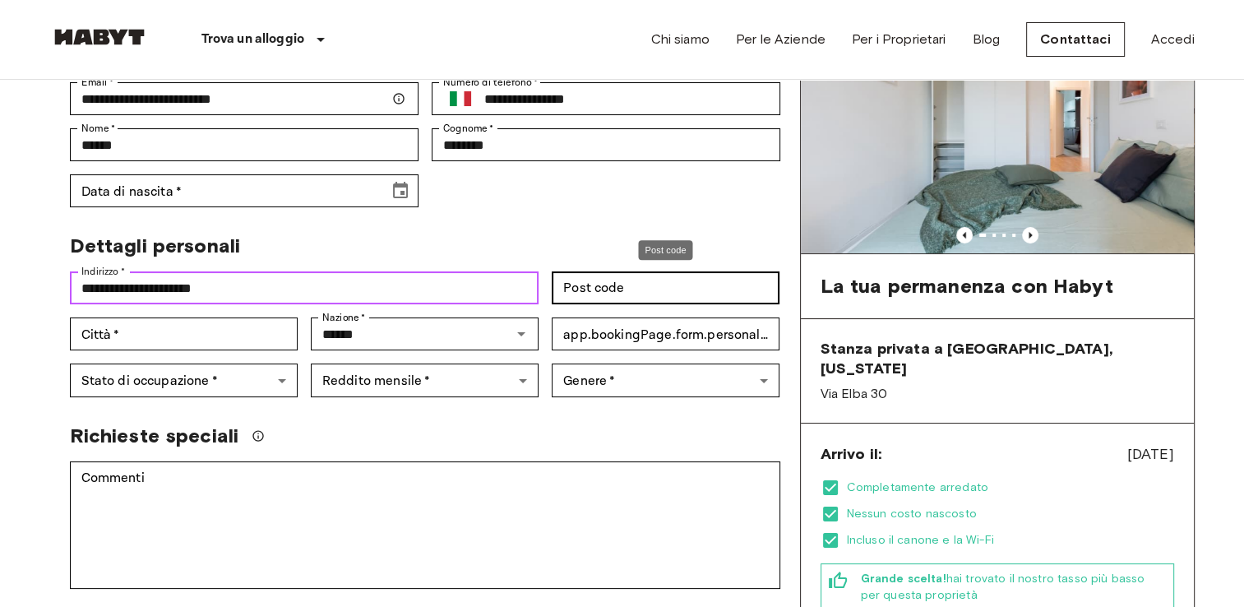
type input "**********"
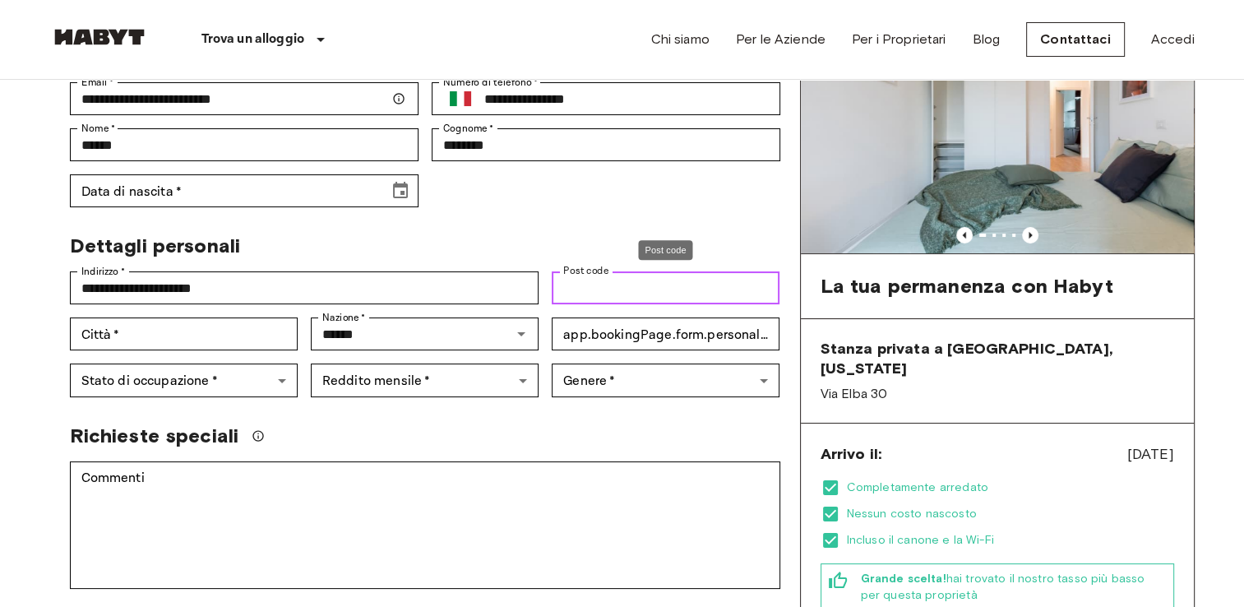
click at [578, 286] on input "Post code" at bounding box center [666, 287] width 228 height 33
type input "*****"
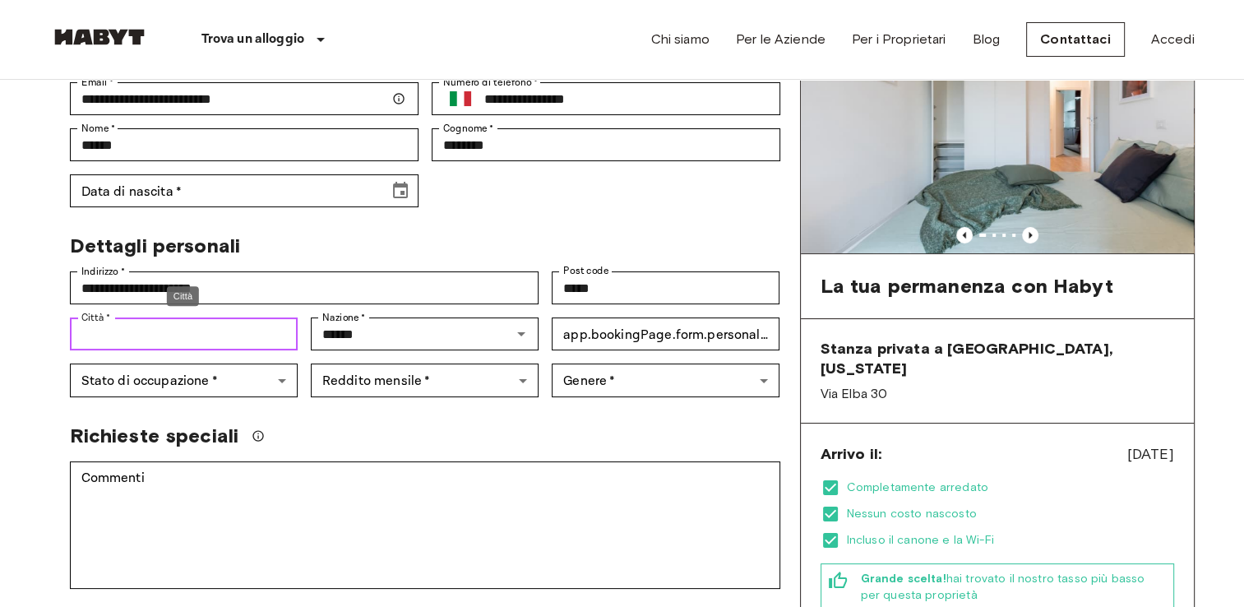
click at [189, 335] on input "Città   *" at bounding box center [184, 333] width 228 height 33
type input "***"
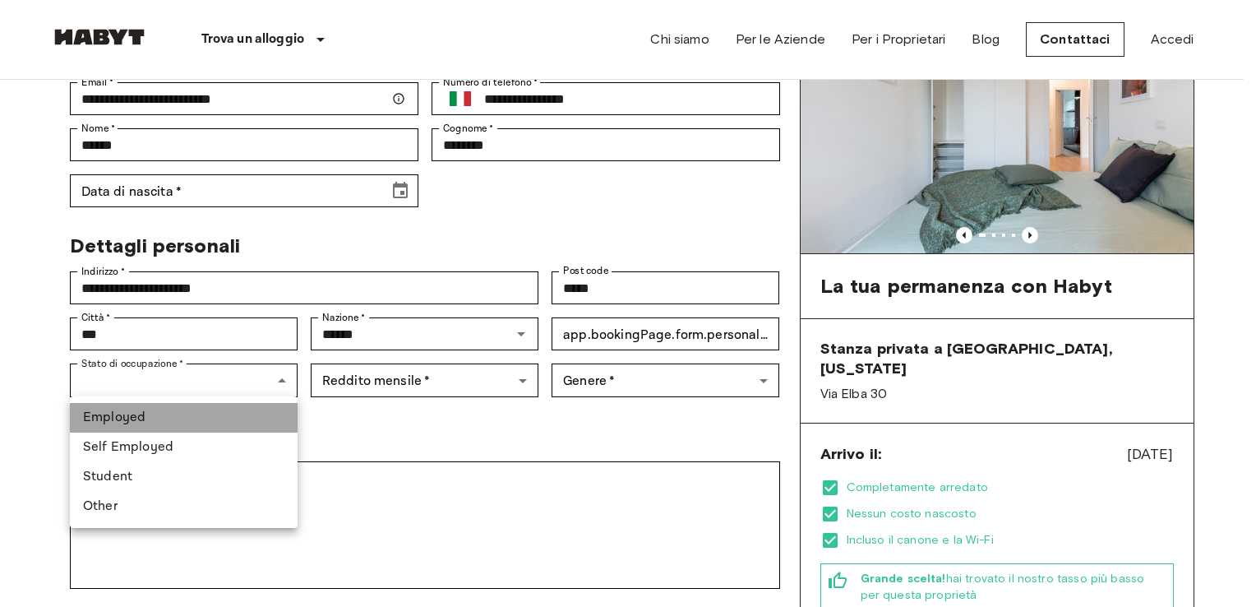
click at [204, 427] on li "Employed" at bounding box center [184, 418] width 228 height 30
type input "********"
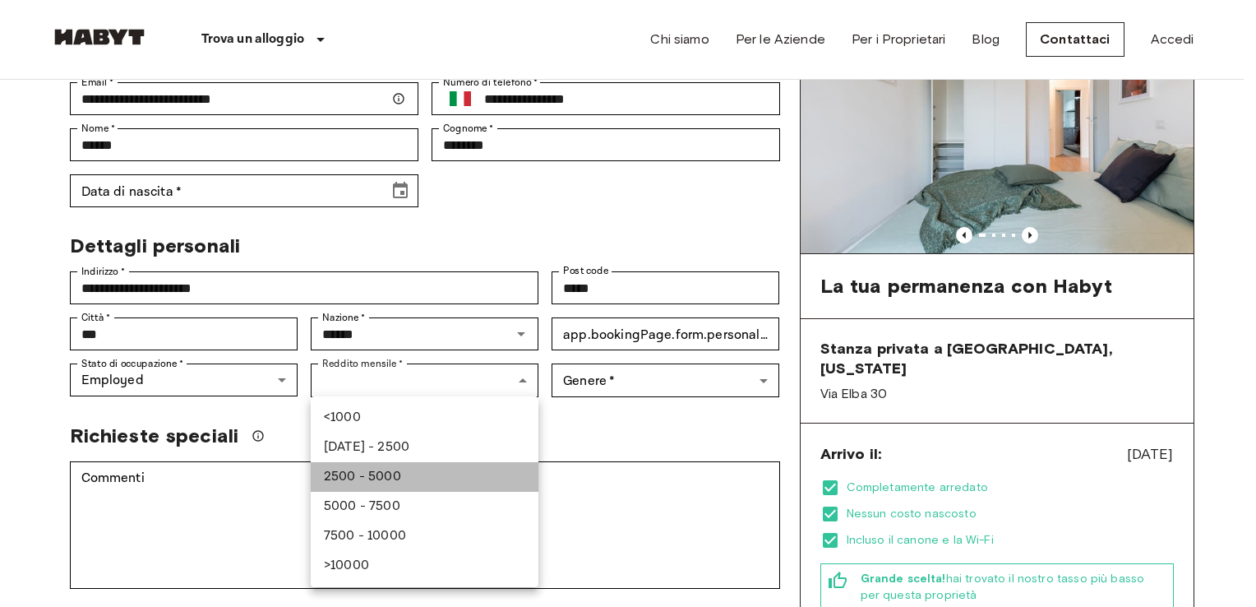
click at [413, 469] on li "2500 - 5000" at bounding box center [425, 477] width 228 height 30
type input "******"
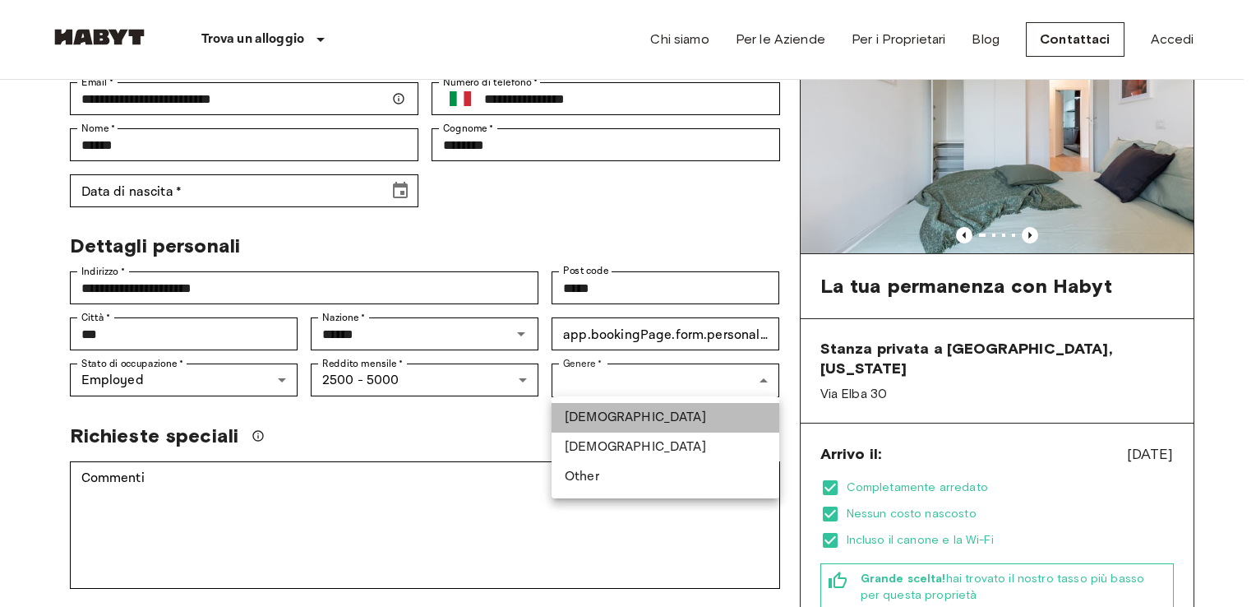
click at [599, 421] on li "Male" at bounding box center [666, 418] width 228 height 30
type input "****"
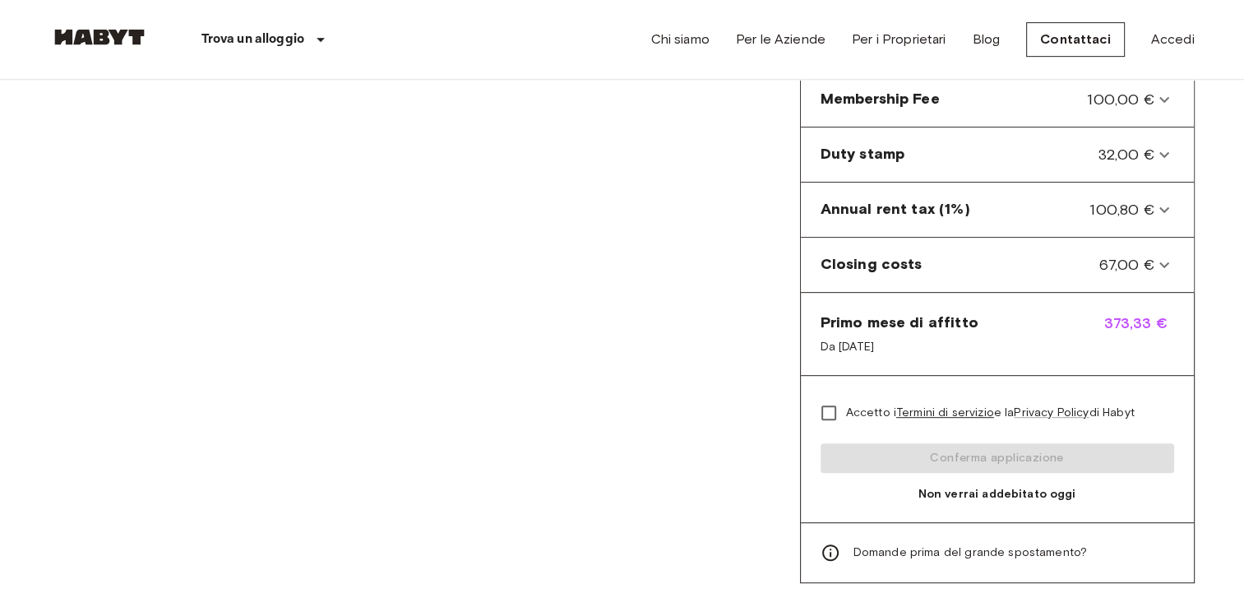
scroll to position [819, 0]
click at [931, 431] on div "Accetto i Termini di servizio e la Privacy Policy di Habyt Conferma applicazion…" at bounding box center [997, 450] width 393 height 147
click at [937, 441] on div "Accetto i Termini di servizio e la Privacy Policy di Habyt Conferma applicazion…" at bounding box center [997, 450] width 393 height 147
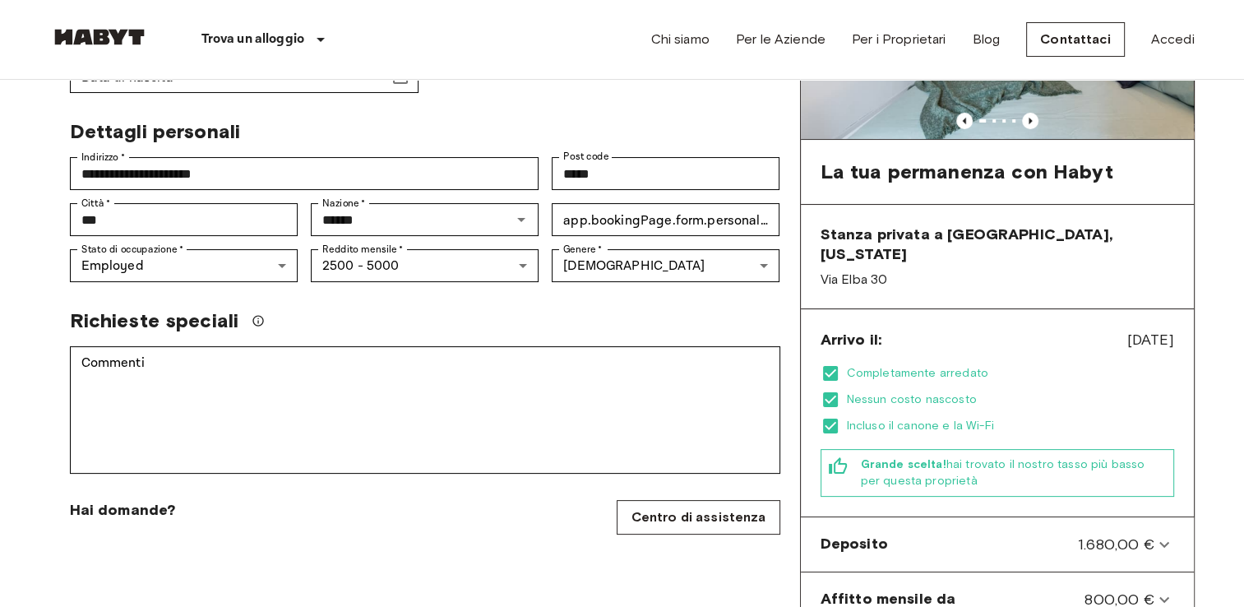
scroll to position [229, 0]
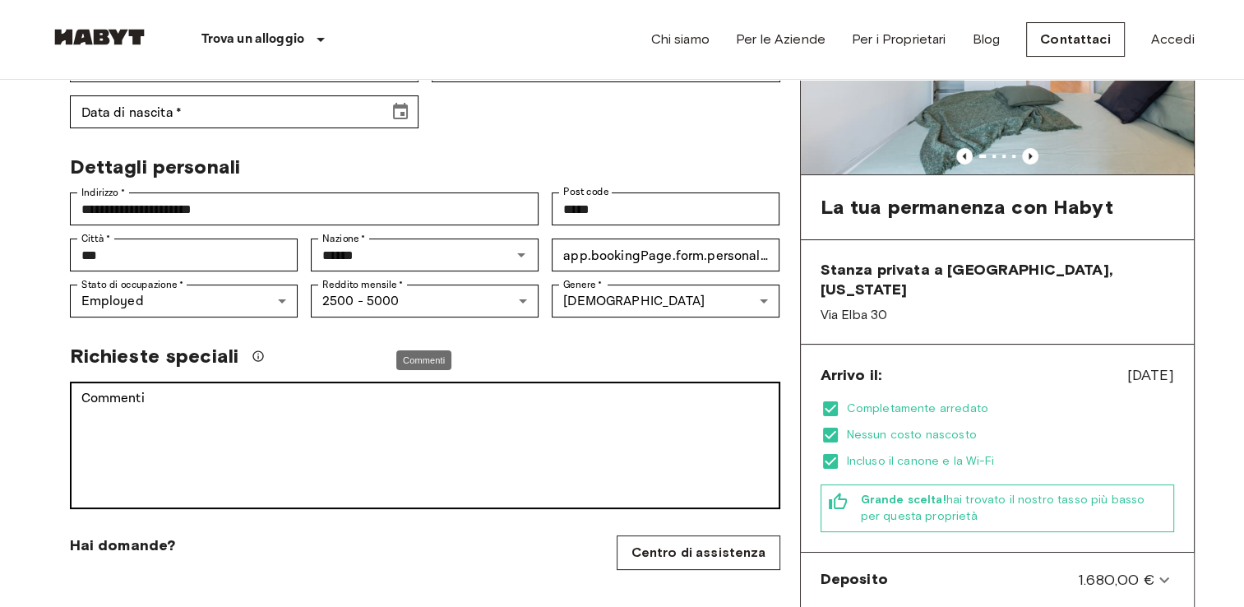
click at [548, 386] on div "* Commenti" at bounding box center [425, 445] width 710 height 127
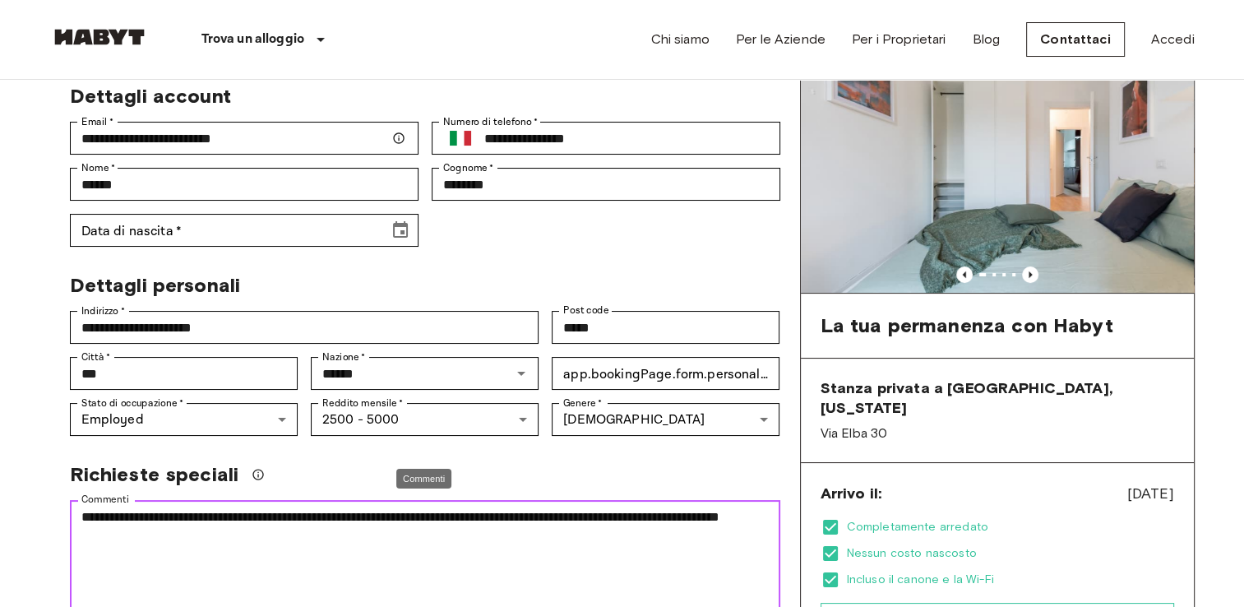
scroll to position [110, 0]
type textarea "**********"
click at [434, 234] on div "**********" at bounding box center [419, 160] width 724 height 176
